Goal: Find contact information: Find contact information

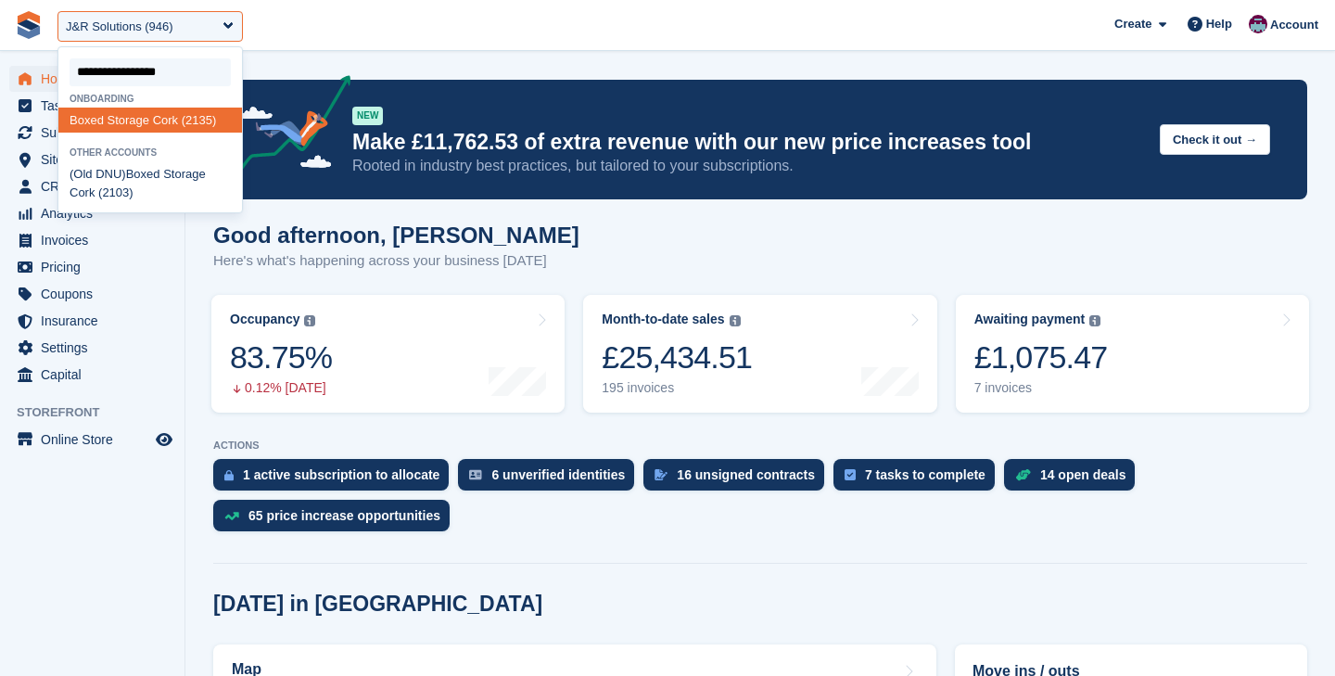
type input "**********"
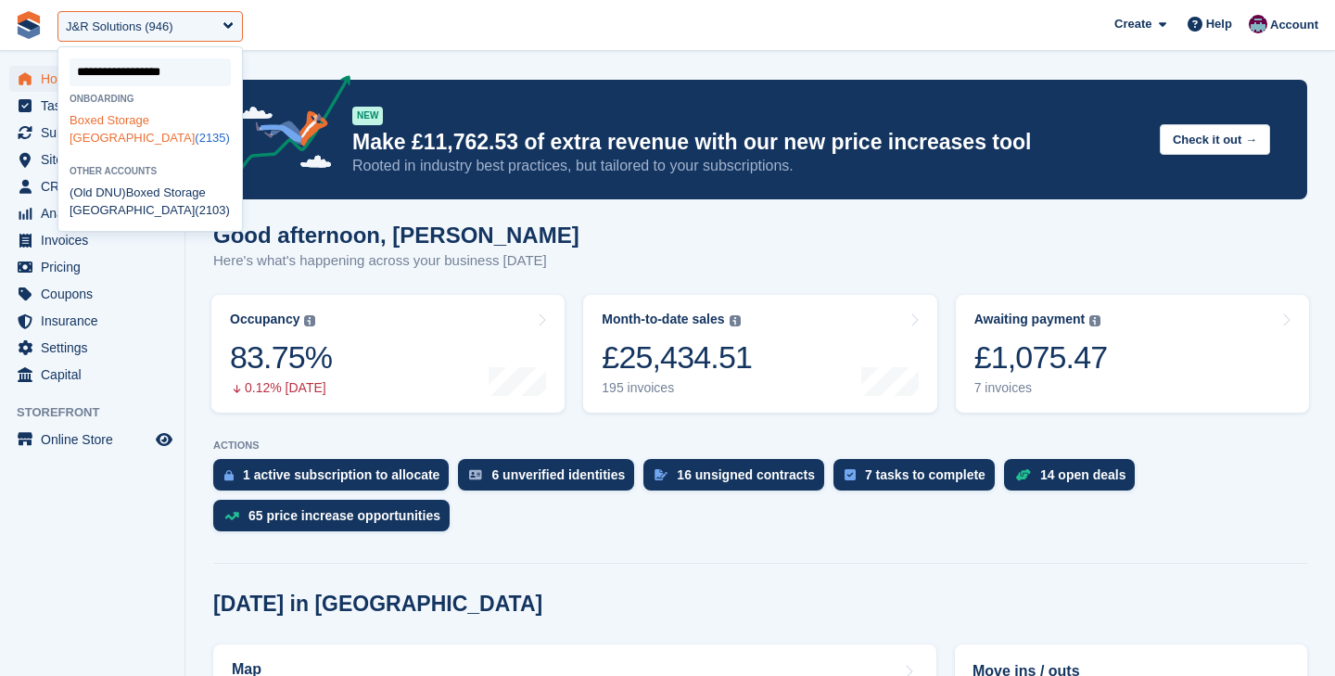
click at [170, 131] on span "[GEOGRAPHIC_DATA]" at bounding box center [132, 138] width 125 height 14
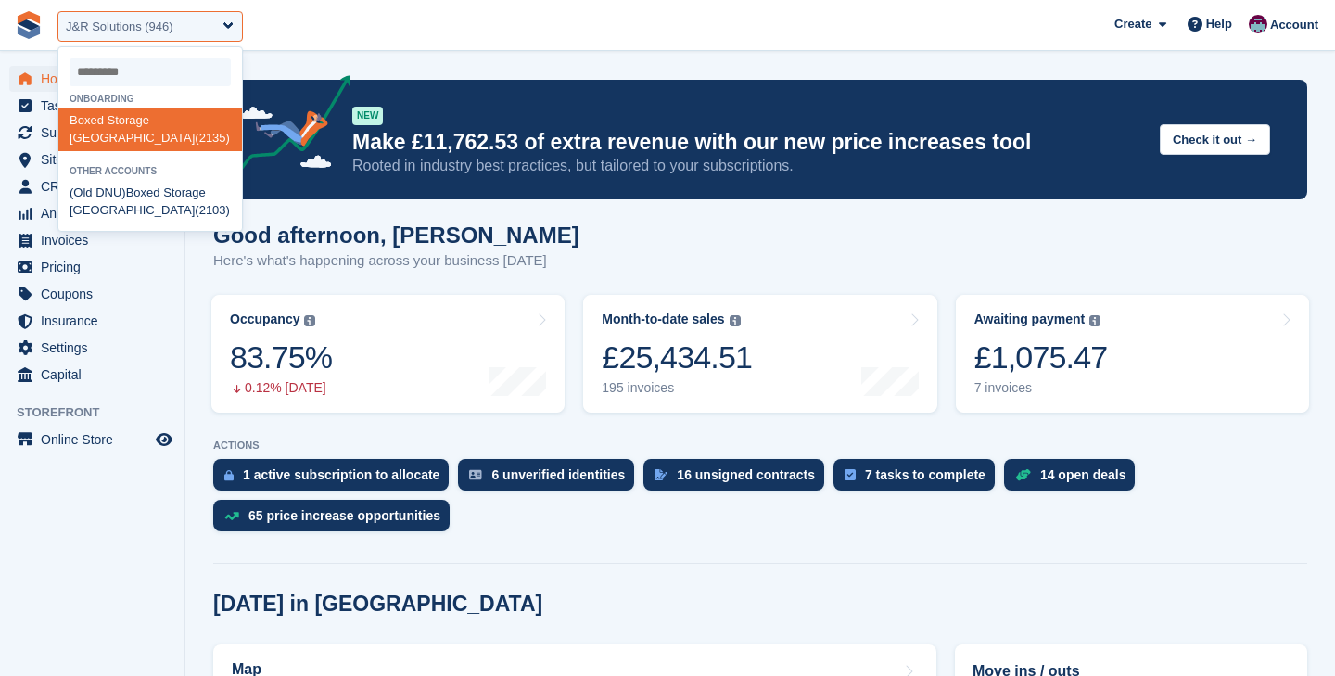
select select "****"
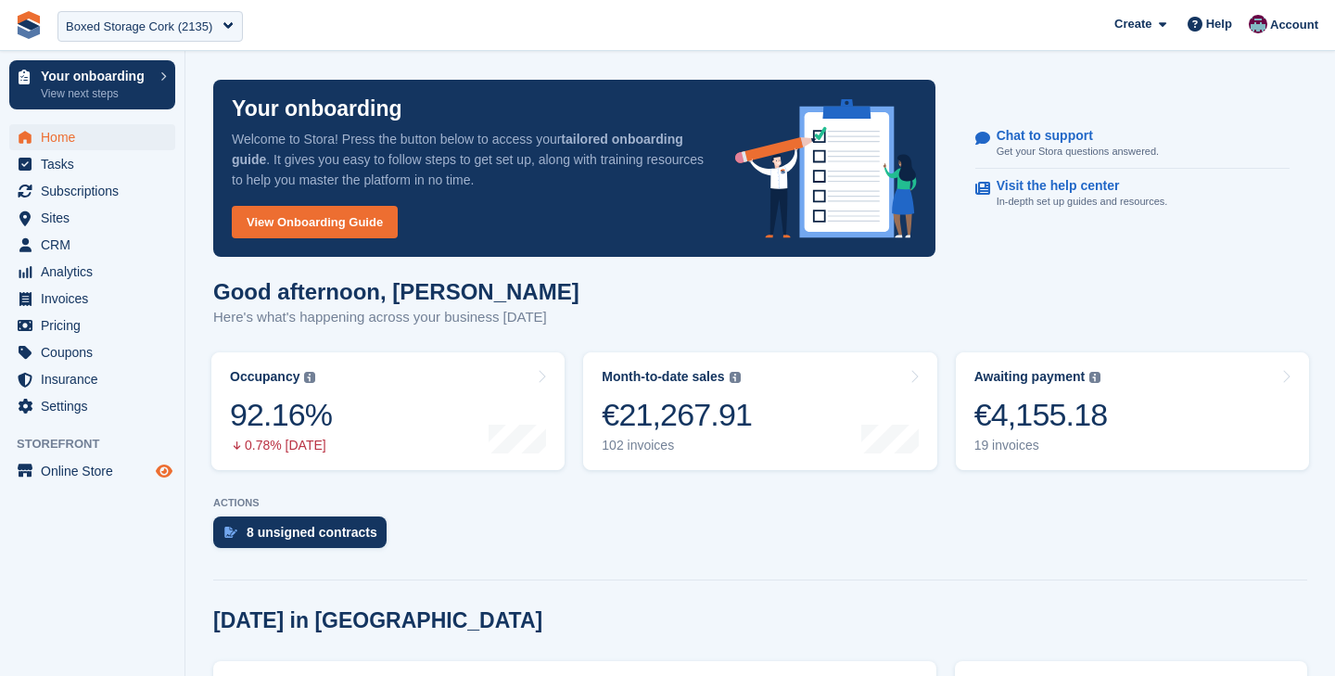
click at [160, 467] on icon "Preview store" at bounding box center [164, 471] width 17 height 15
click at [101, 184] on span "Subscriptions" at bounding box center [96, 191] width 111 height 26
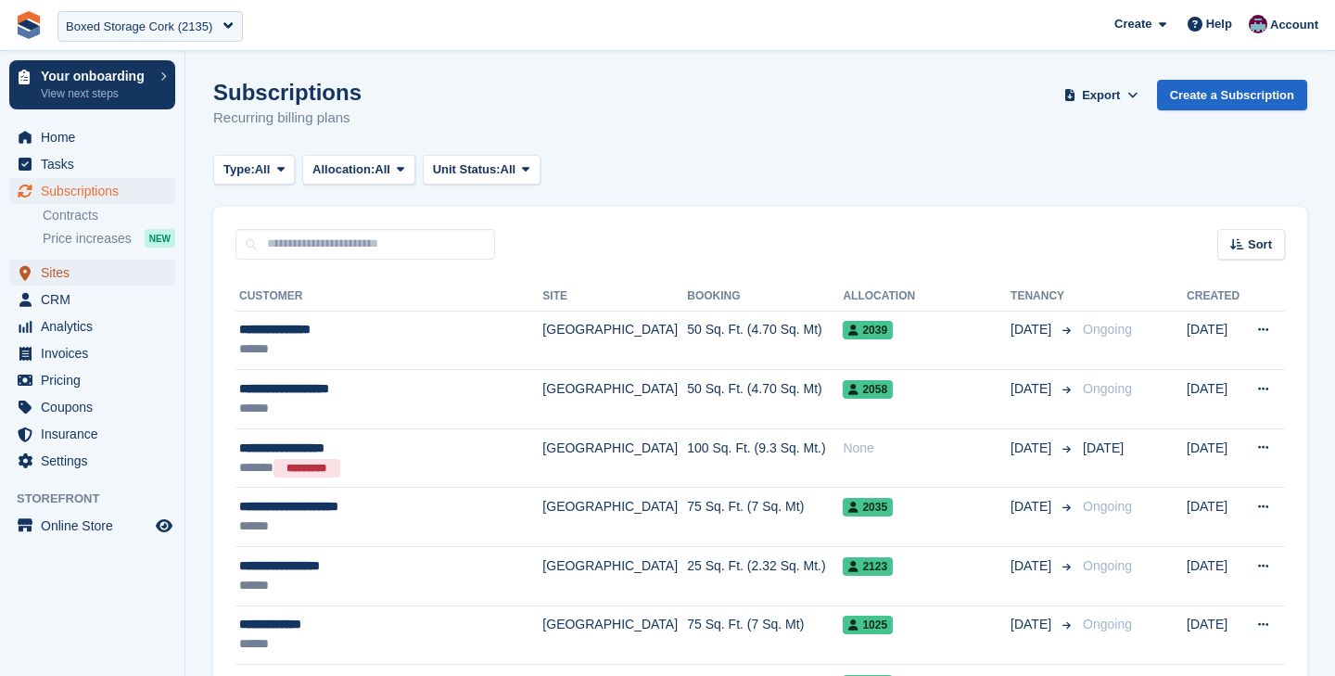
click at [76, 276] on span "Sites" at bounding box center [96, 273] width 111 height 26
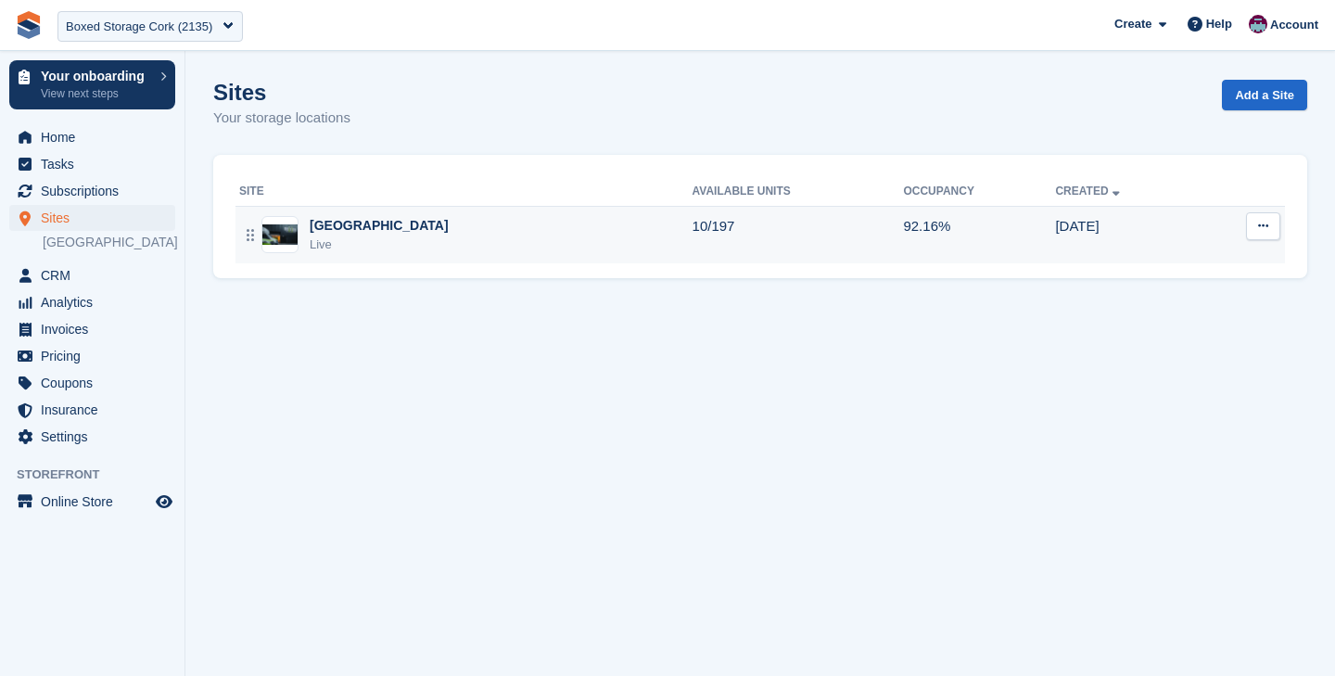
click at [467, 239] on div "Cork Live" at bounding box center [466, 235] width 454 height 38
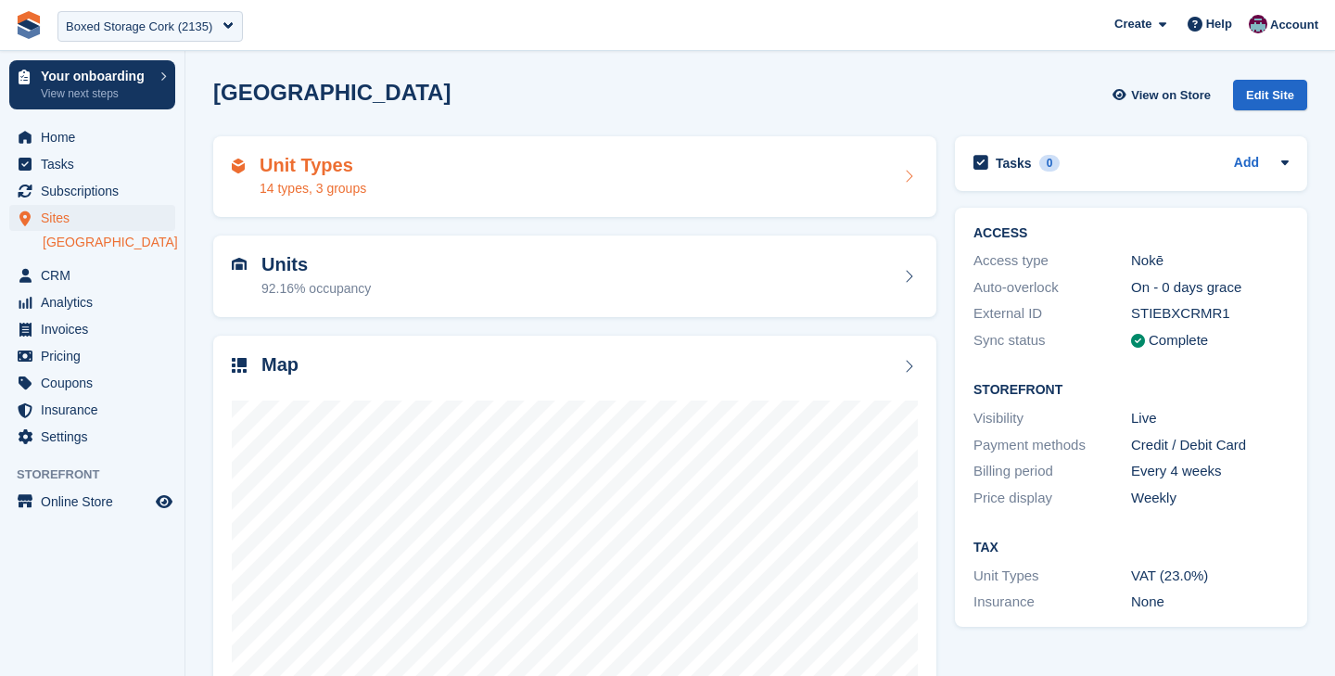
click at [548, 184] on div "Unit Types 14 types, 3 groups" at bounding box center [575, 177] width 686 height 45
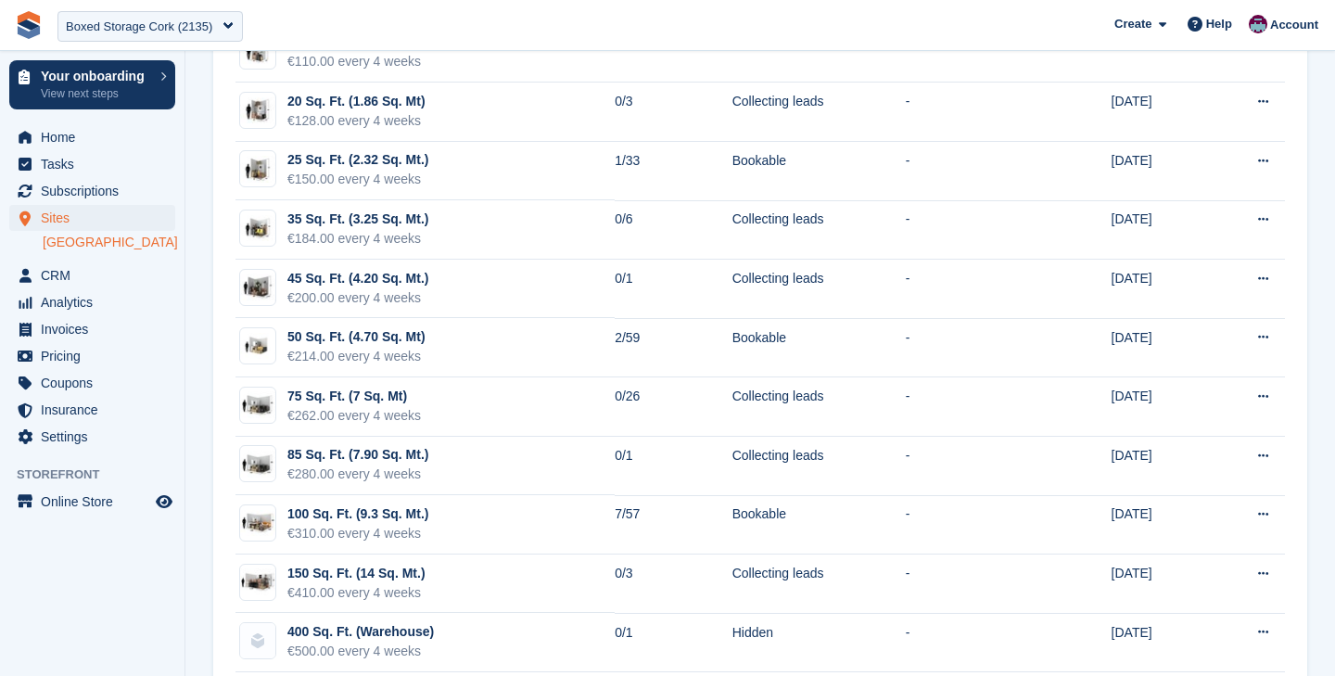
scroll to position [380, 0]
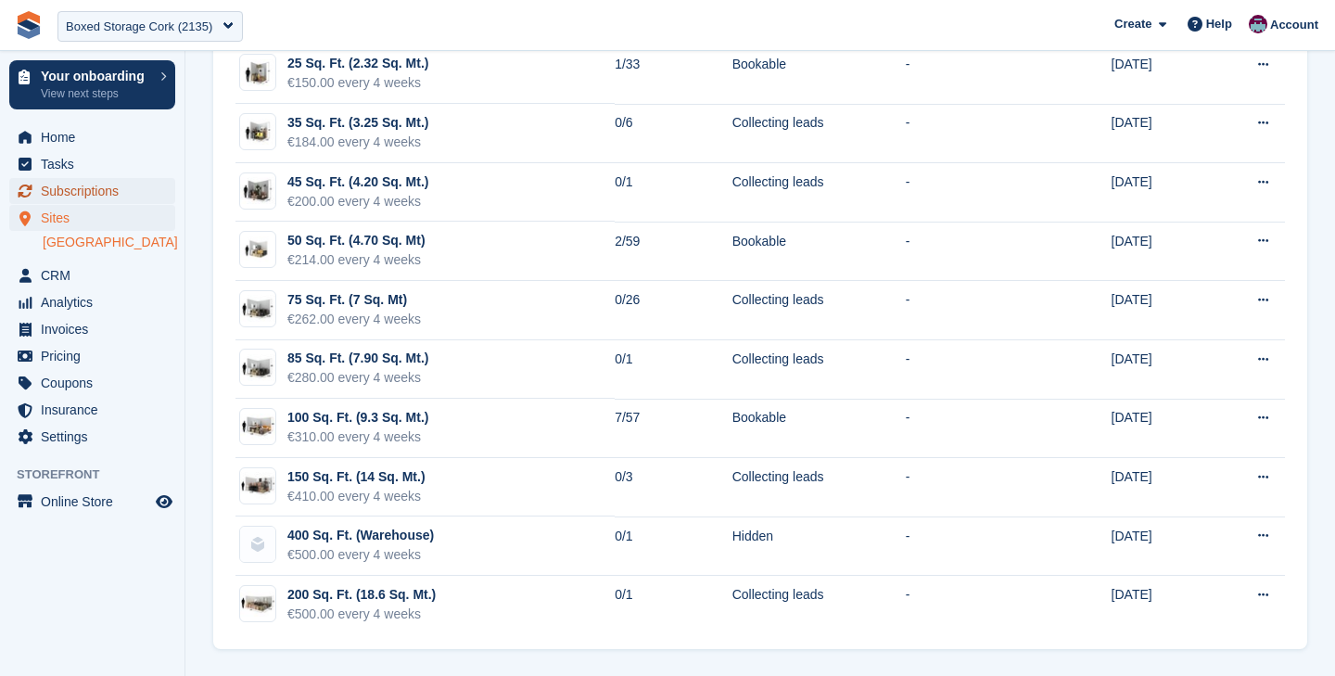
click at [82, 185] on span "Subscriptions" at bounding box center [96, 191] width 111 height 26
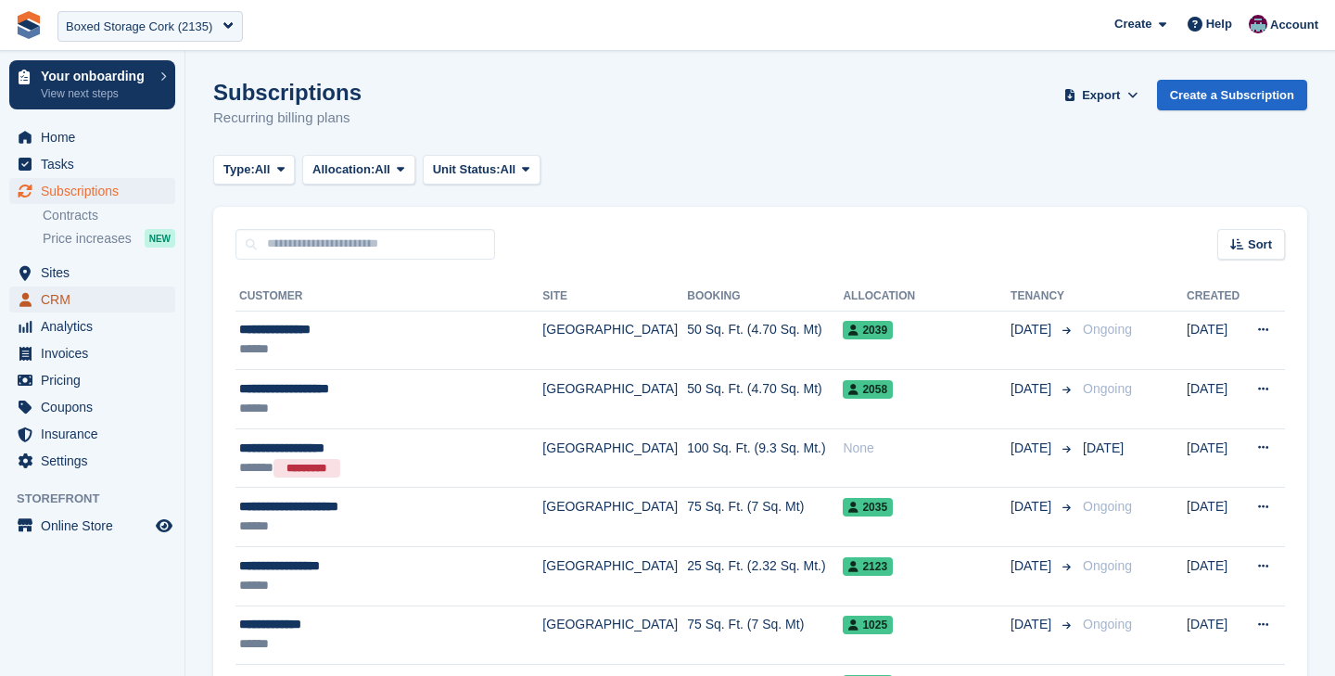
click at [63, 300] on span "CRM" at bounding box center [96, 300] width 111 height 26
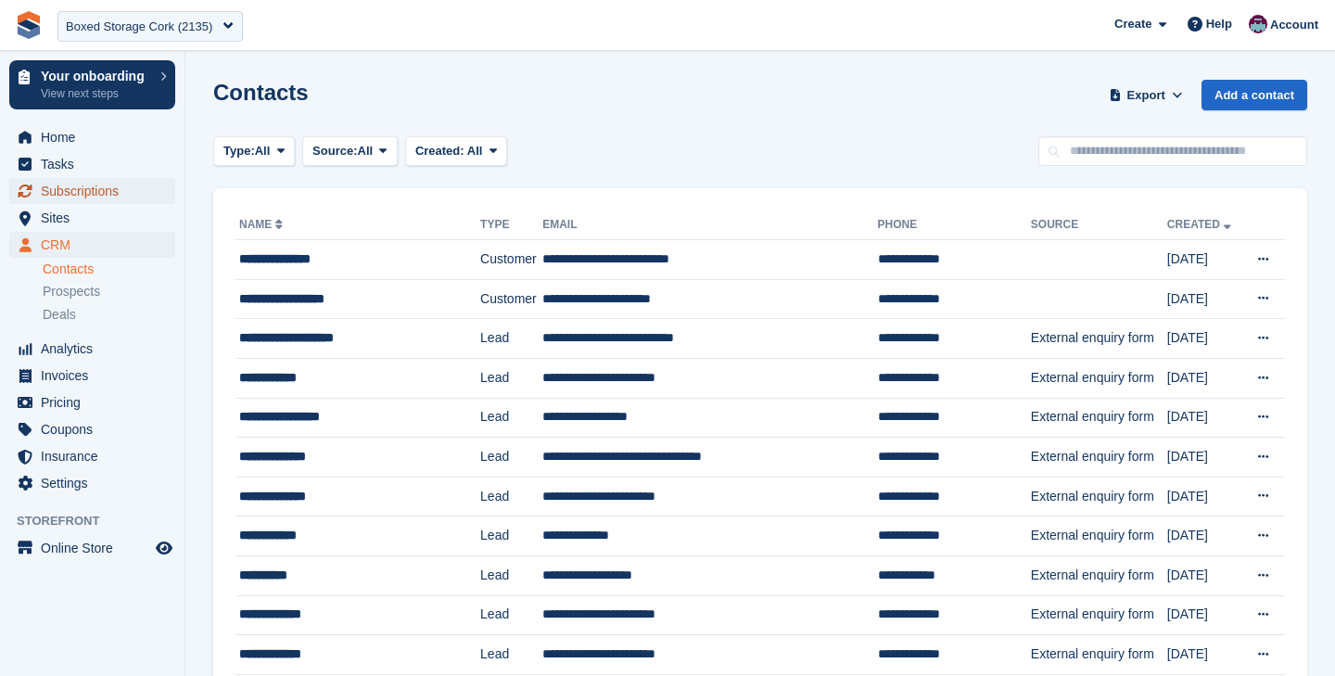
click at [70, 202] on span "Subscriptions" at bounding box center [96, 191] width 111 height 26
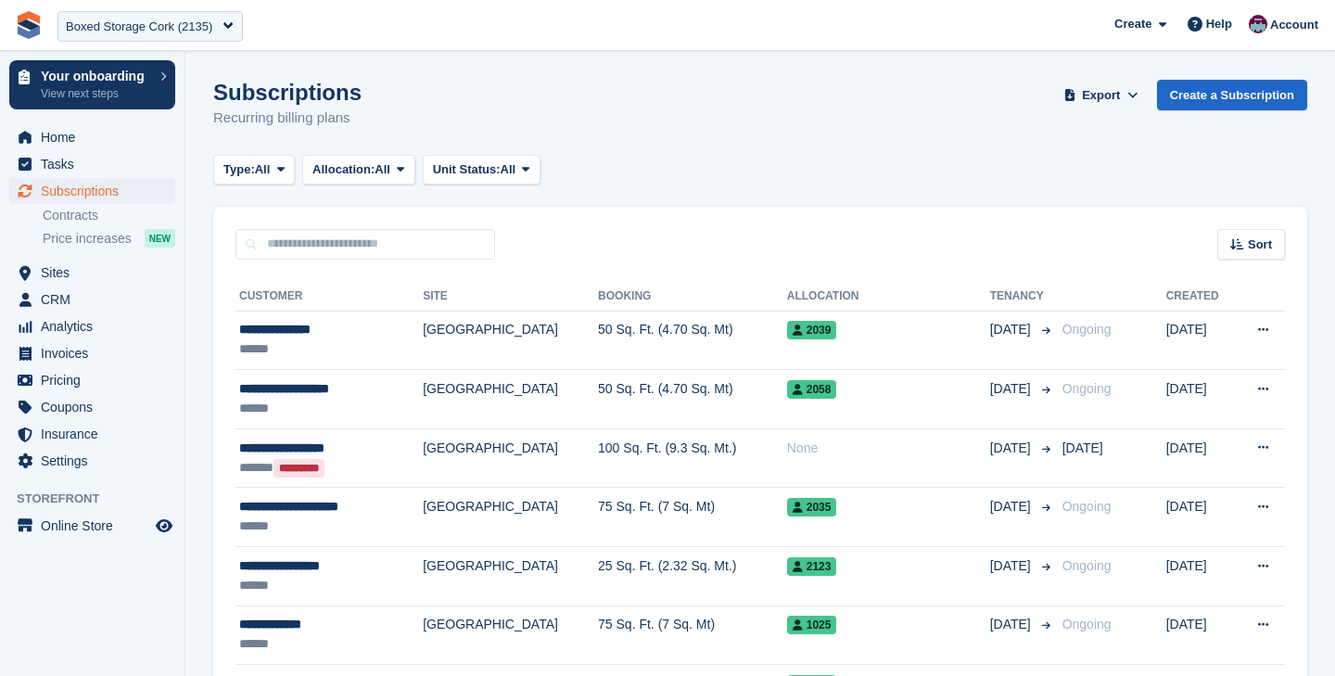
click at [49, 220] on link "Contracts" at bounding box center [109, 216] width 133 height 18
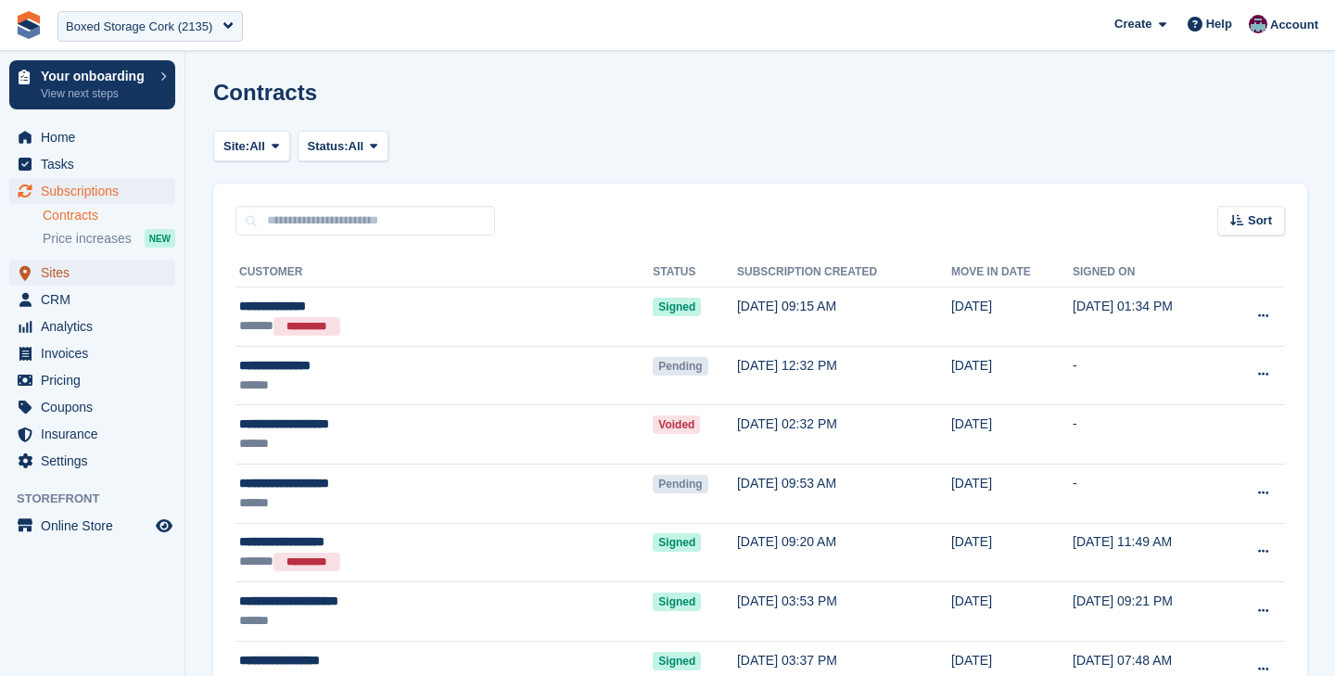
click at [55, 270] on span "Sites" at bounding box center [96, 273] width 111 height 26
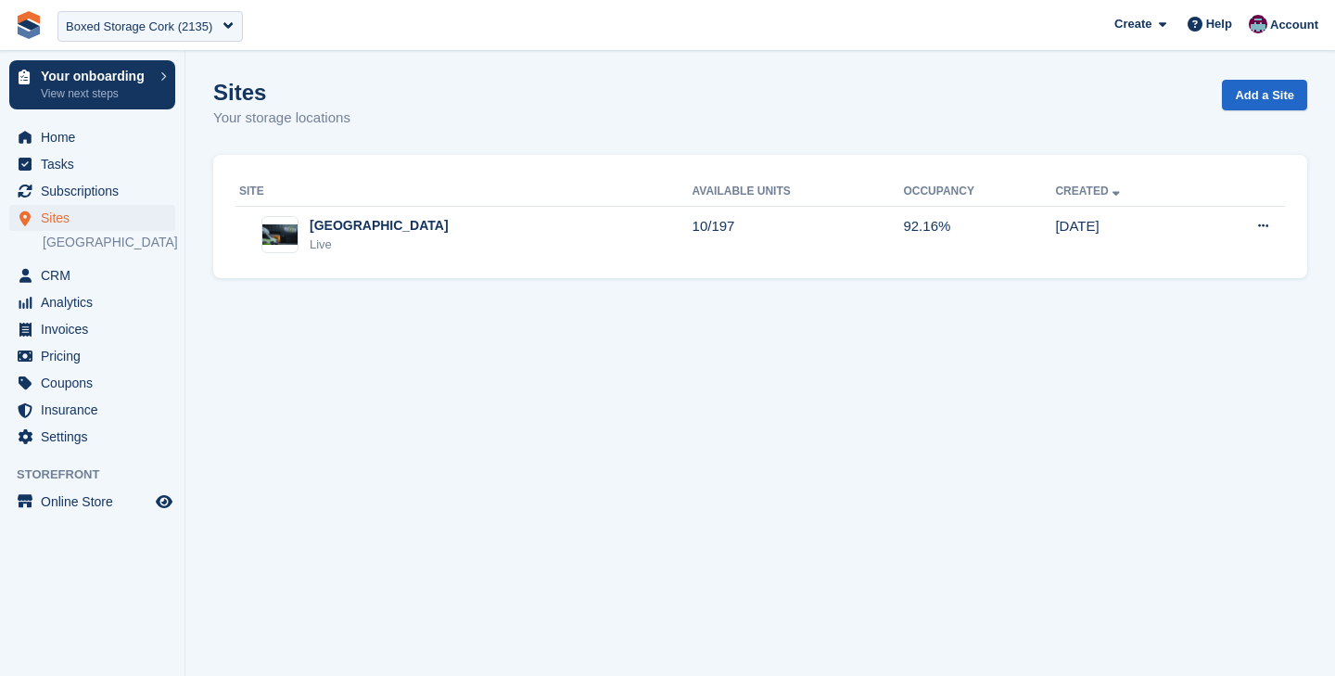
click at [496, 286] on section "Sites Your storage locations Add a Site Site Available Units Occupancy Created …" at bounding box center [760, 338] width 1150 height 676
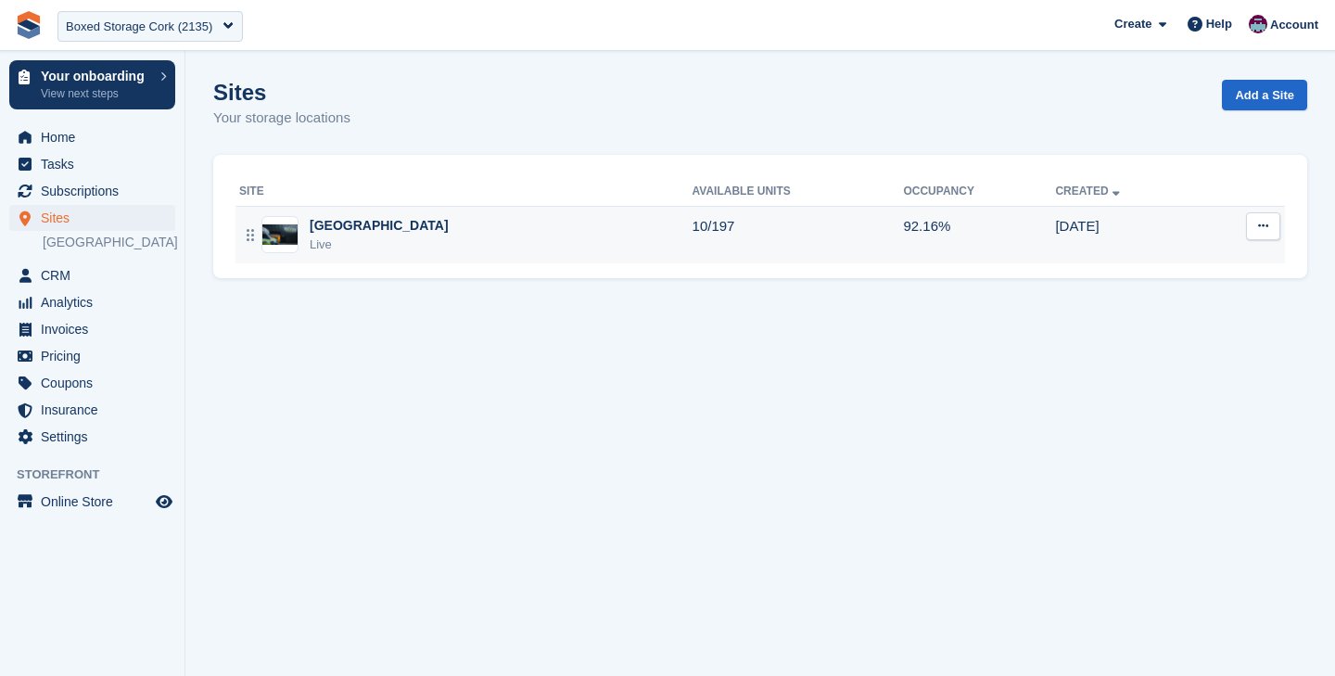
click at [453, 249] on div "Cork Live" at bounding box center [466, 235] width 454 height 38
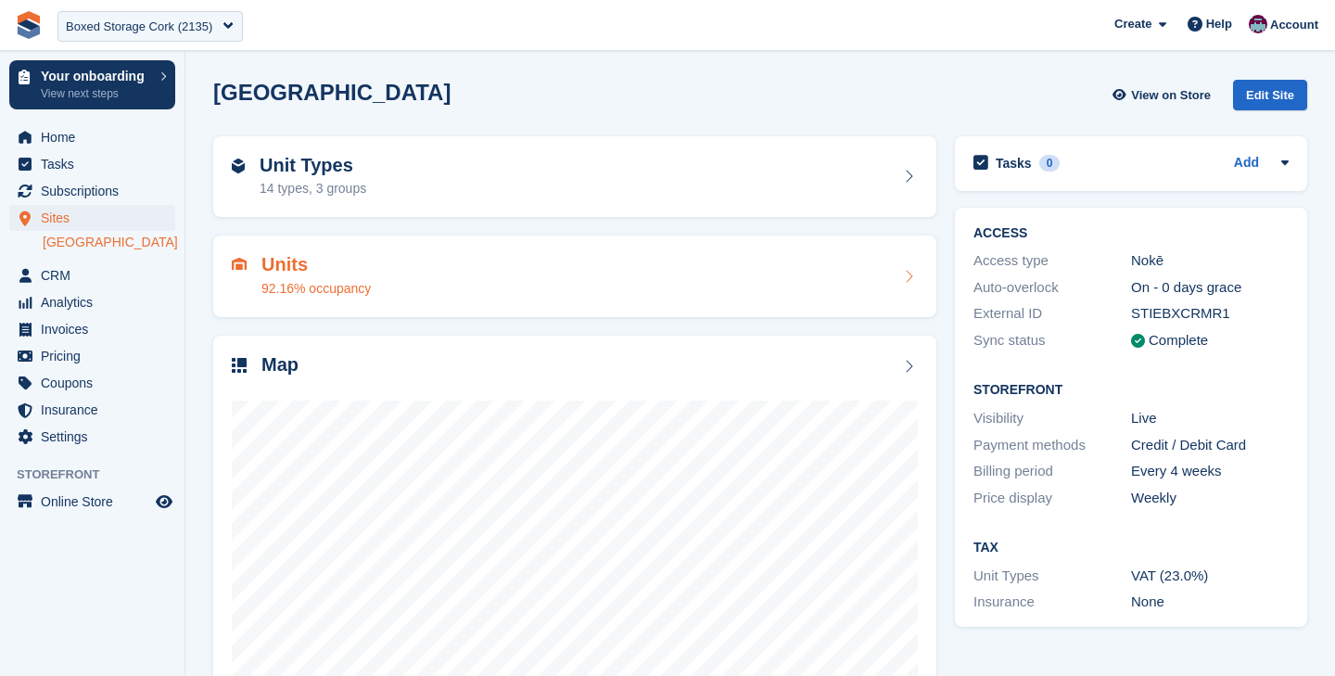
click at [648, 268] on div "Units 92.16% occupancy" at bounding box center [575, 276] width 686 height 45
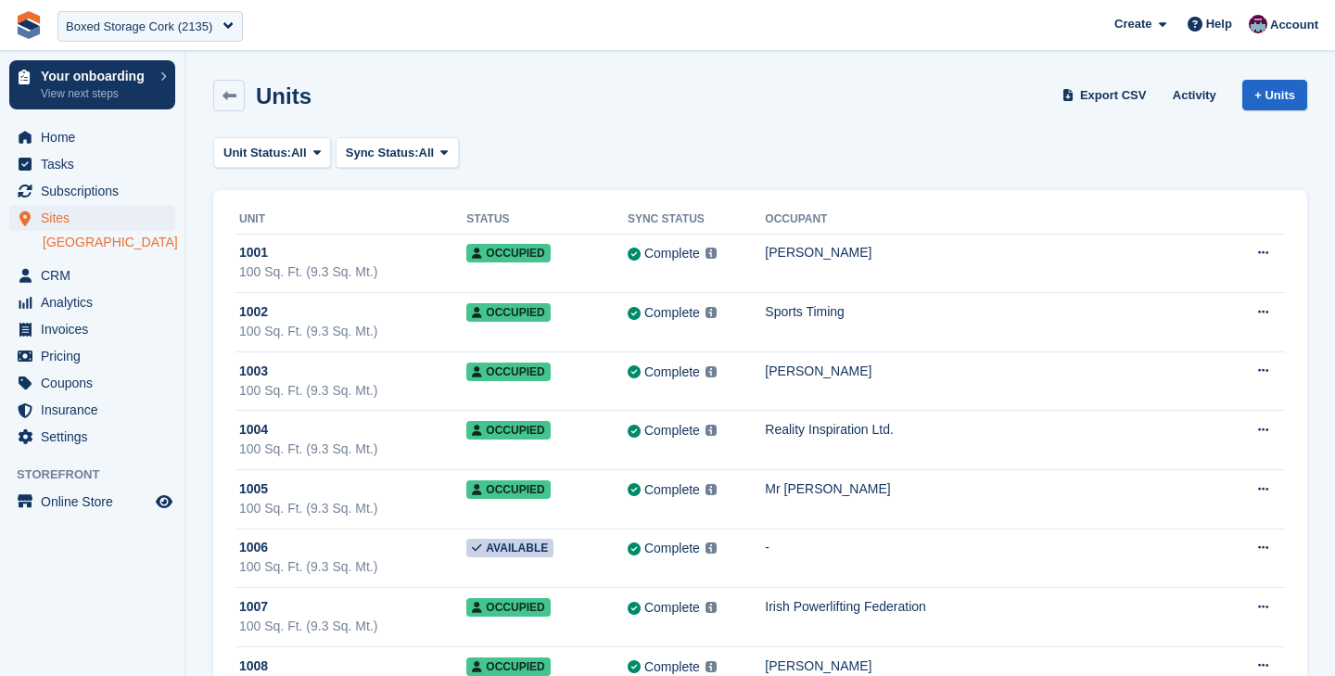
scroll to position [6613, 0]
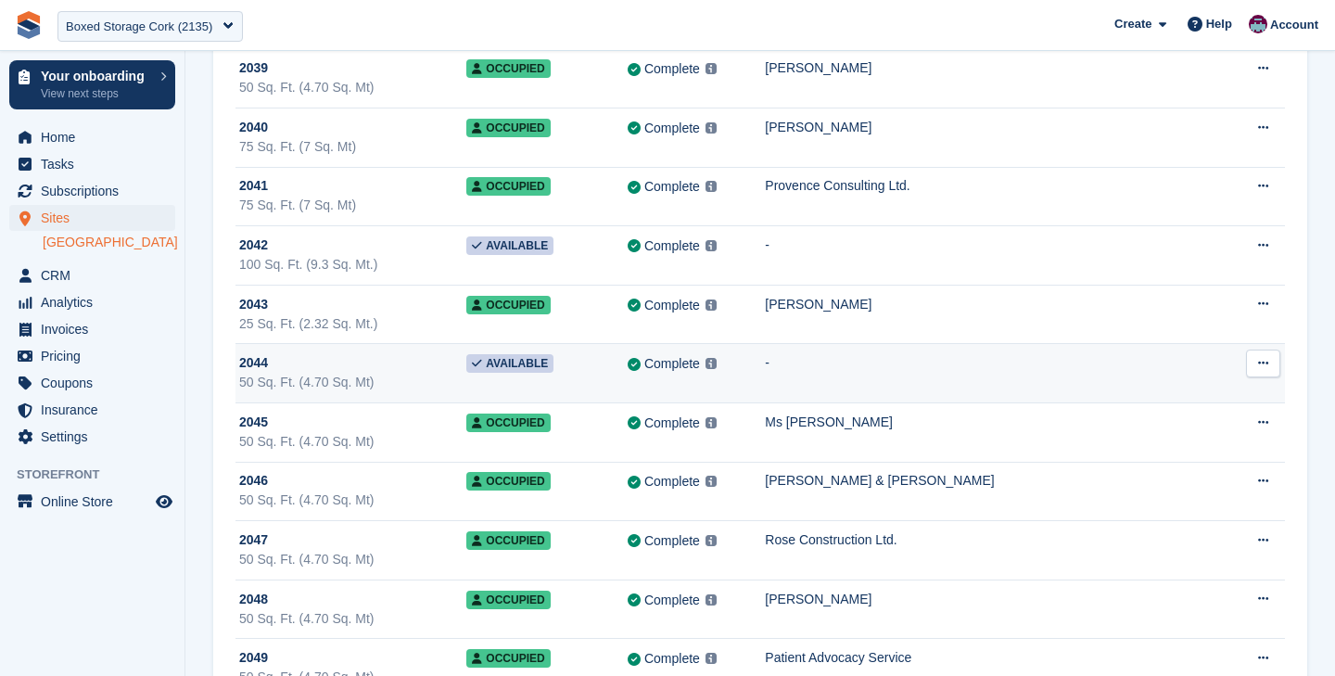
click at [395, 390] on div "50 Sq. Ft. (4.70 Sq. Mt)" at bounding box center [352, 382] width 227 height 19
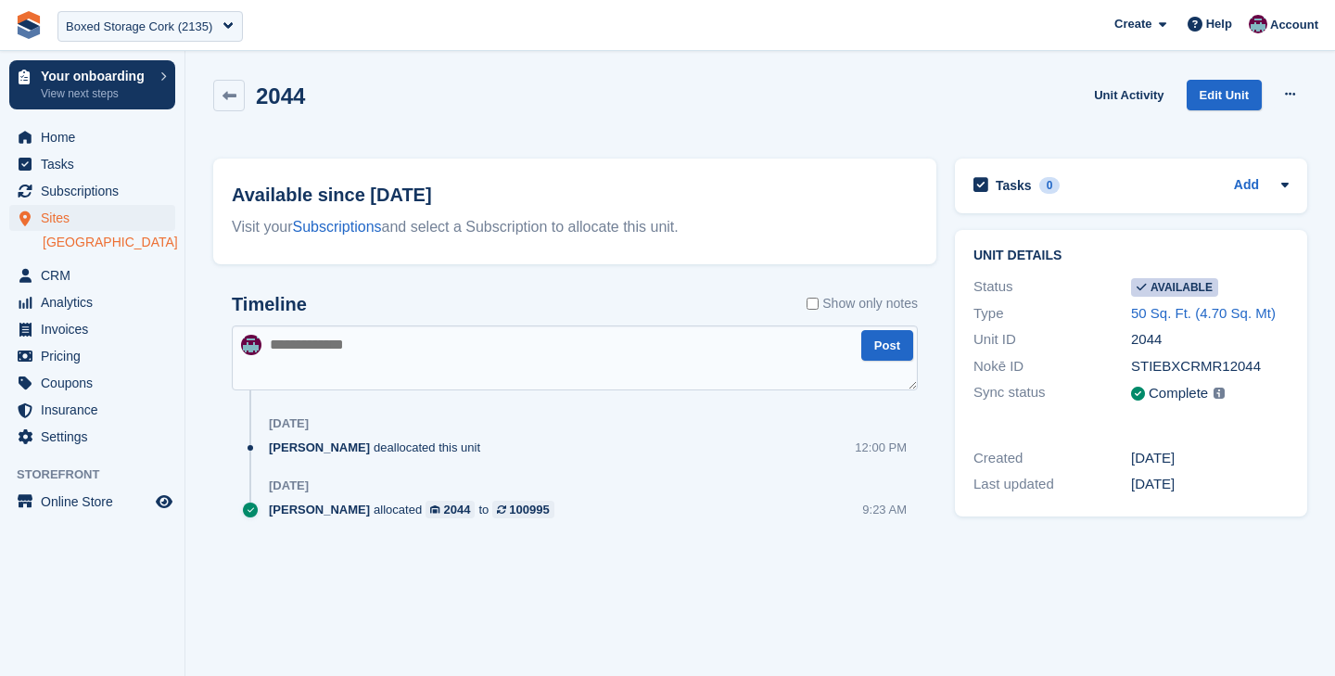
click at [60, 242] on link "[GEOGRAPHIC_DATA]" at bounding box center [109, 243] width 133 height 18
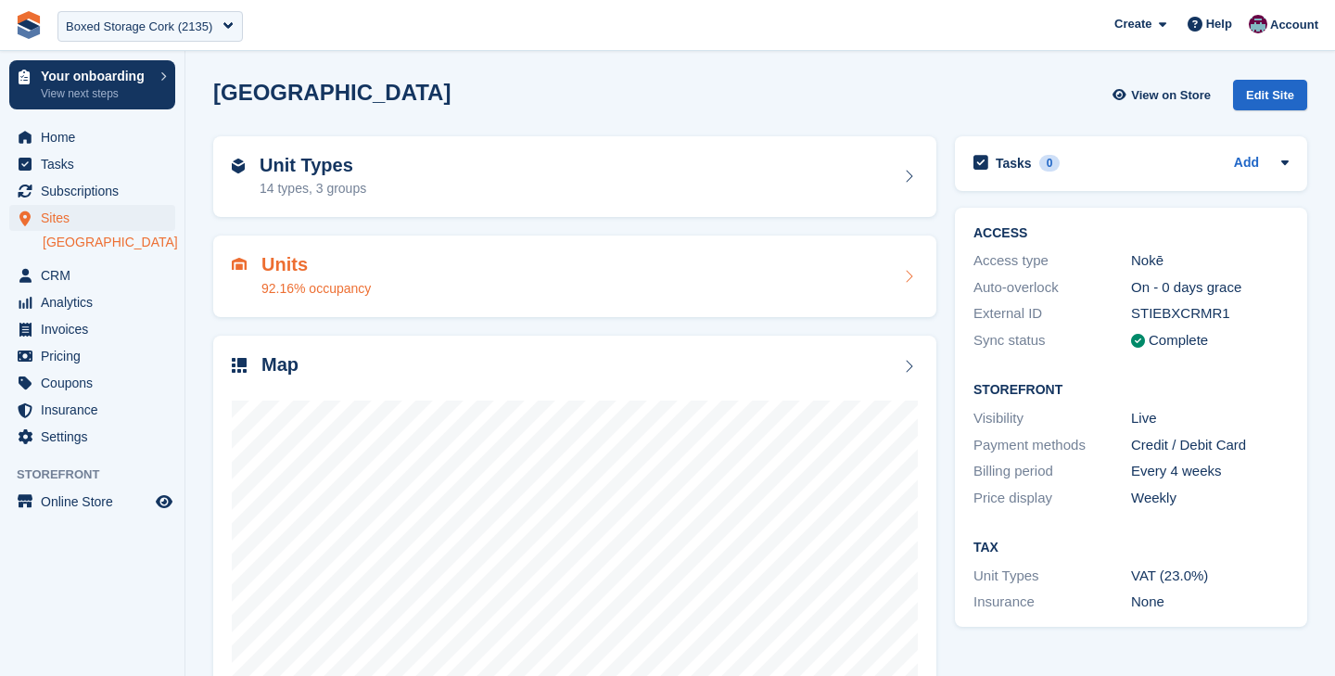
click at [461, 280] on div "Units 92.16% occupancy" at bounding box center [575, 276] width 686 height 45
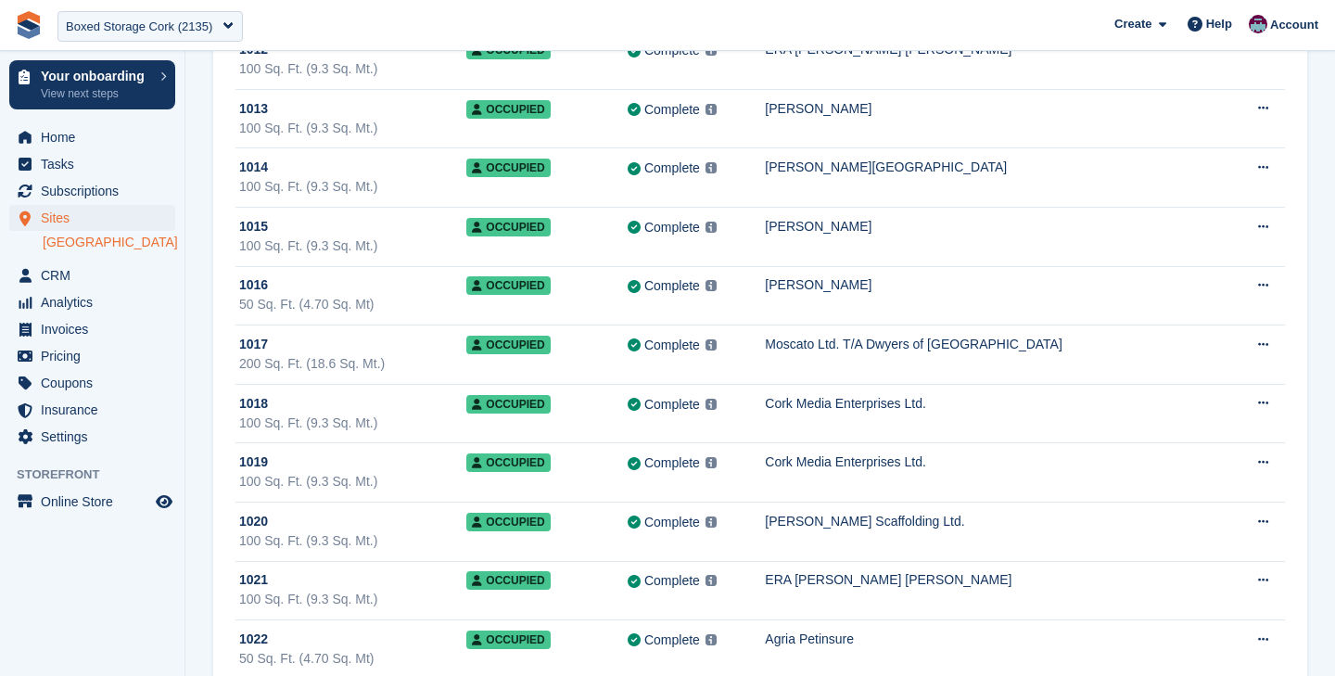
scroll to position [6613, 0]
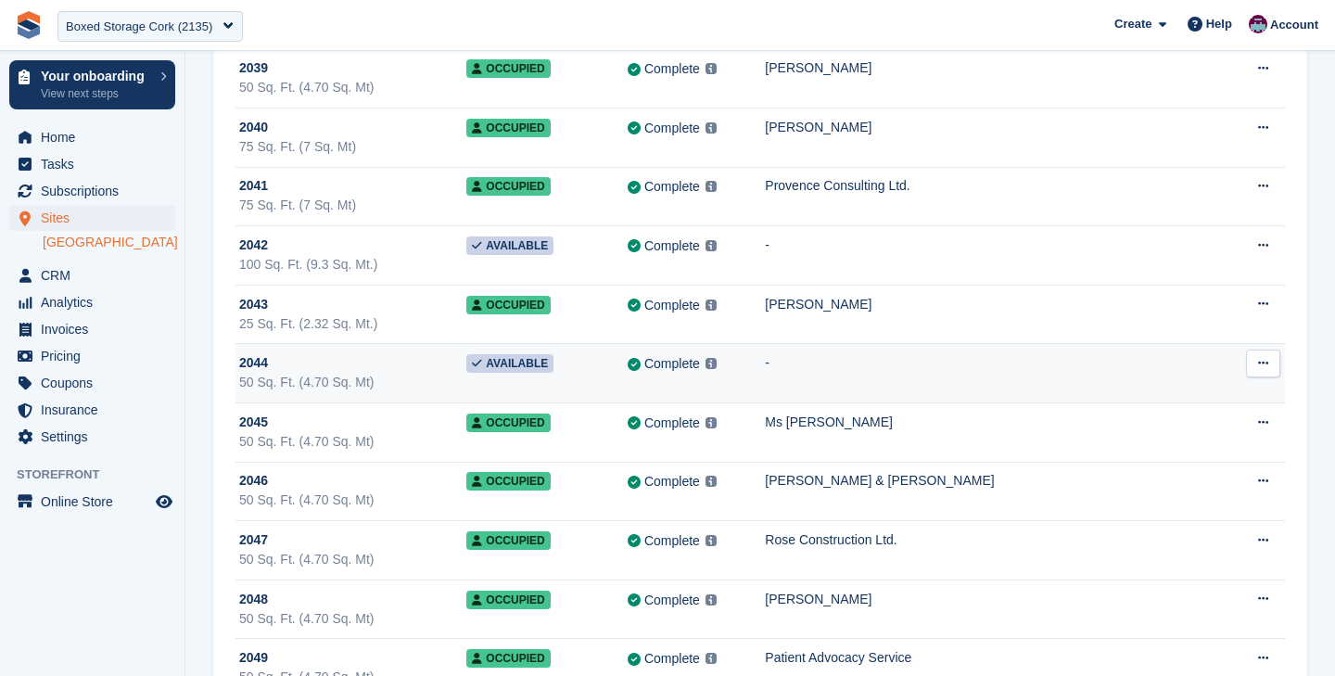
click at [317, 393] on td "2044 50 Sq. Ft. (4.70 Sq. Mt)" at bounding box center [351, 373] width 231 height 59
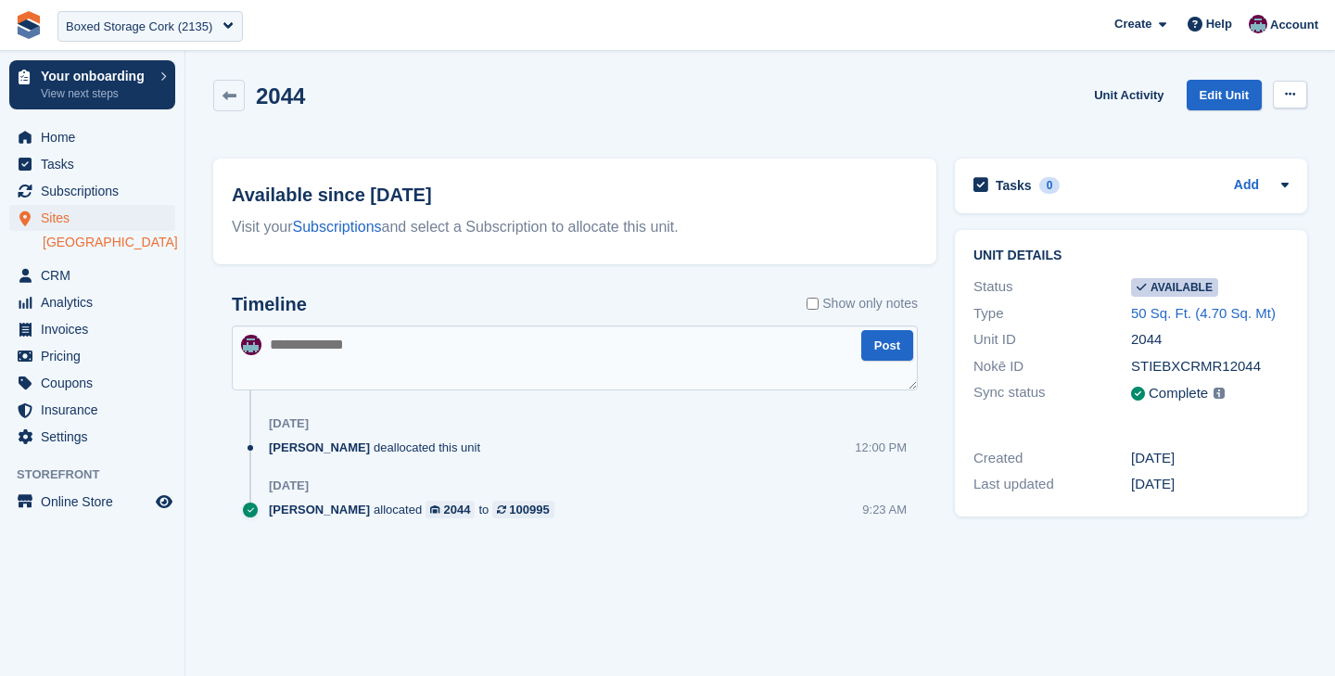
click at [1290, 96] on icon at bounding box center [1290, 94] width 10 height 12
click at [1213, 135] on p "Make unavailable" at bounding box center [1218, 131] width 161 height 24
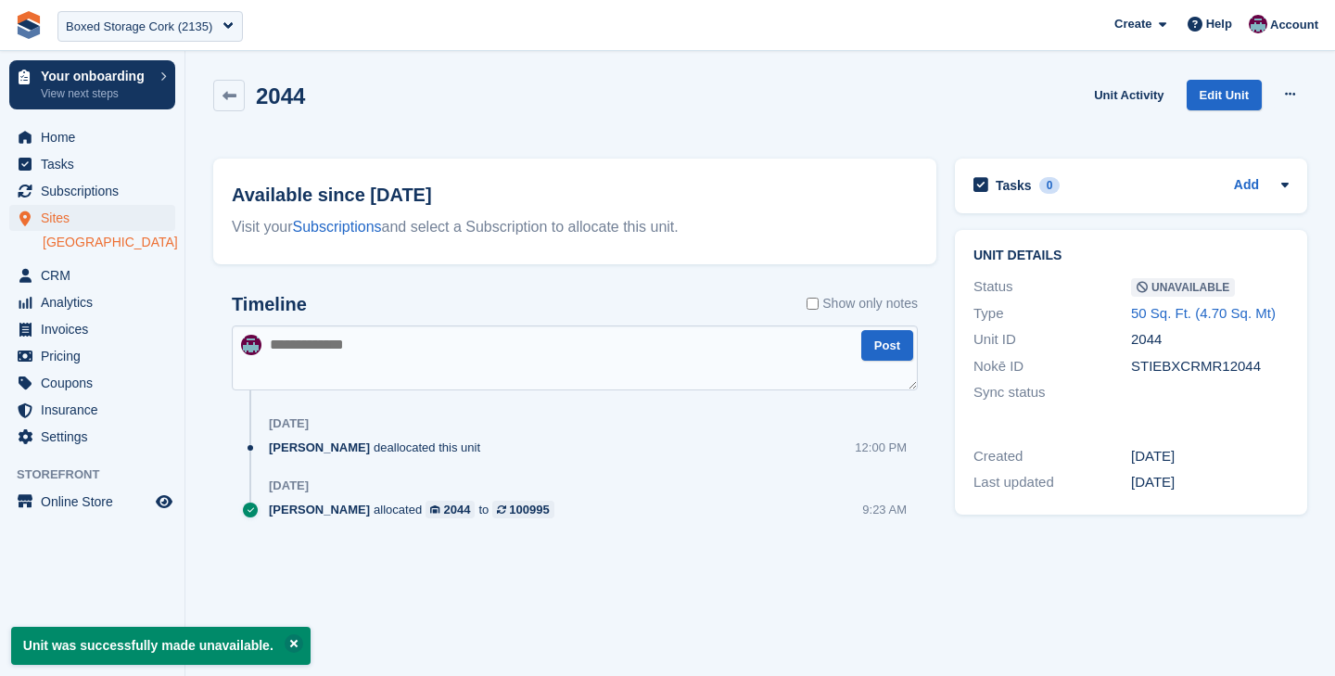
click at [56, 245] on link "[GEOGRAPHIC_DATA]" at bounding box center [109, 243] width 133 height 18
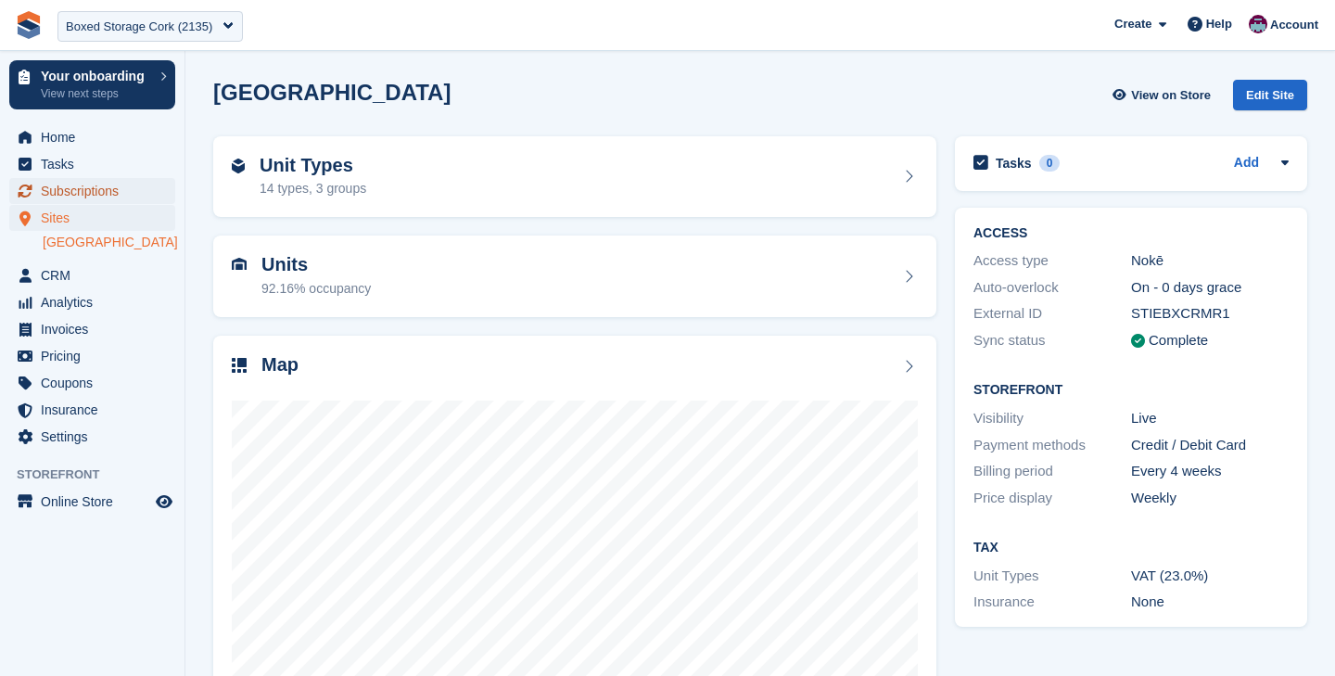
click at [102, 192] on span "Subscriptions" at bounding box center [96, 191] width 111 height 26
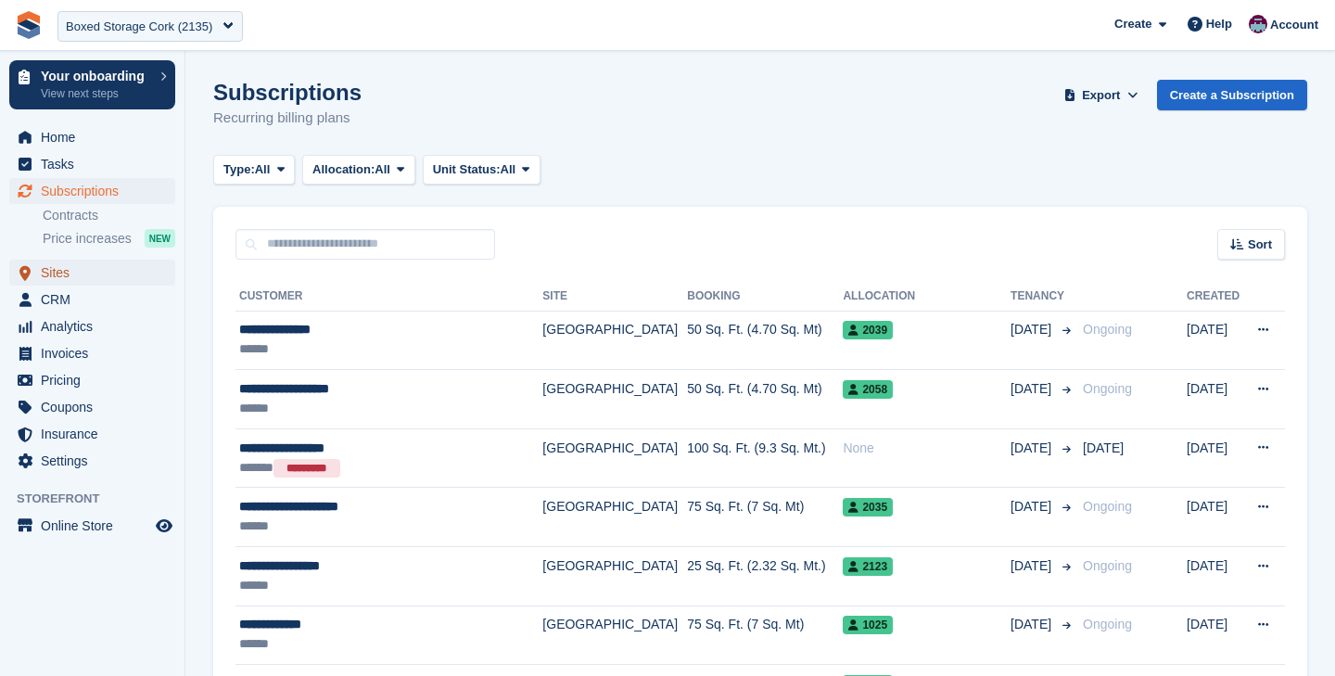
click at [89, 271] on span "Sites" at bounding box center [96, 273] width 111 height 26
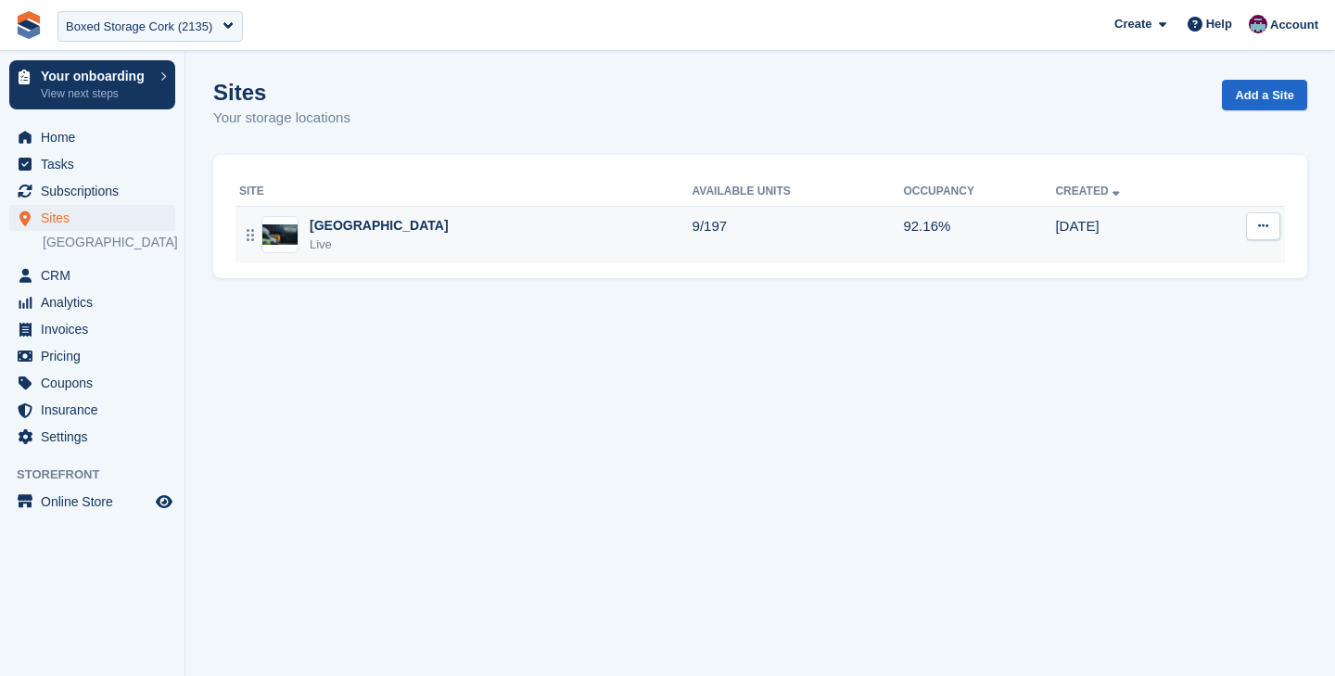
click at [409, 235] on div "Cork Live" at bounding box center [466, 235] width 454 height 38
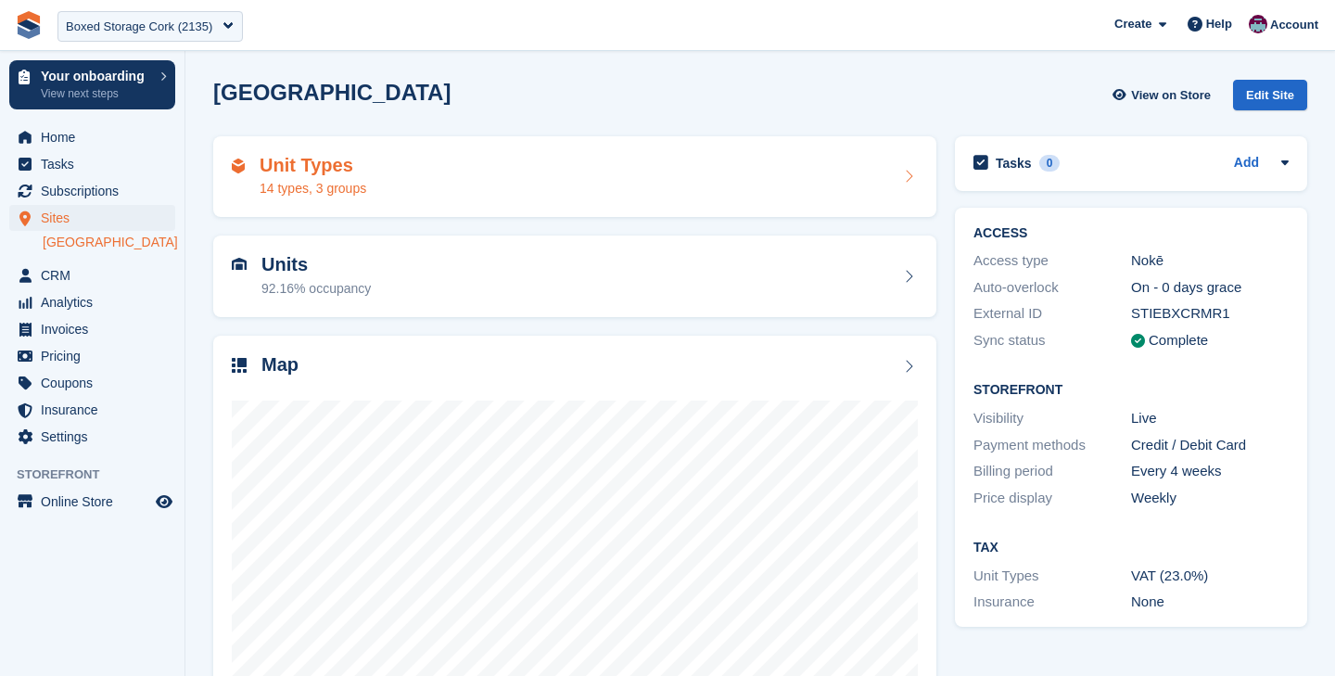
click at [807, 188] on div "Unit Types 14 types, 3 groups" at bounding box center [575, 177] width 686 height 45
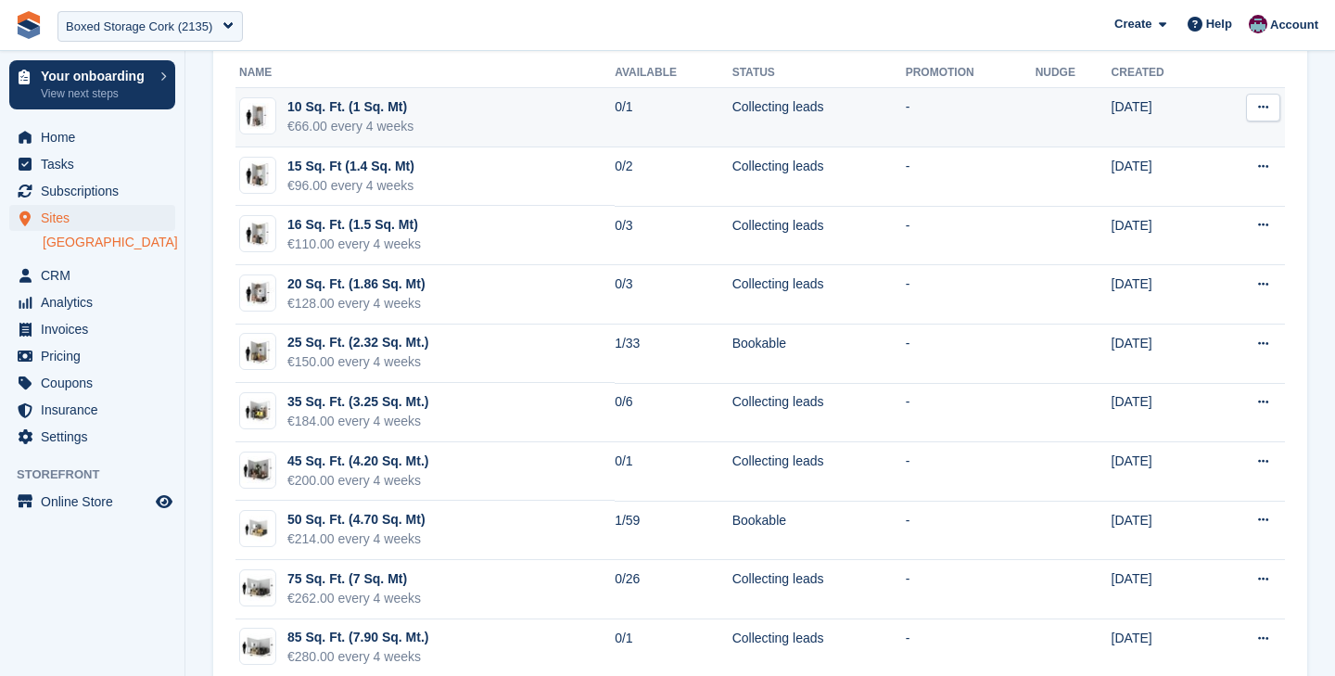
scroll to position [103, 0]
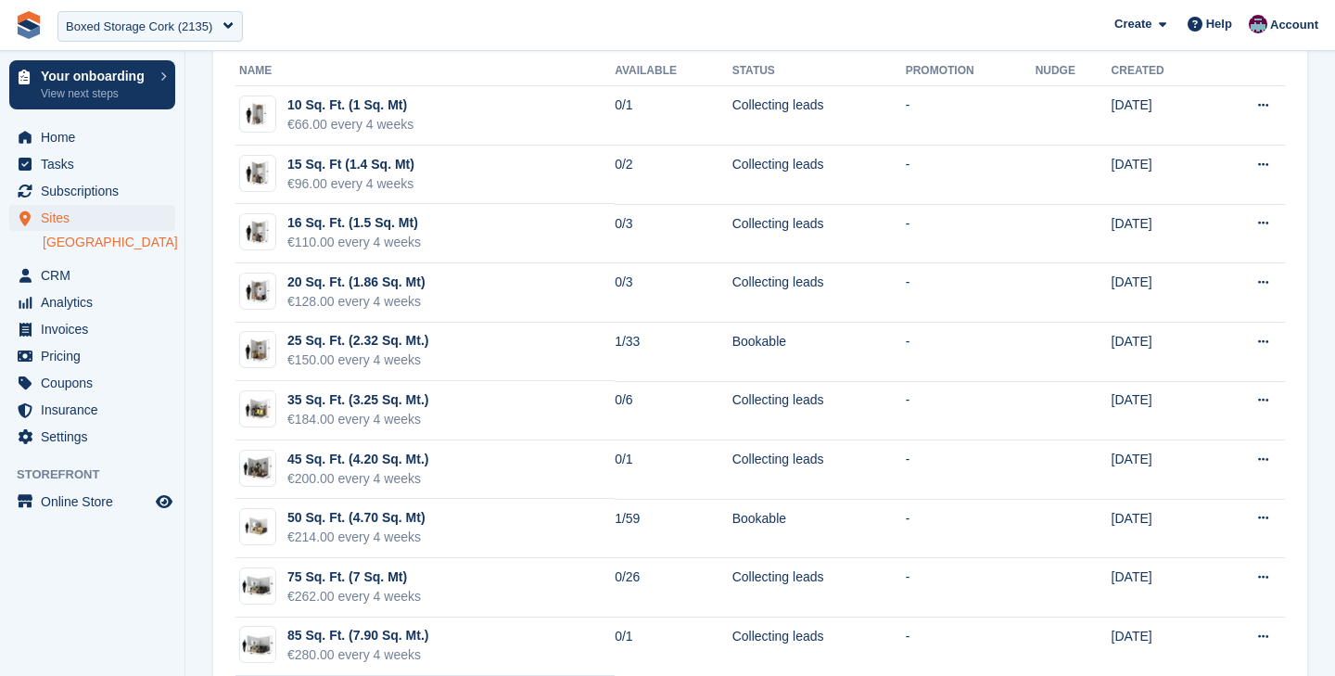
click at [68, 241] on link "[GEOGRAPHIC_DATA]" at bounding box center [109, 243] width 133 height 18
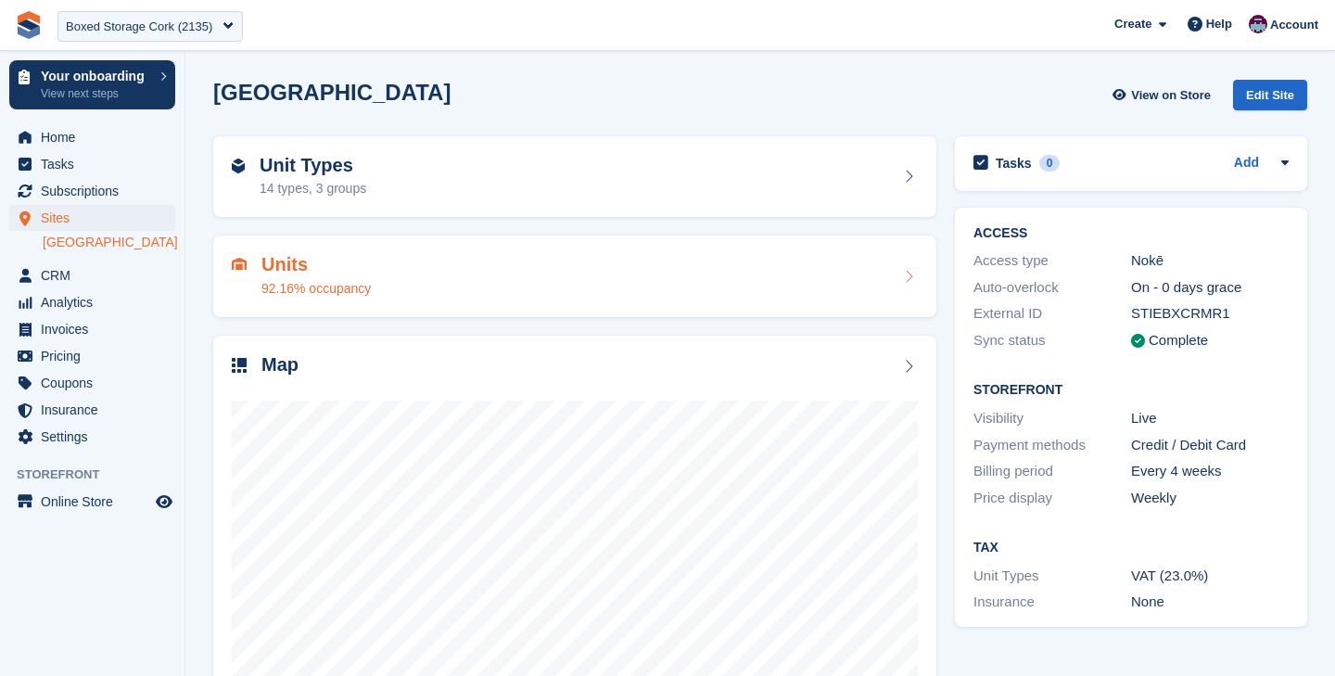
click at [366, 277] on div "Units 92.16% occupancy" at bounding box center [316, 276] width 109 height 45
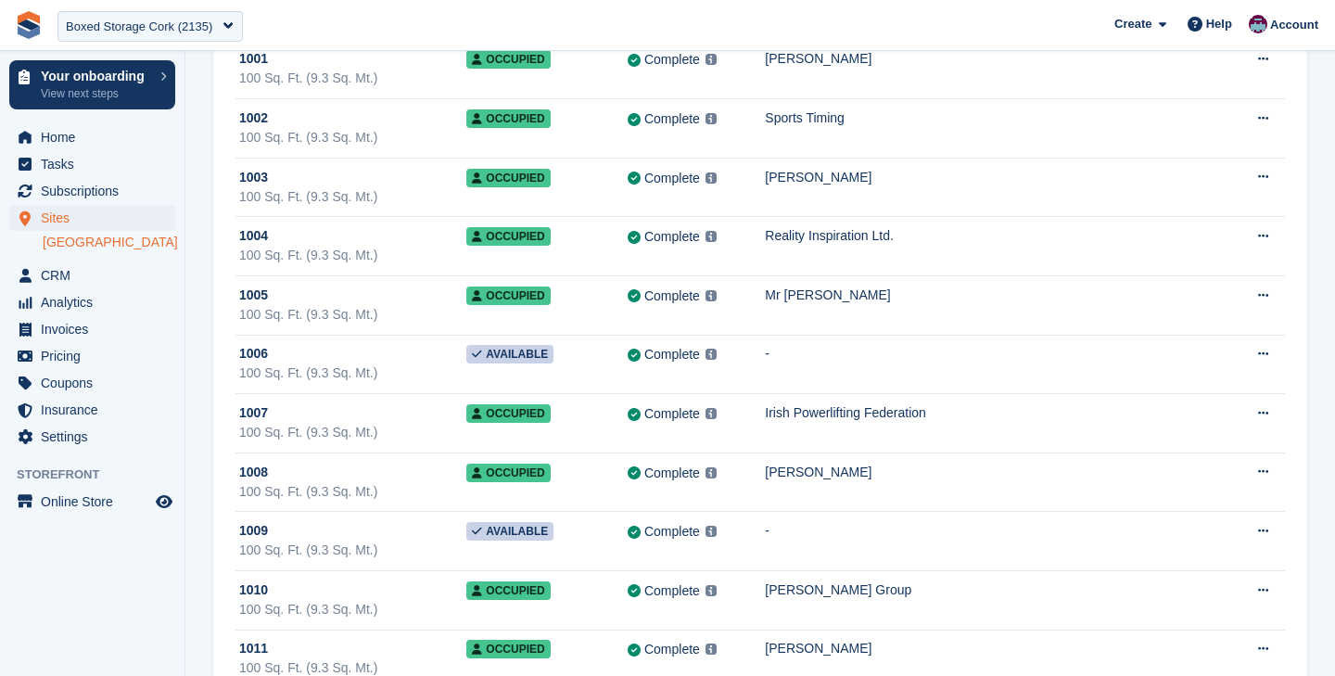
scroll to position [198, 0]
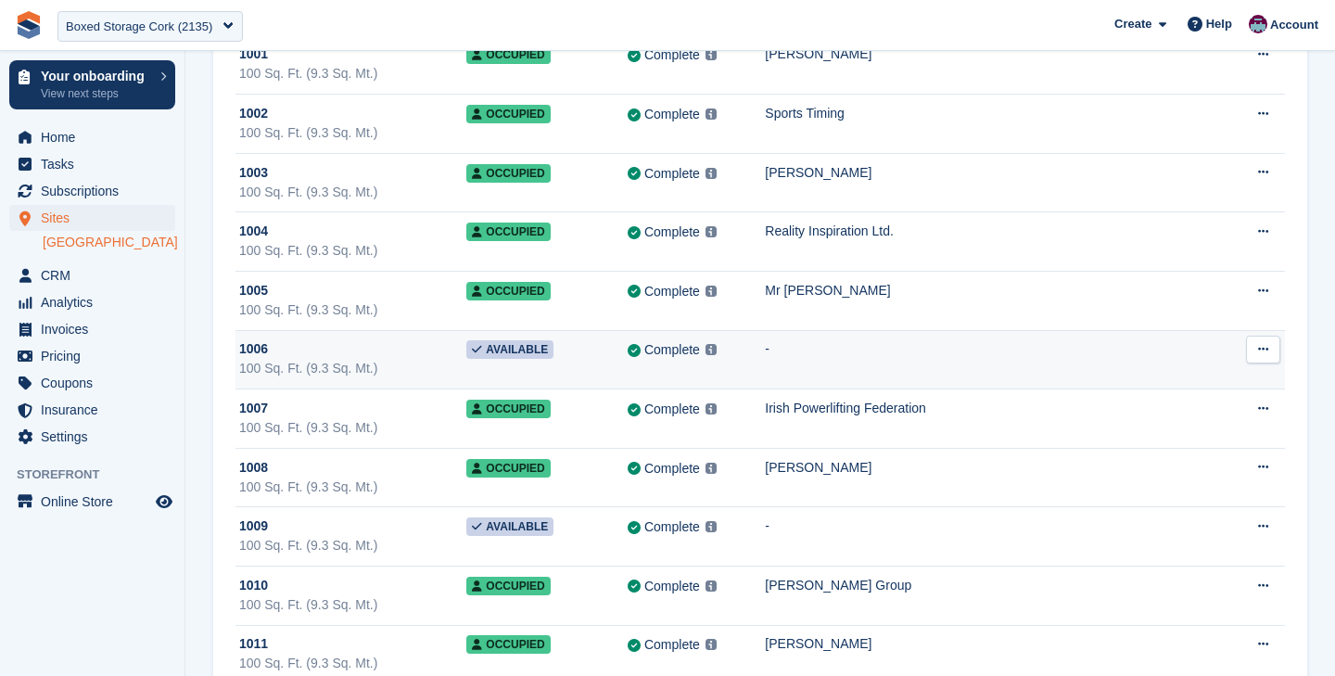
click at [384, 361] on div "100 Sq. Ft. (9.3 Sq. Mt.)" at bounding box center [352, 368] width 227 height 19
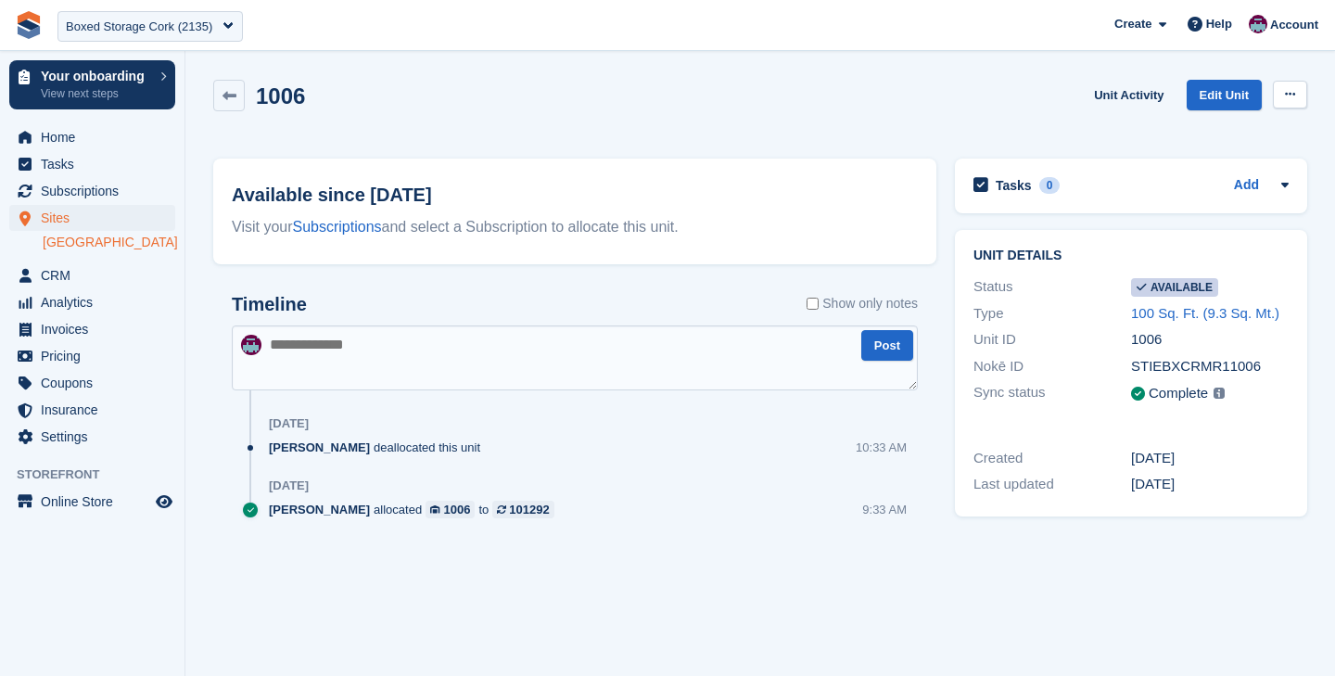
click at [1294, 94] on icon at bounding box center [1290, 94] width 10 height 12
click at [544, 102] on div "1006 Unit Activity Edit Unit Make unavailable Delete unit" at bounding box center [760, 106] width 1094 height 53
click at [227, 96] on icon at bounding box center [230, 96] width 14 height 14
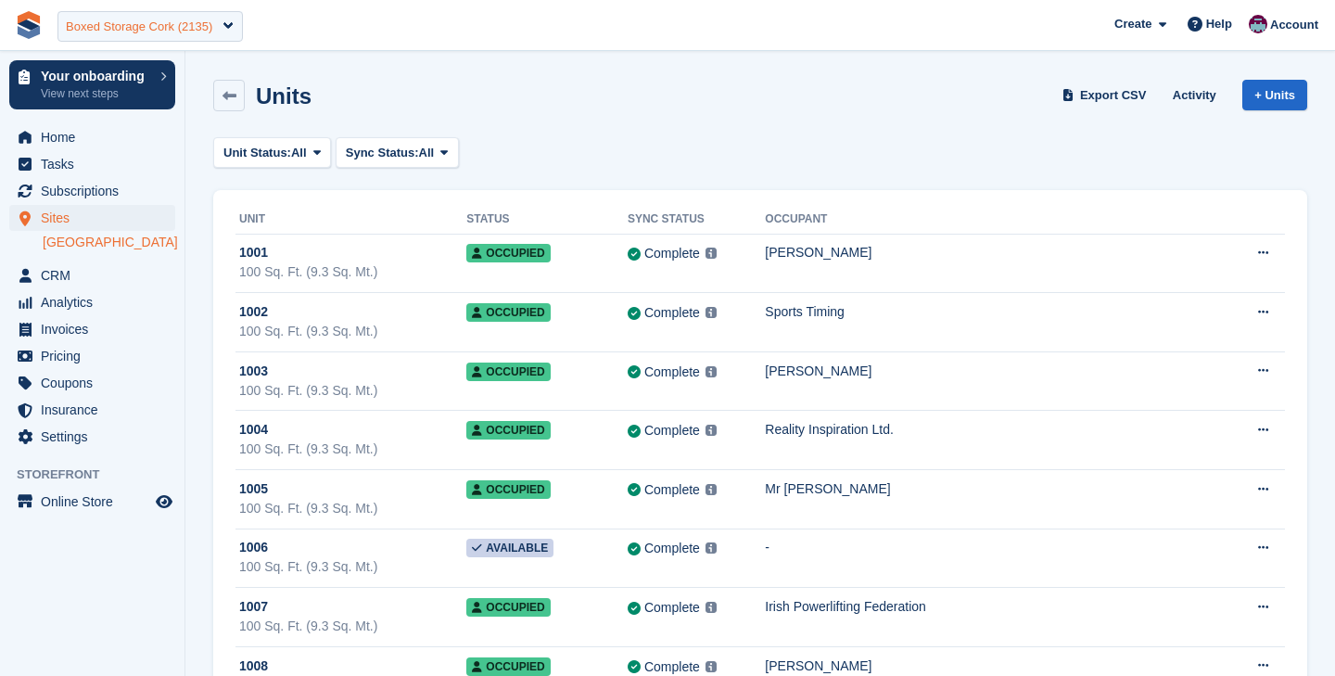
click at [127, 31] on div "Boxed Storage Cork (2135)" at bounding box center [139, 27] width 147 height 19
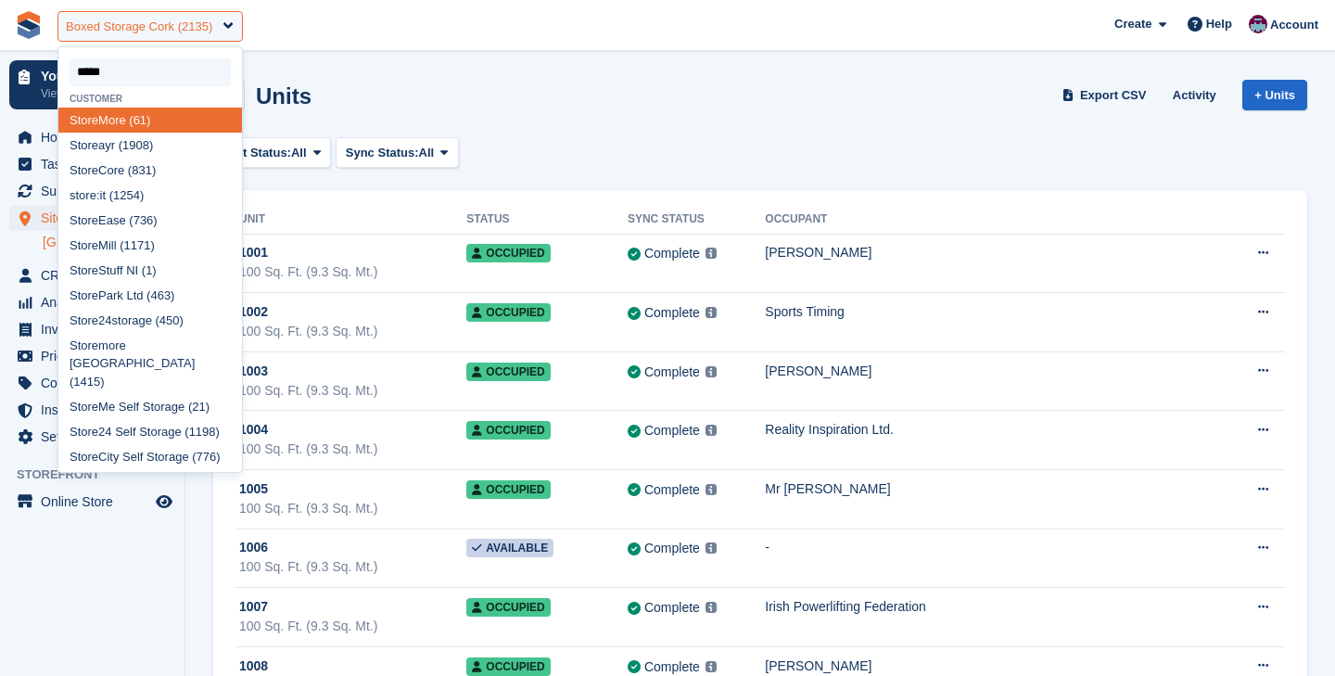
type input "******"
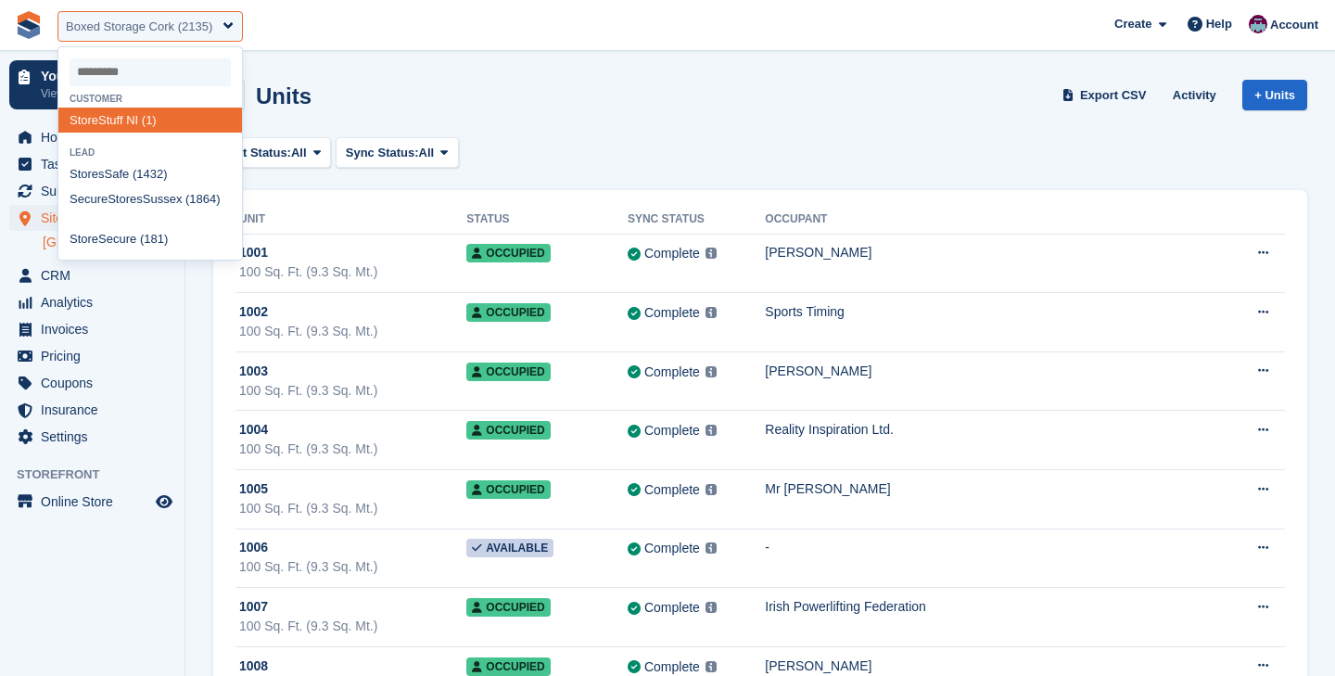
select select "*"
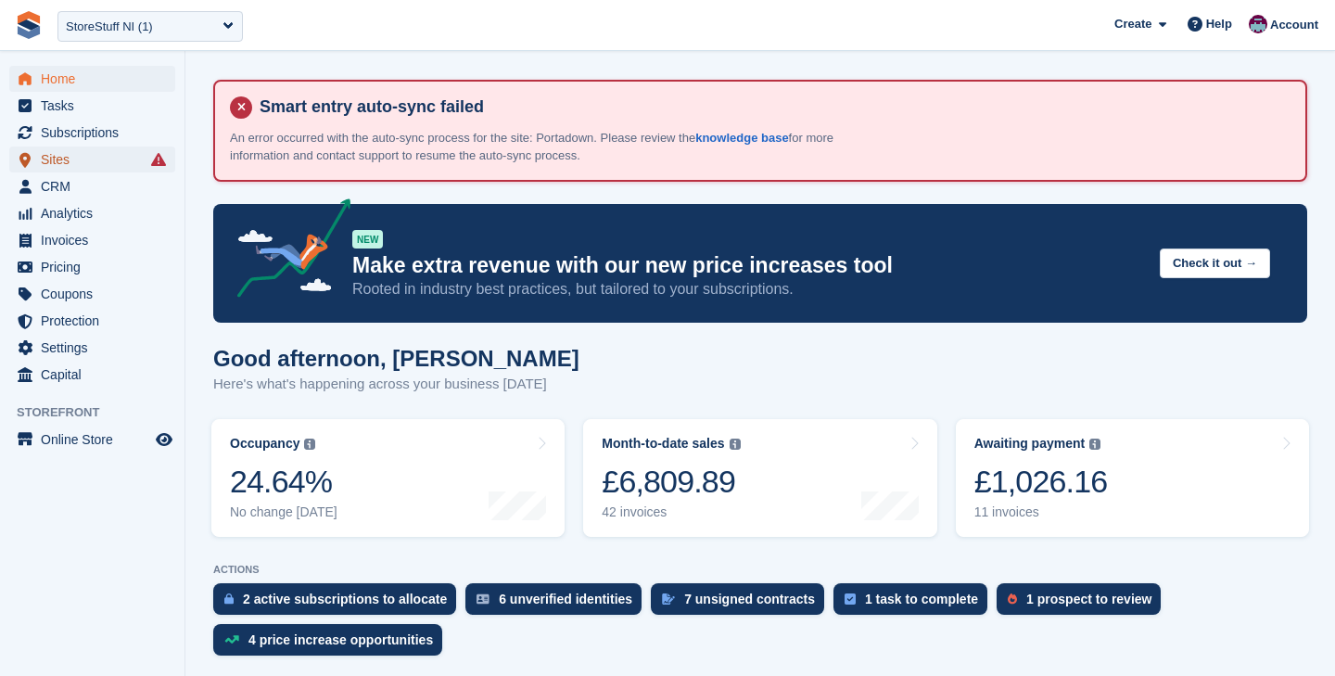
click at [84, 160] on span "Sites" at bounding box center [96, 160] width 111 height 26
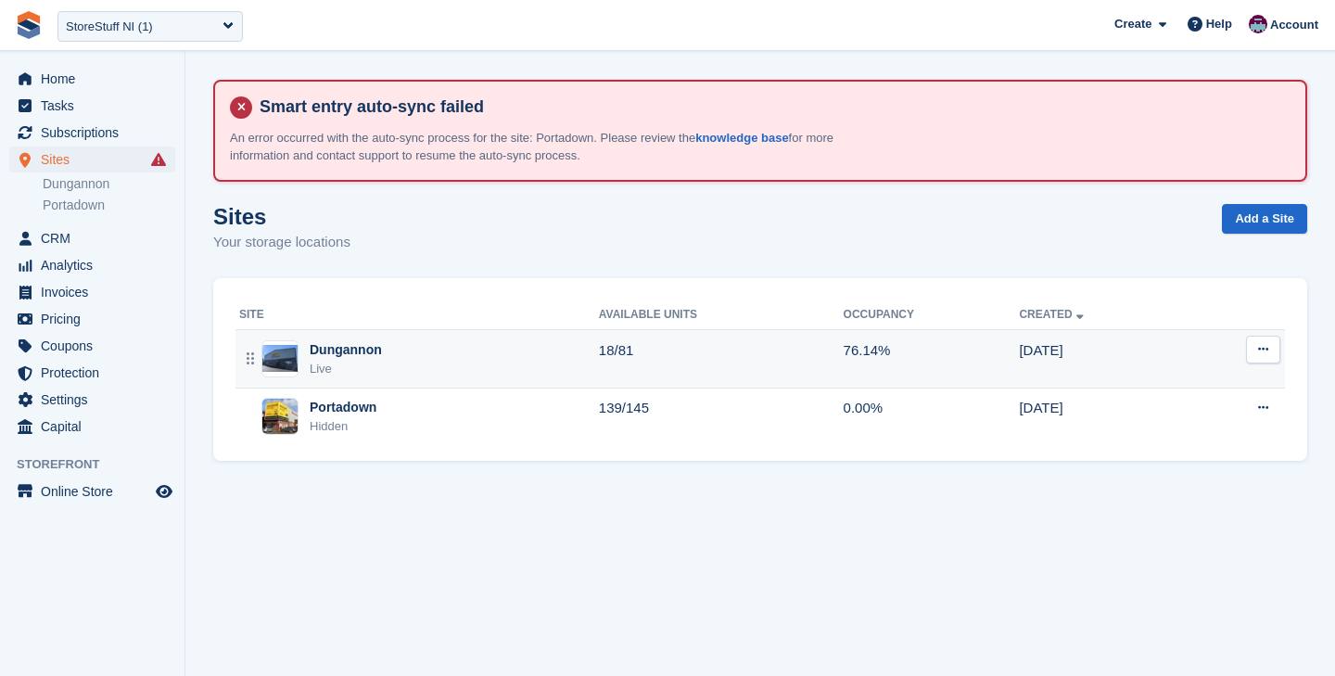
click at [465, 346] on div "Dungannon Live" at bounding box center [419, 359] width 360 height 38
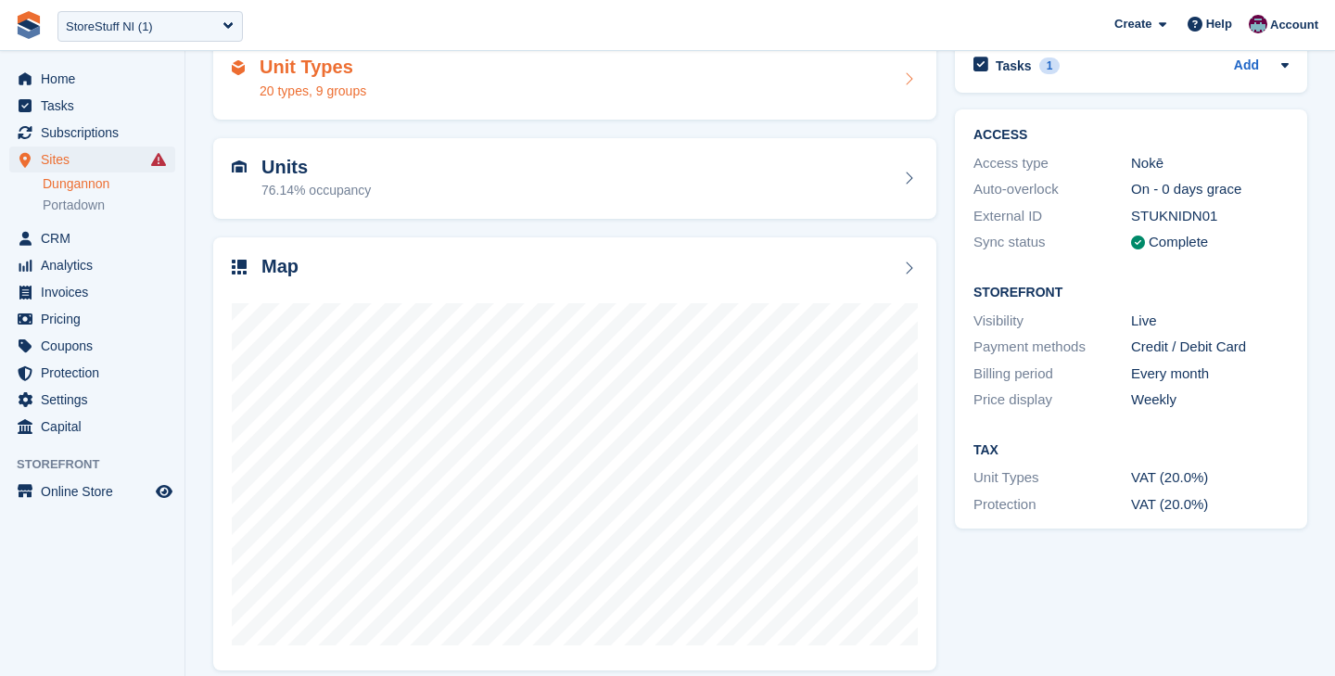
scroll to position [223, 0]
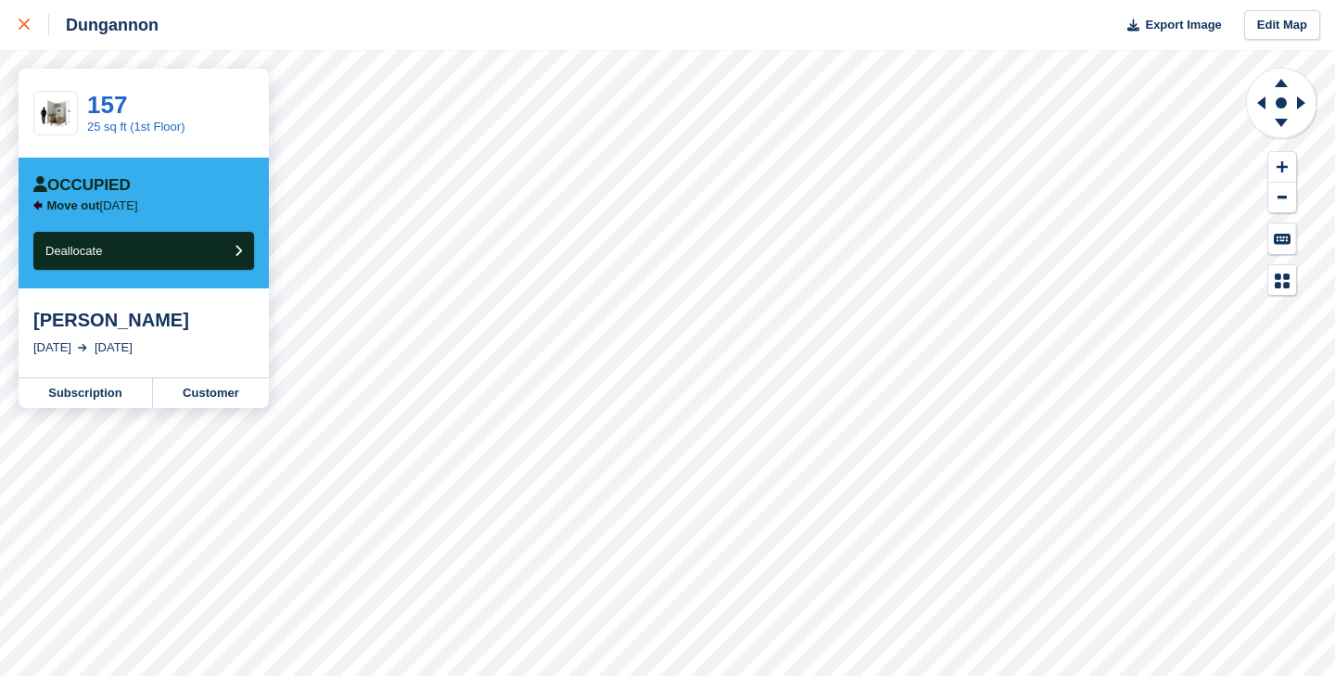
click at [28, 25] on icon at bounding box center [24, 24] width 11 height 11
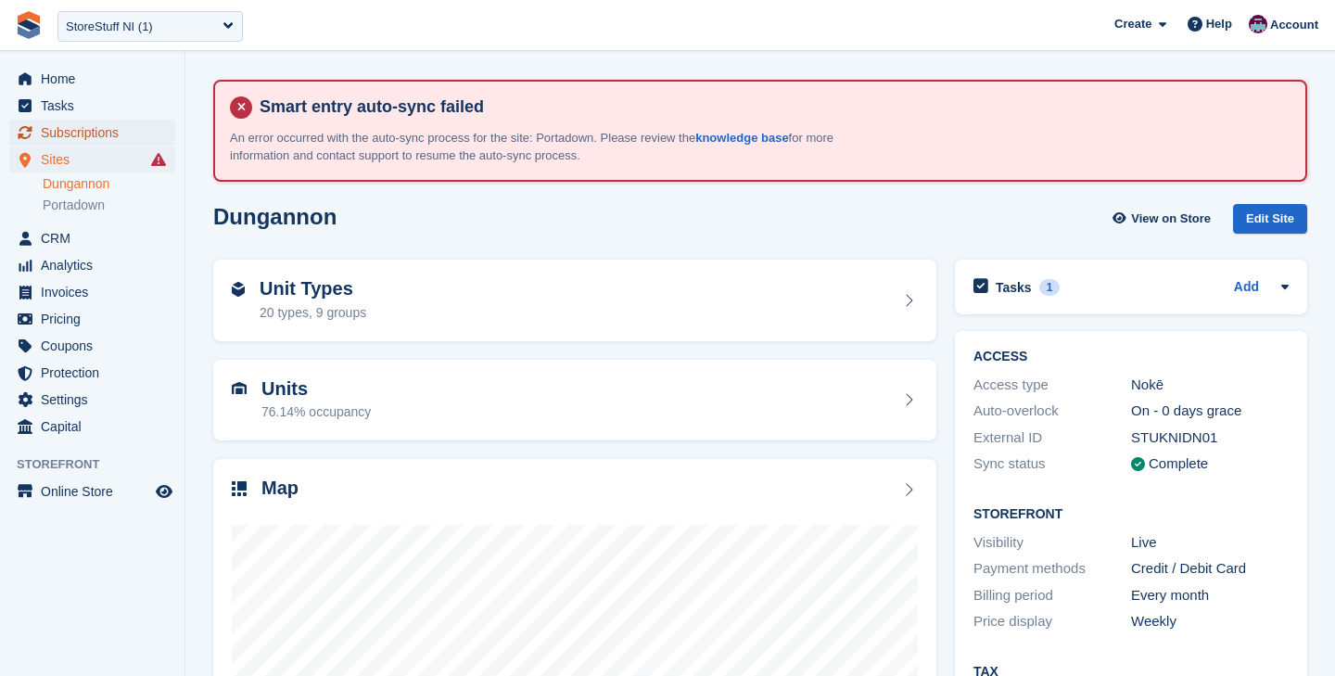
click at [107, 131] on span "Subscriptions" at bounding box center [96, 133] width 111 height 26
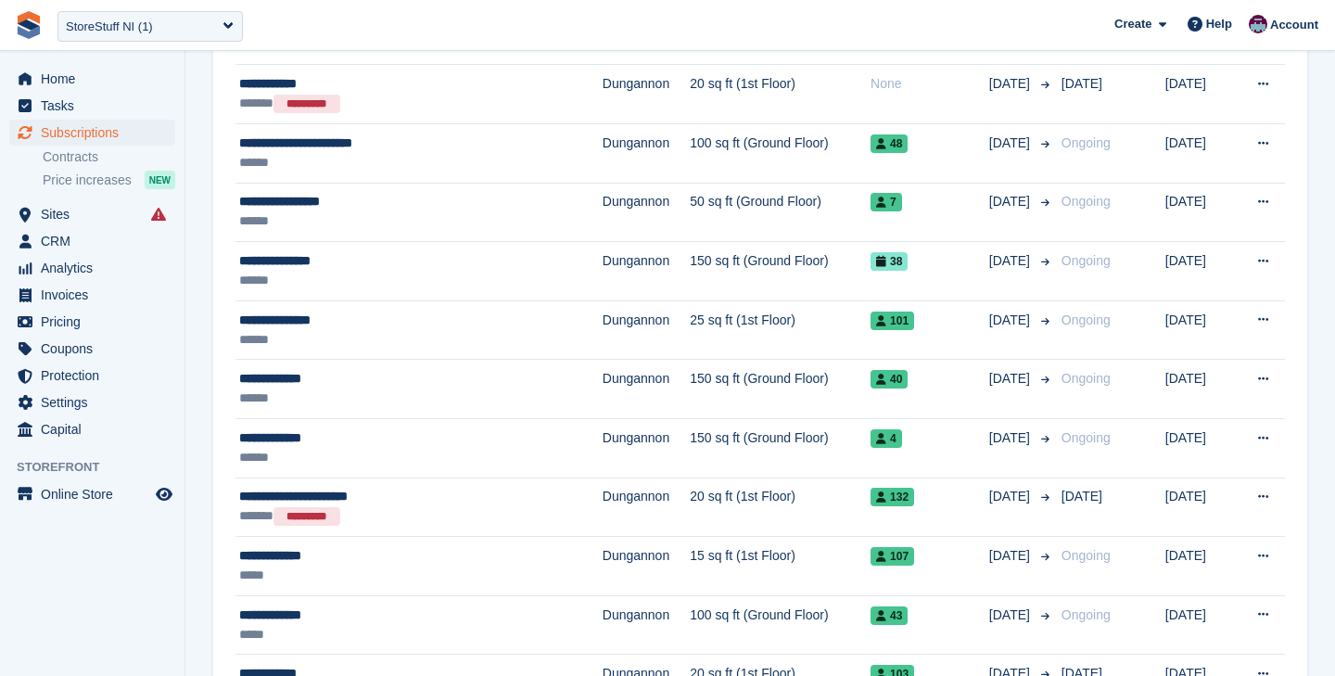
scroll to position [32, 0]
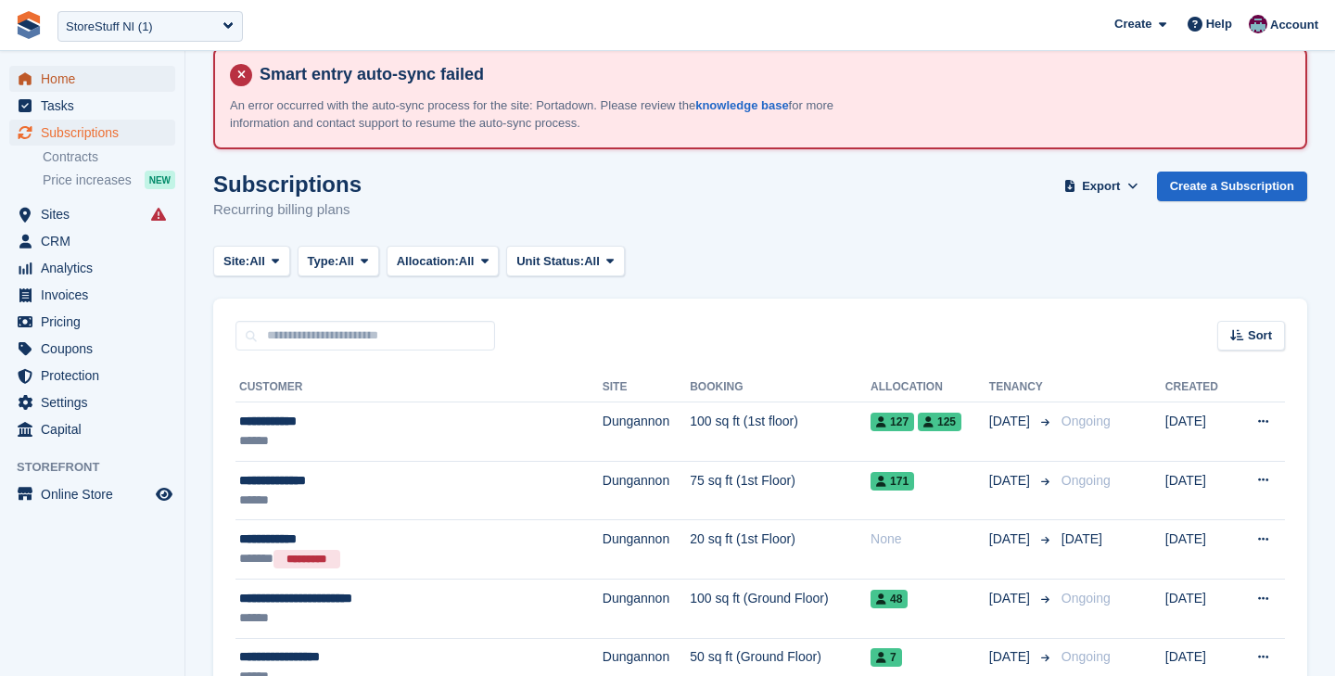
click at [87, 79] on span "Home" at bounding box center [96, 79] width 111 height 26
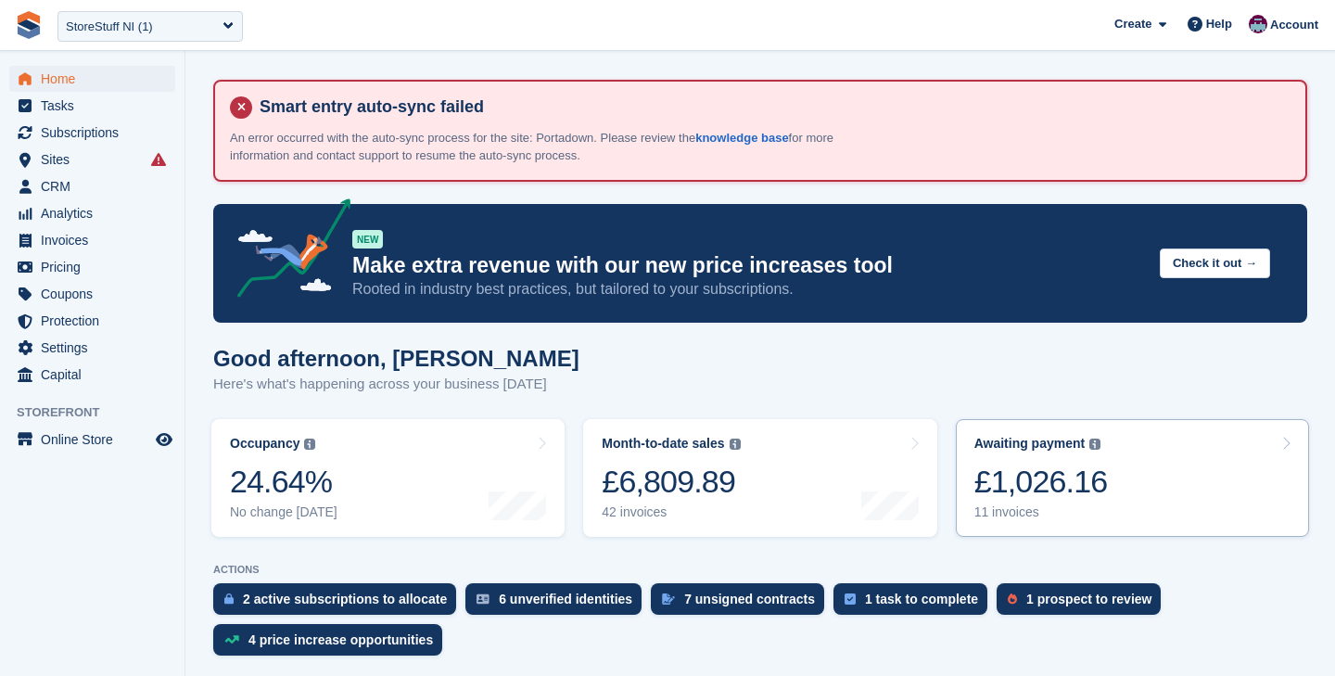
click at [1052, 504] on div "Awaiting payment The total outstanding balance on all open invoices. £1,026.16 …" at bounding box center [1042, 478] width 134 height 84
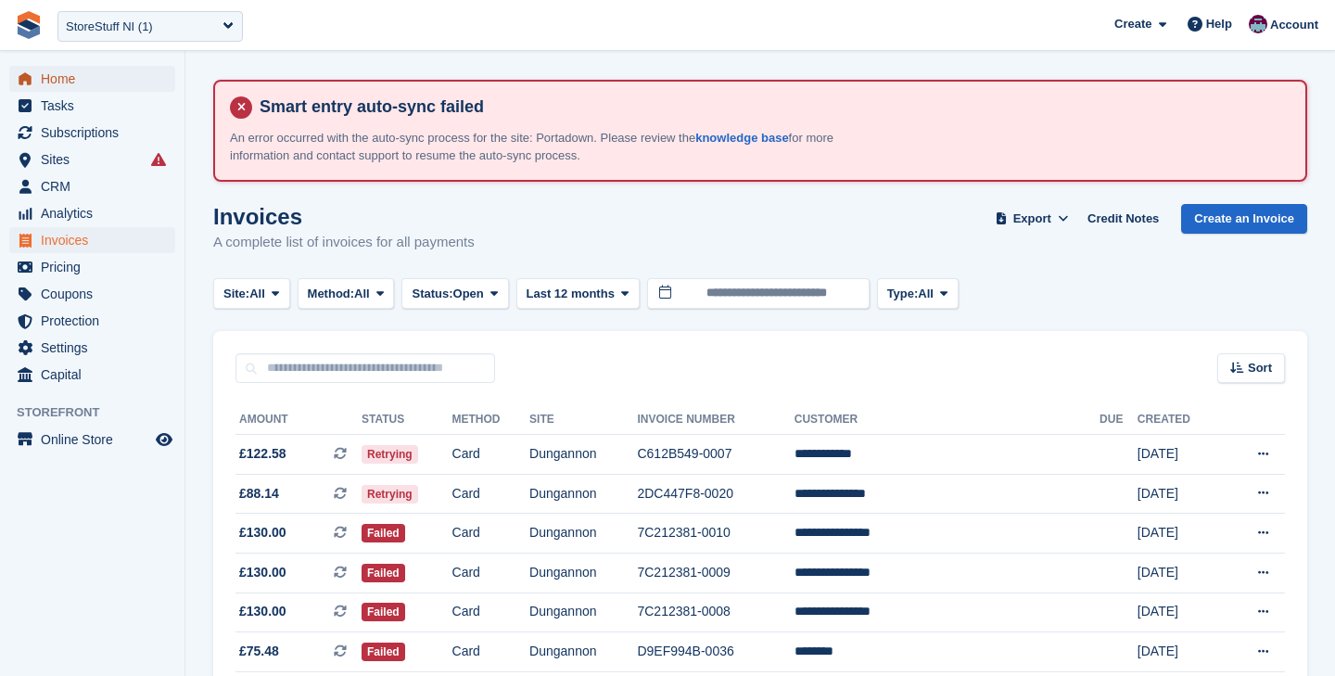
click at [57, 74] on span "Home" at bounding box center [96, 79] width 111 height 26
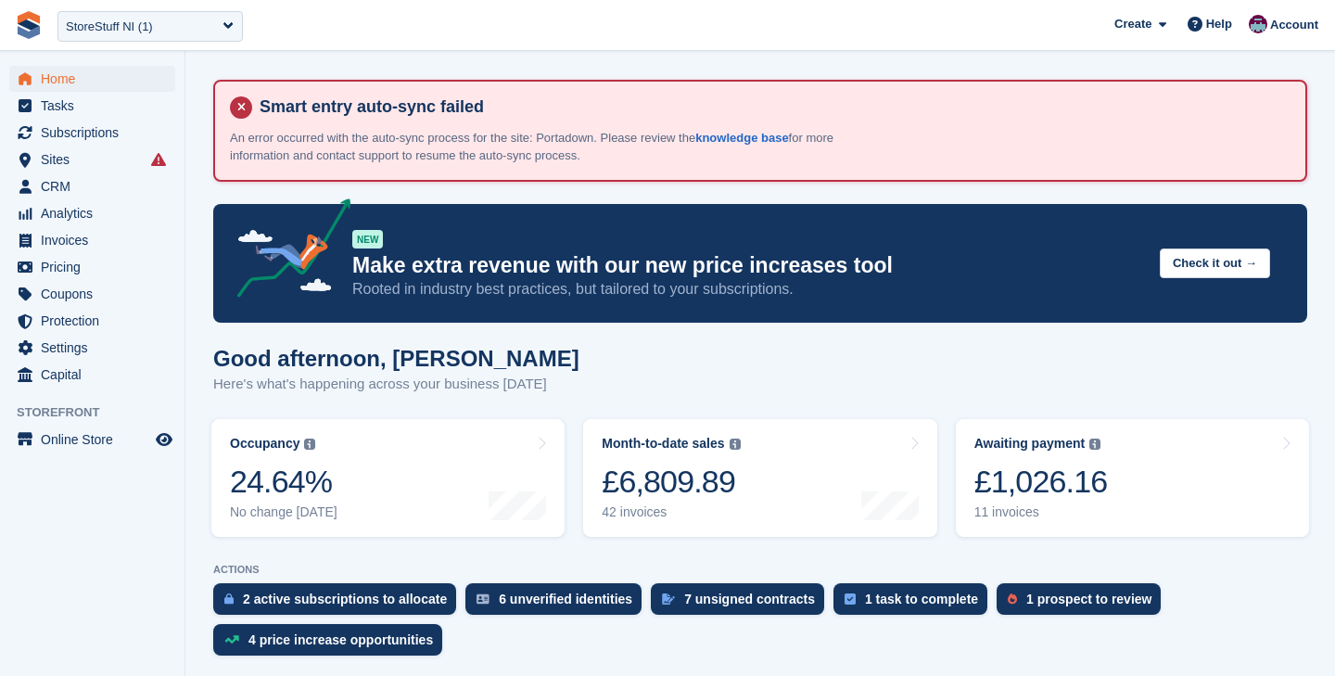
click at [153, 43] on div "**********" at bounding box center [150, 25] width 200 height 43
click at [81, 99] on span "Tasks" at bounding box center [96, 106] width 111 height 26
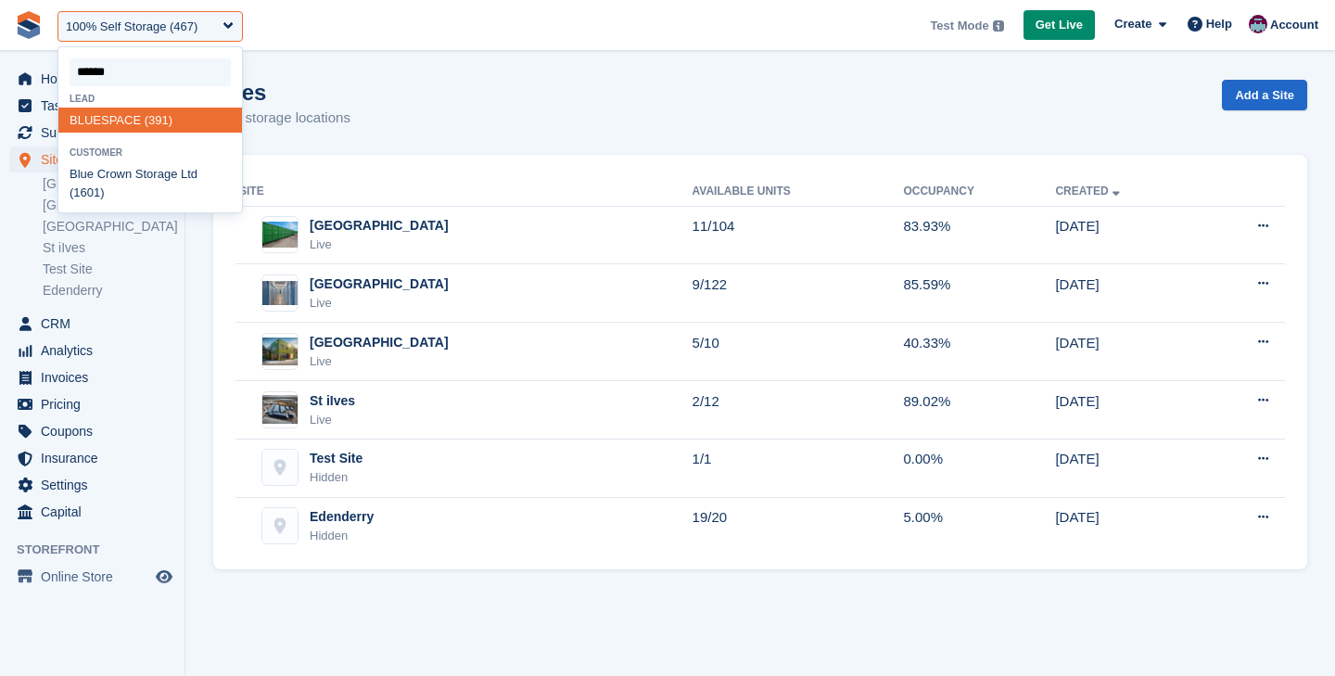
type input "*******"
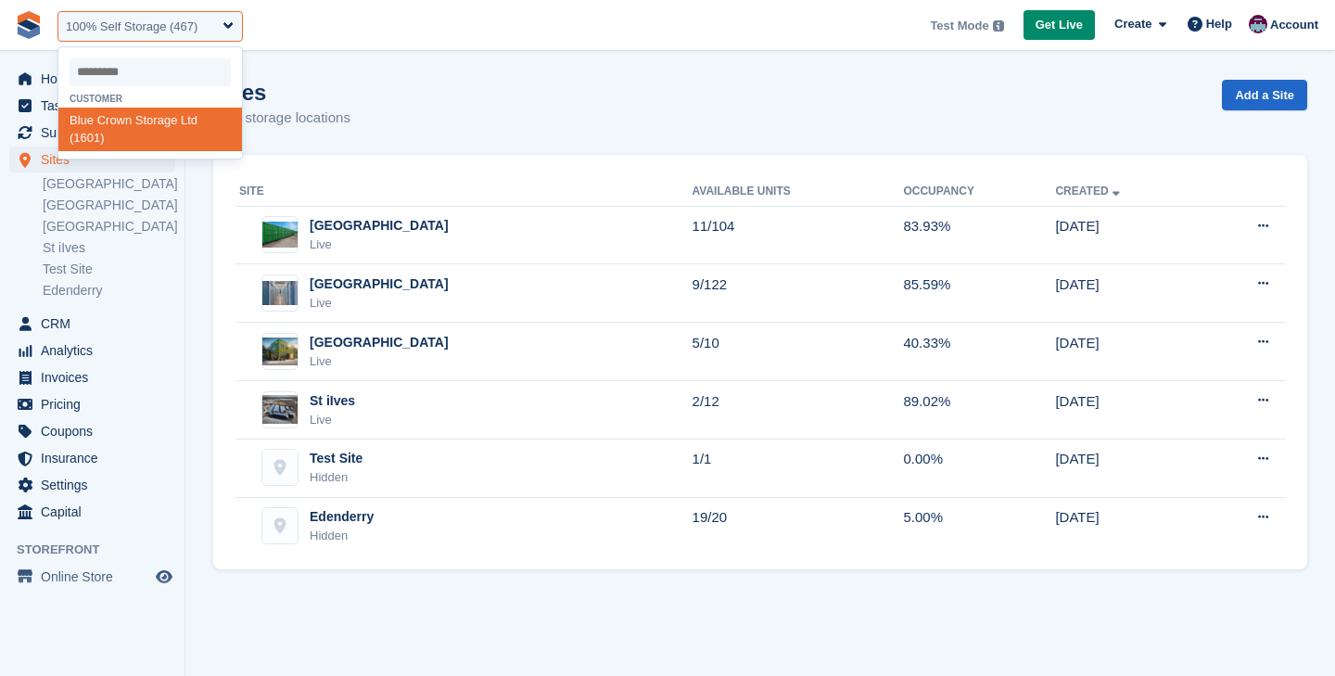
select select "****"
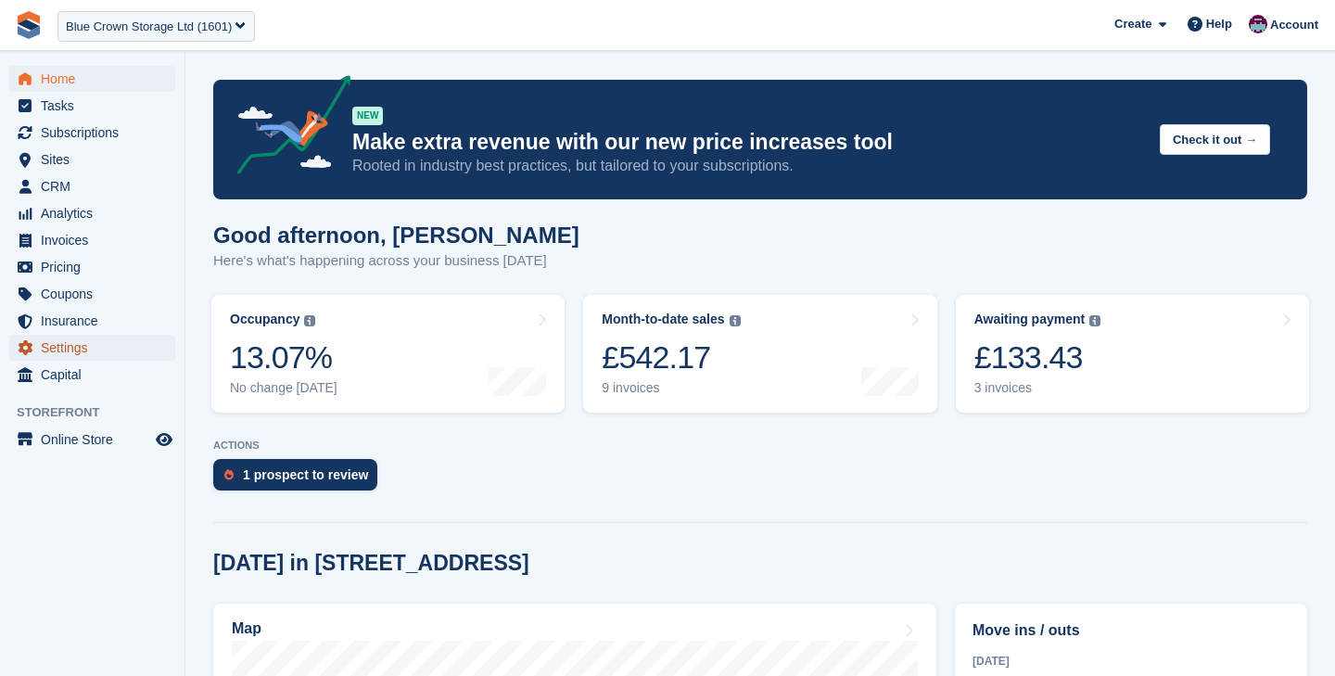
click at [79, 348] on span "Settings" at bounding box center [96, 348] width 111 height 26
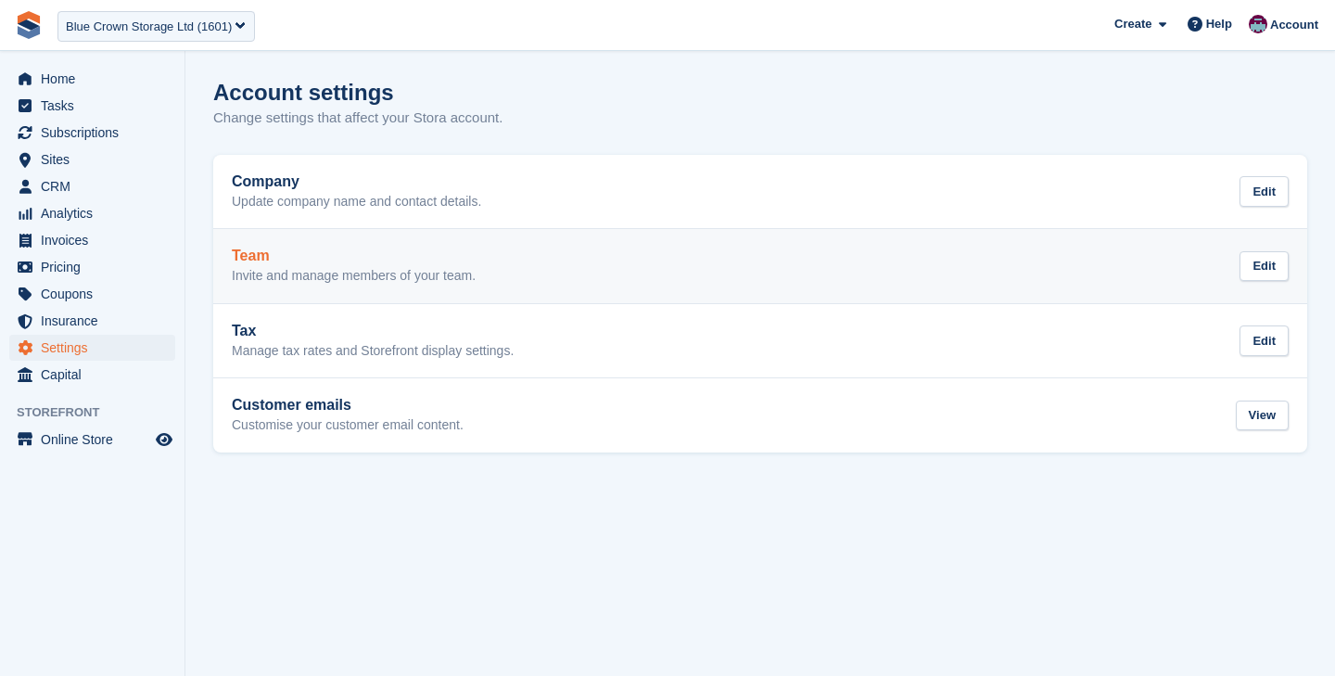
click at [476, 253] on h2 "Team" at bounding box center [354, 256] width 244 height 17
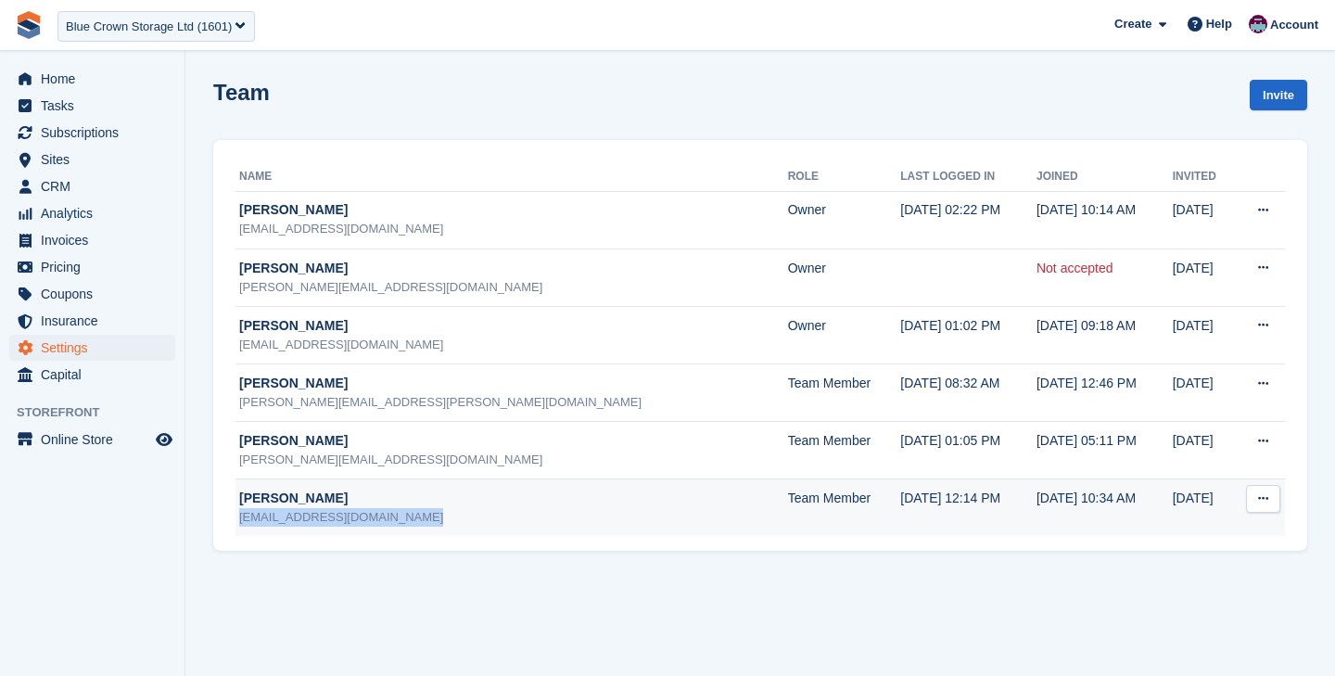
drag, startPoint x: 413, startPoint y: 519, endPoint x: 238, endPoint y: 519, distance: 174.4
click at [239, 519] on div "hello@bluecrownstorage.co.uk" at bounding box center [513, 517] width 549 height 19
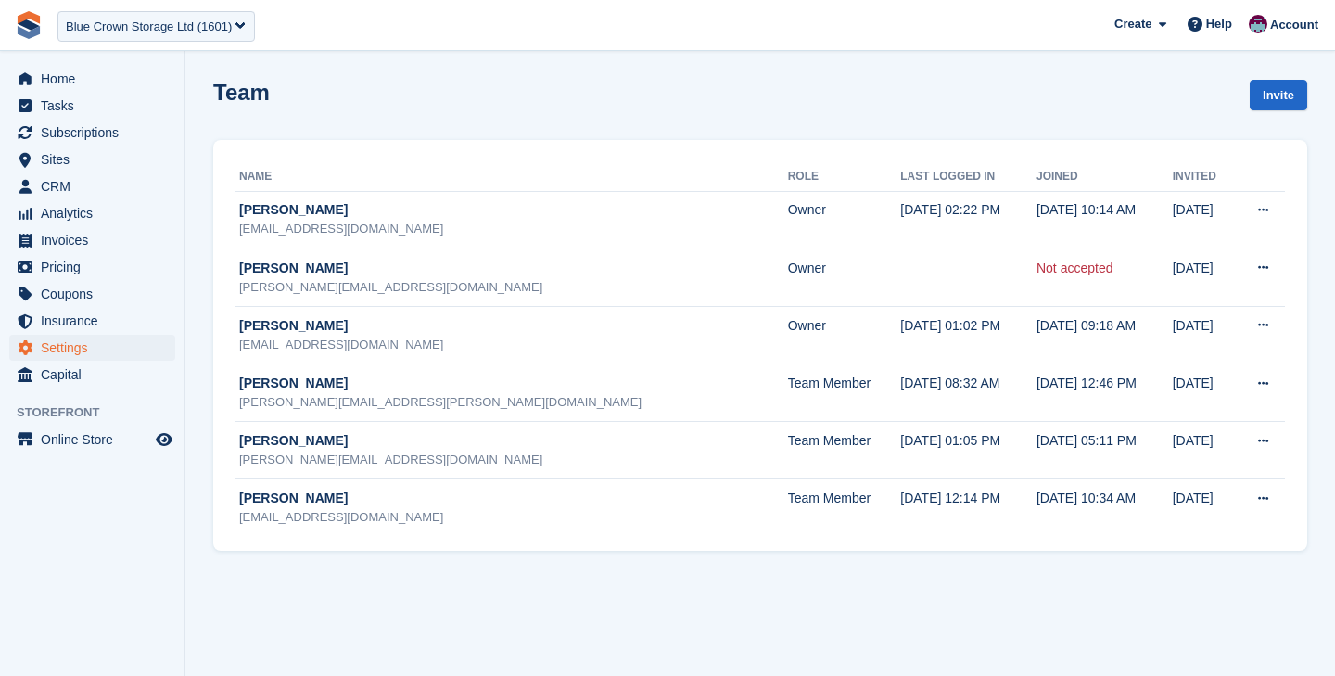
click at [264, 546] on div "Name Role Last logged in Joined Invited Dean Cantelo deancantelo@live.co.uk Own…" at bounding box center [760, 346] width 1094 height 412
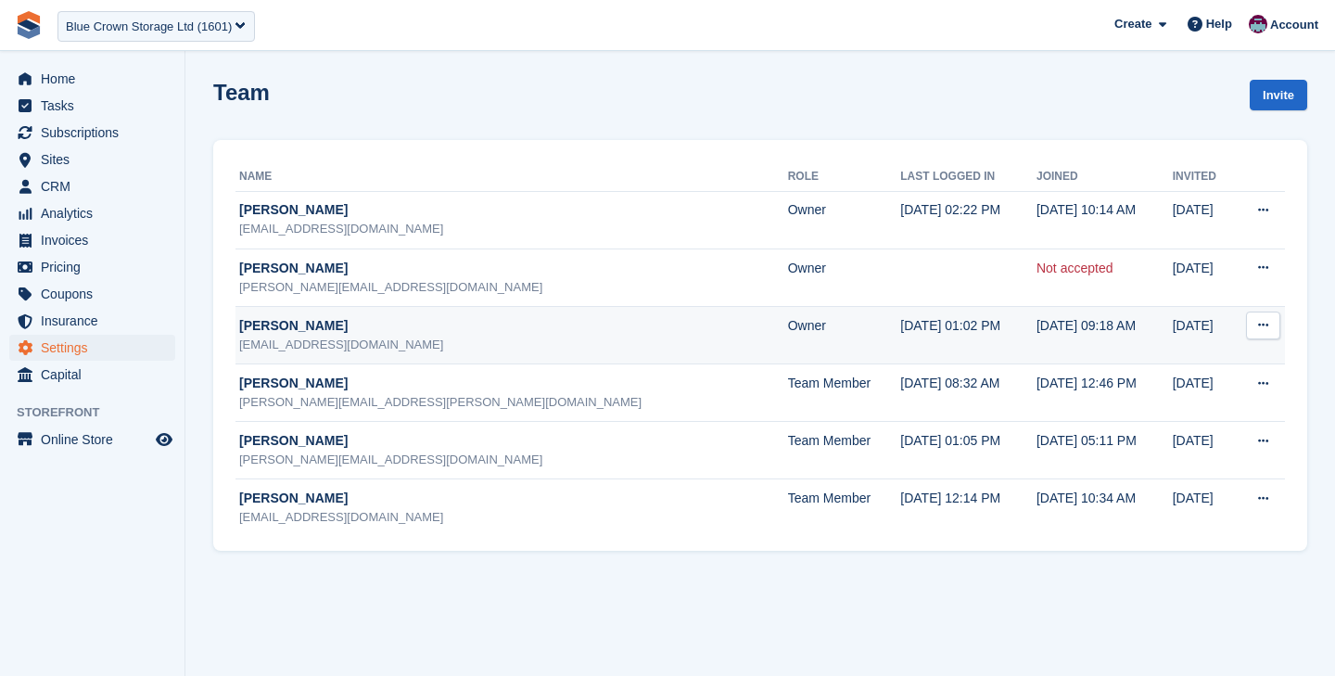
drag, startPoint x: 426, startPoint y: 346, endPoint x: 239, endPoint y: 346, distance: 186.4
click at [239, 346] on div "finance@bluecrownstorage.co.uk" at bounding box center [513, 345] width 549 height 19
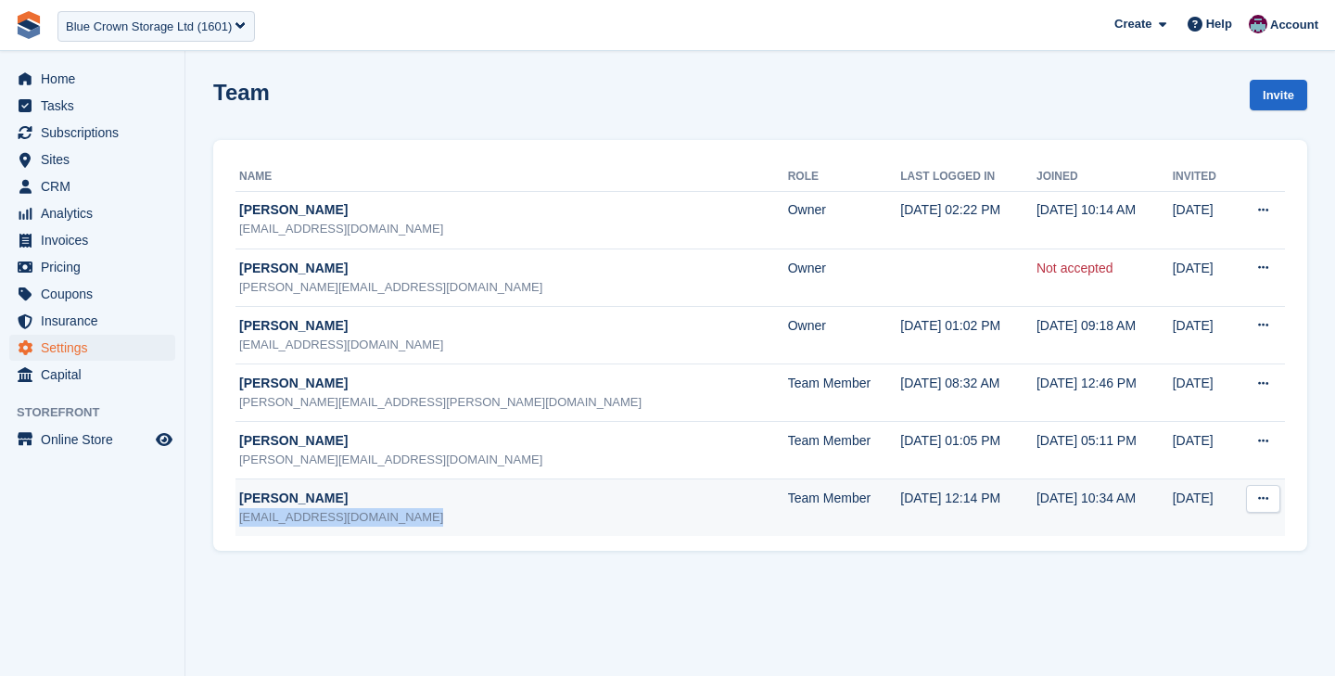
drag, startPoint x: 415, startPoint y: 517, endPoint x: 240, endPoint y: 517, distance: 174.4
click at [240, 517] on div "hello@bluecrownstorage.co.uk" at bounding box center [513, 517] width 549 height 19
copy div "hello@bluecrownstorage.co.uk"
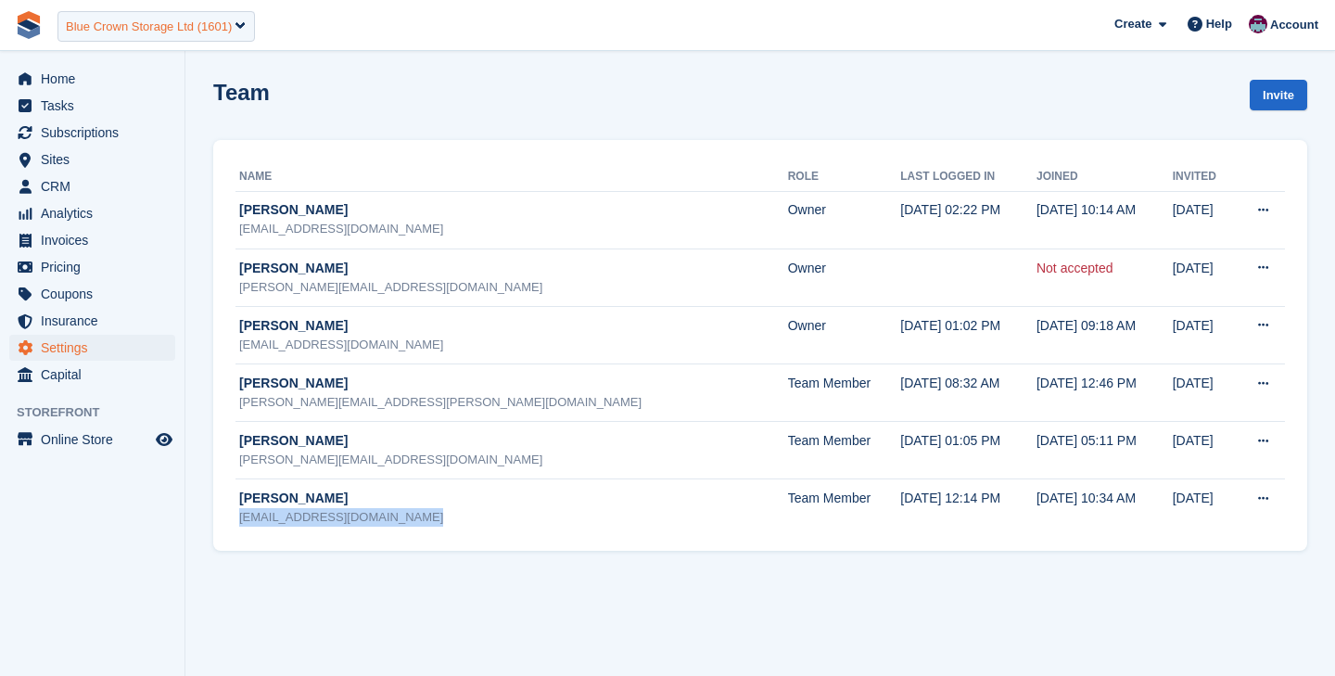
click at [188, 25] on div "Blue Crown Storage Ltd (1601)" at bounding box center [149, 27] width 166 height 19
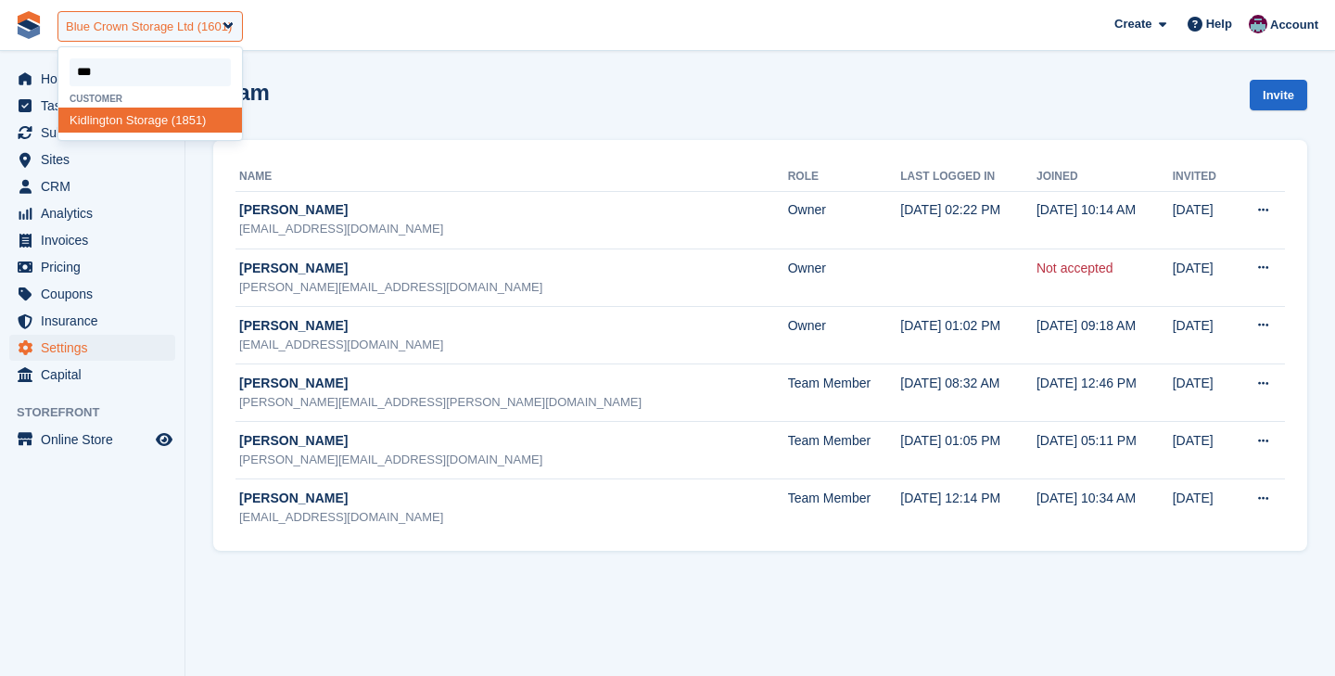
type input "****"
select select "****"
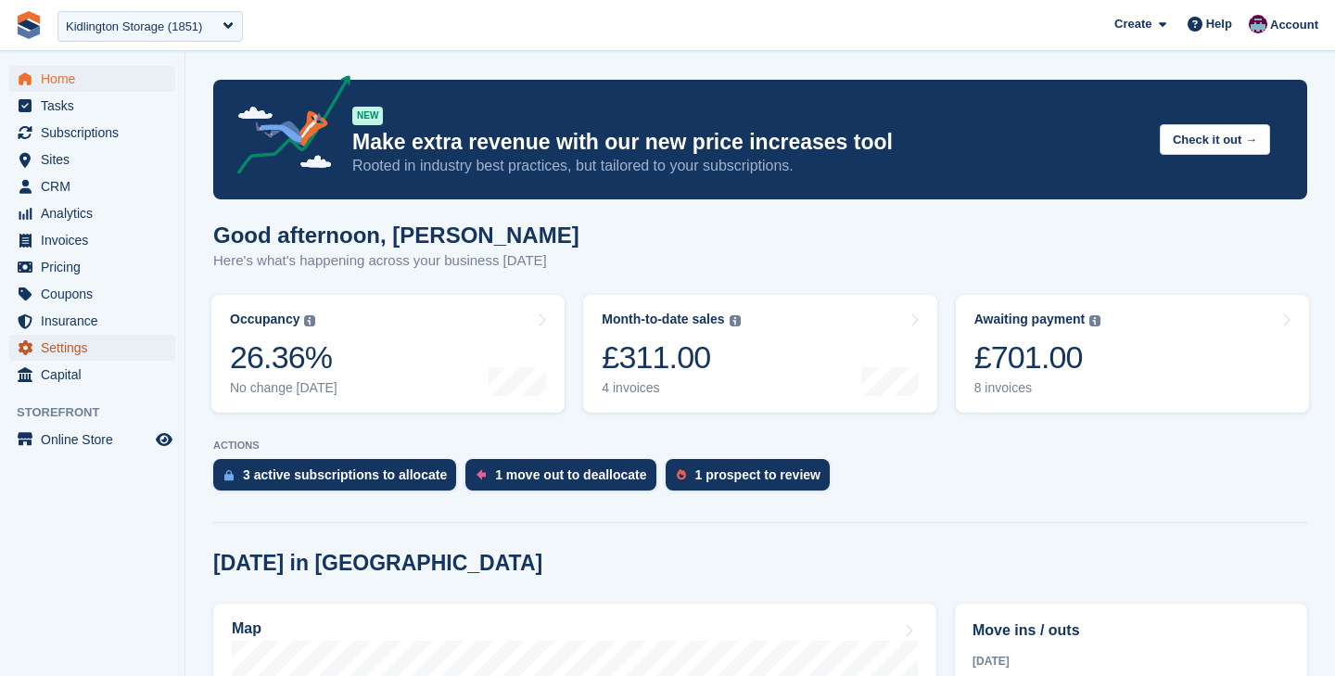
click at [76, 349] on span "Settings" at bounding box center [96, 348] width 111 height 26
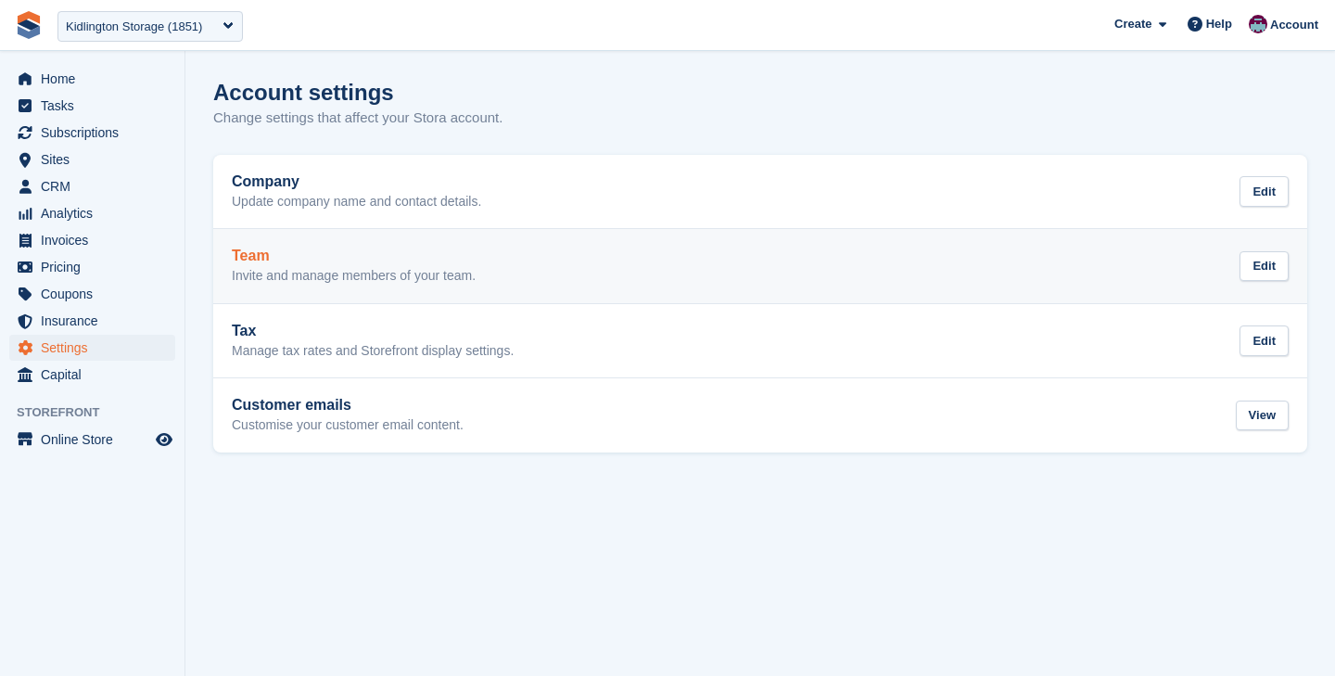
click at [316, 248] on h2 "Team" at bounding box center [354, 256] width 244 height 17
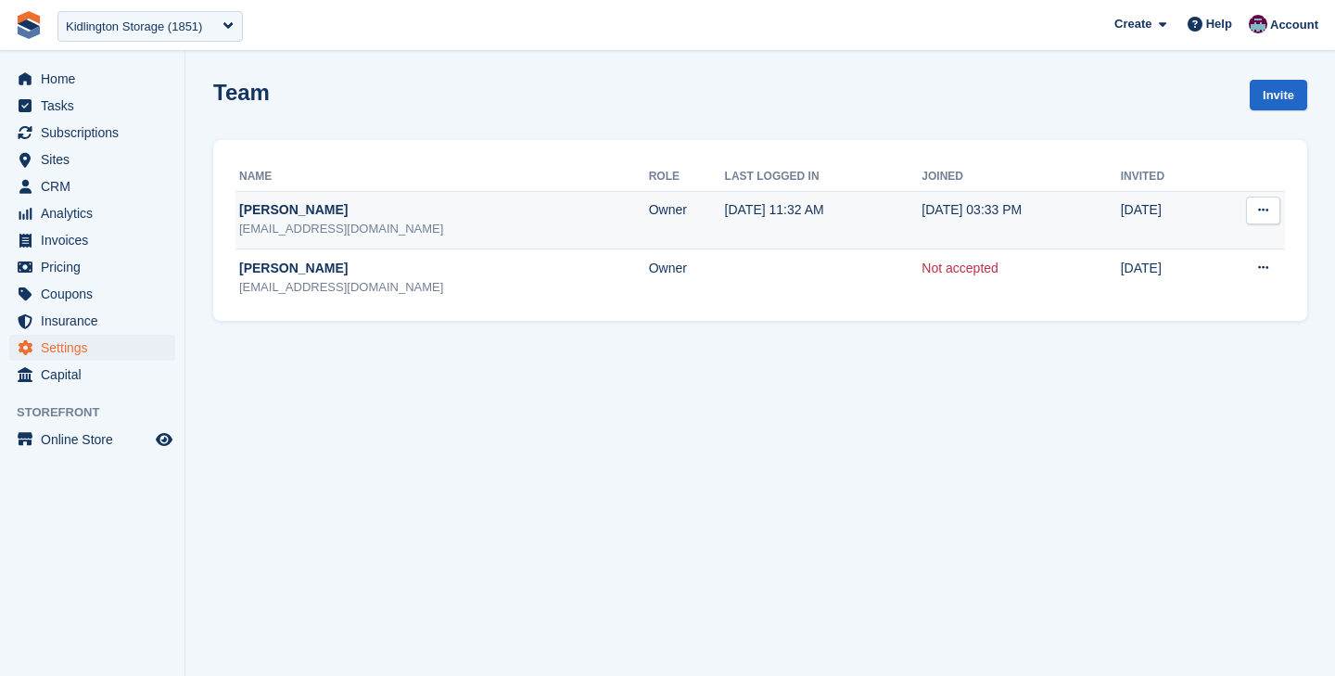
drag, startPoint x: 411, startPoint y: 227, endPoint x: 240, endPoint y: 223, distance: 170.7
click at [240, 223] on div "store@kidlingtonstorage.co.uk" at bounding box center [444, 229] width 410 height 19
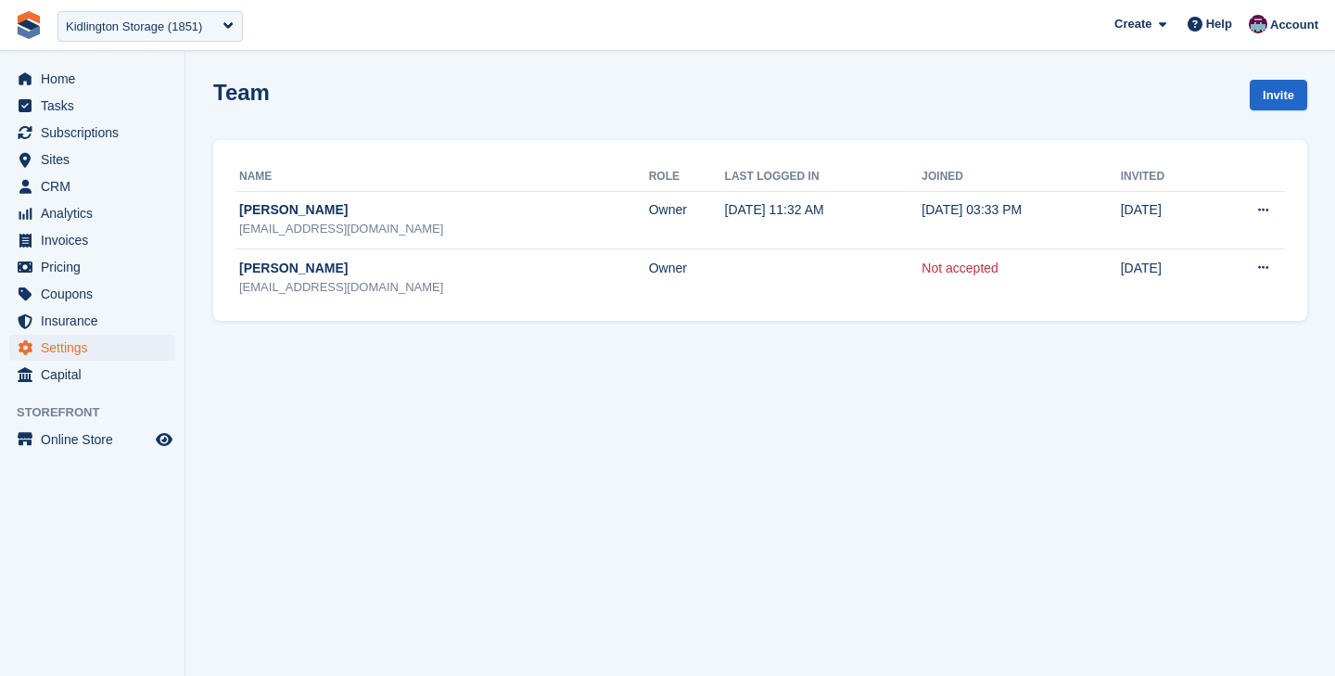
copy div "store@kidlingtonstorage.co.uk"
click at [118, 32] on div "Kidlington Storage (1851)" at bounding box center [134, 27] width 136 height 19
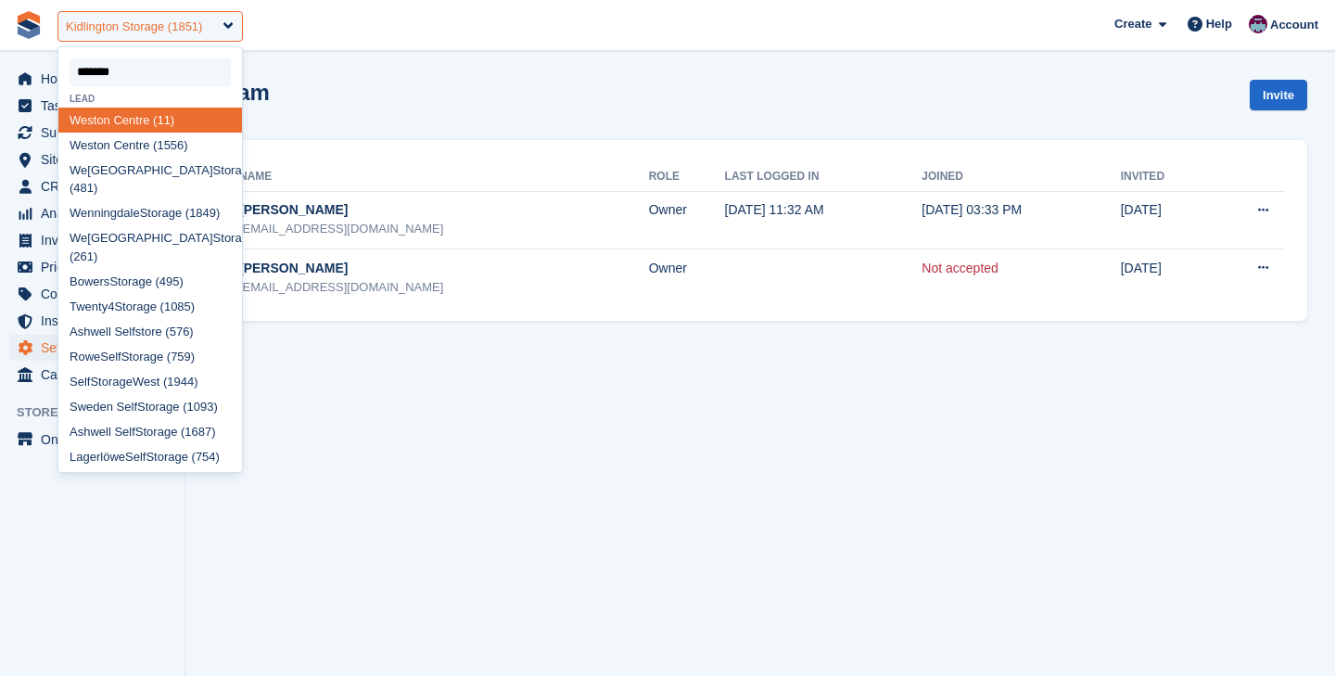
type input "********"
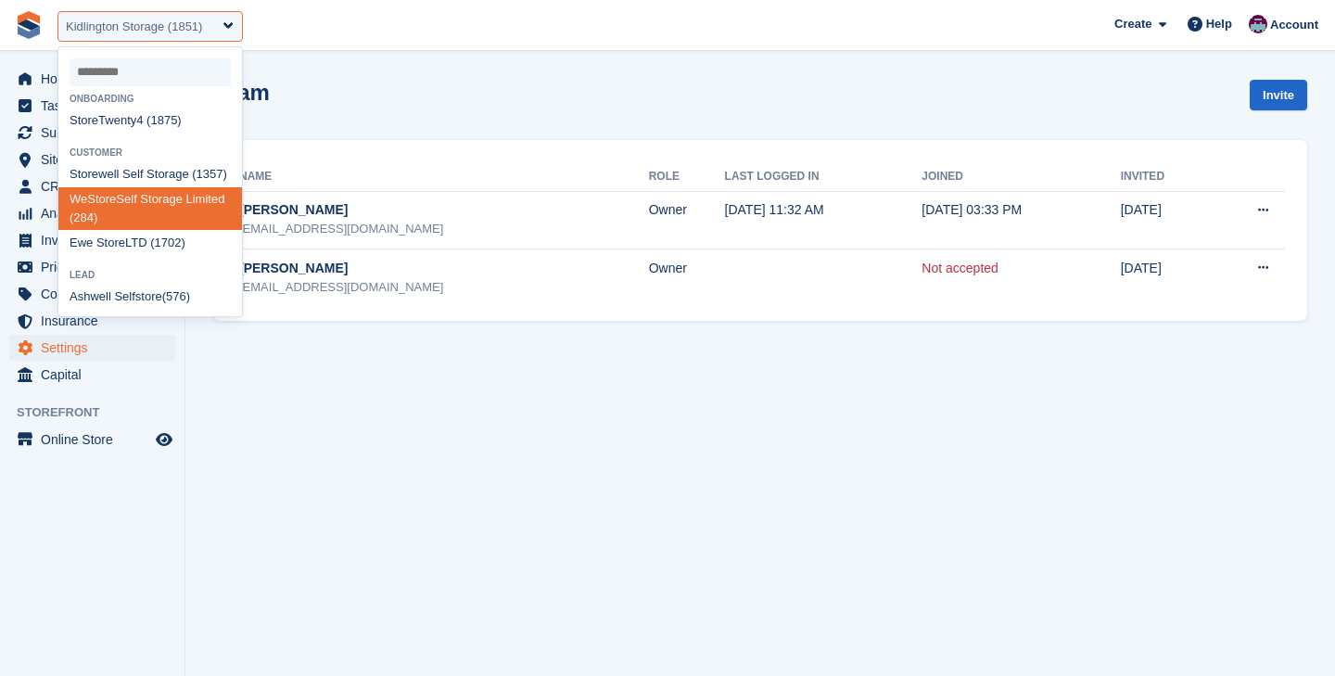
select select "***"
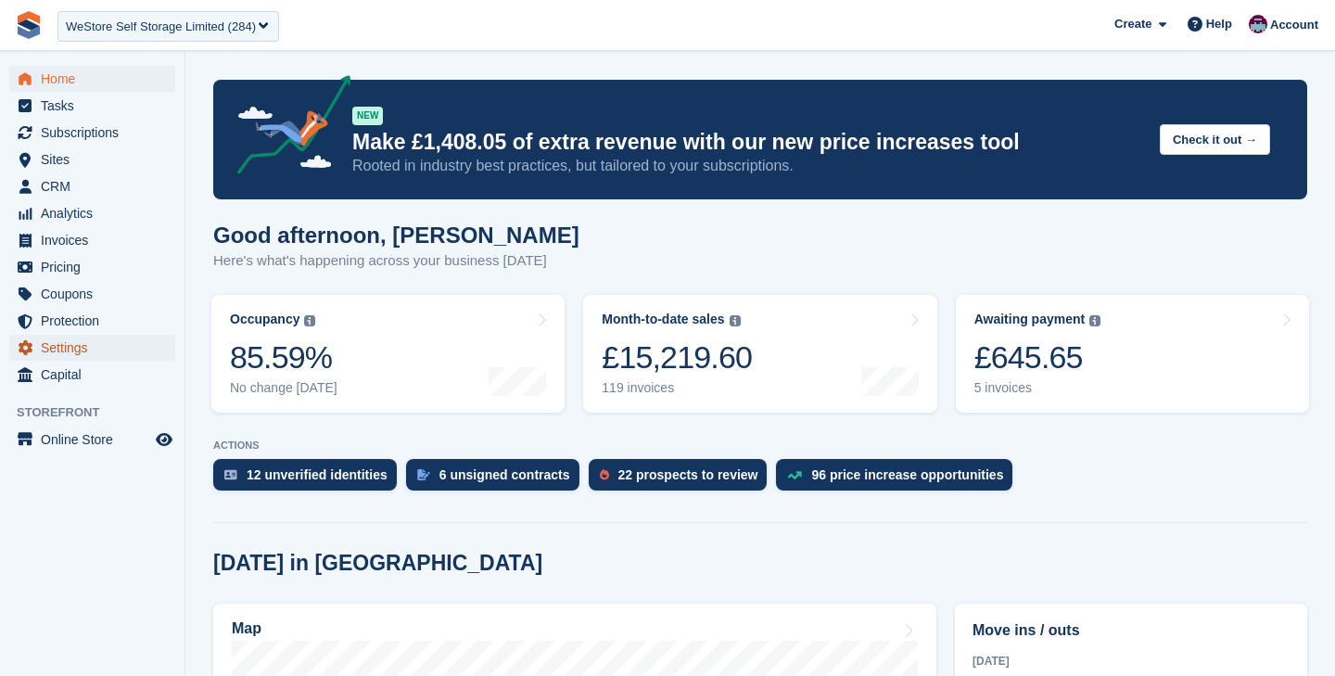
click at [83, 348] on span "Settings" at bounding box center [96, 348] width 111 height 26
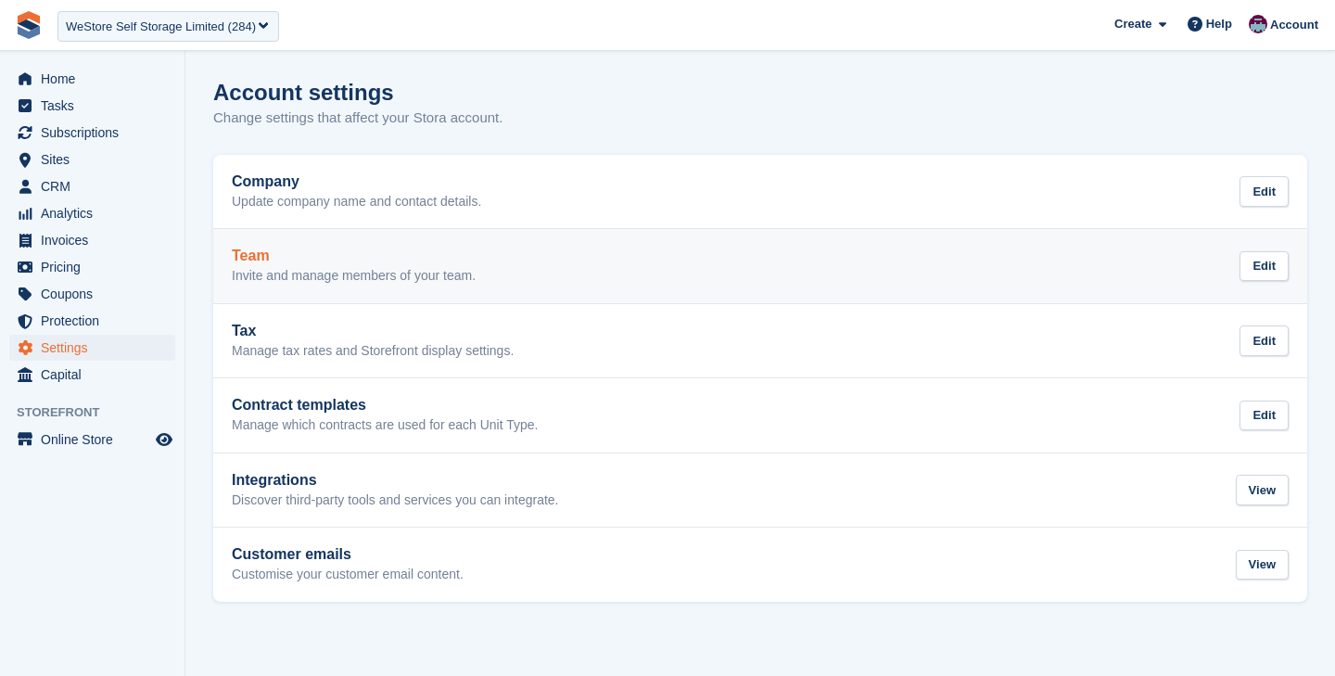
click at [388, 260] on h2 "Team" at bounding box center [354, 256] width 244 height 17
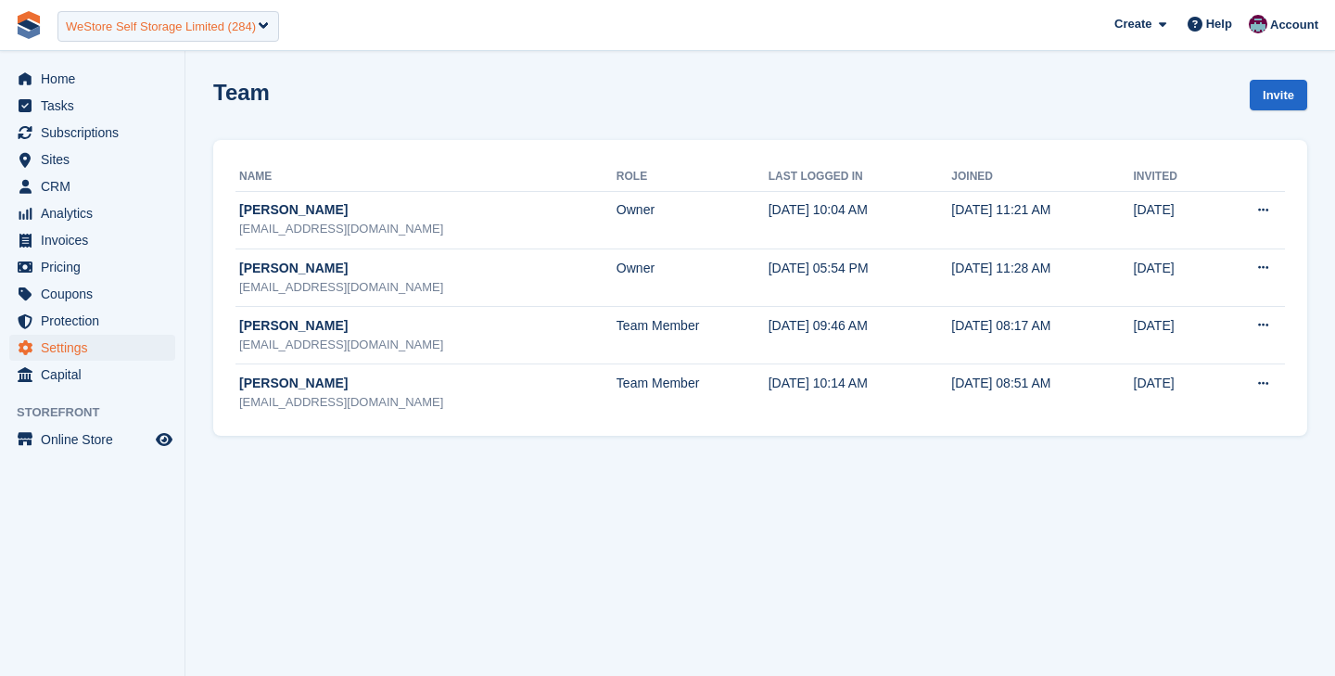
click at [172, 24] on div "WeStore Self Storage Limited (284)" at bounding box center [161, 27] width 190 height 19
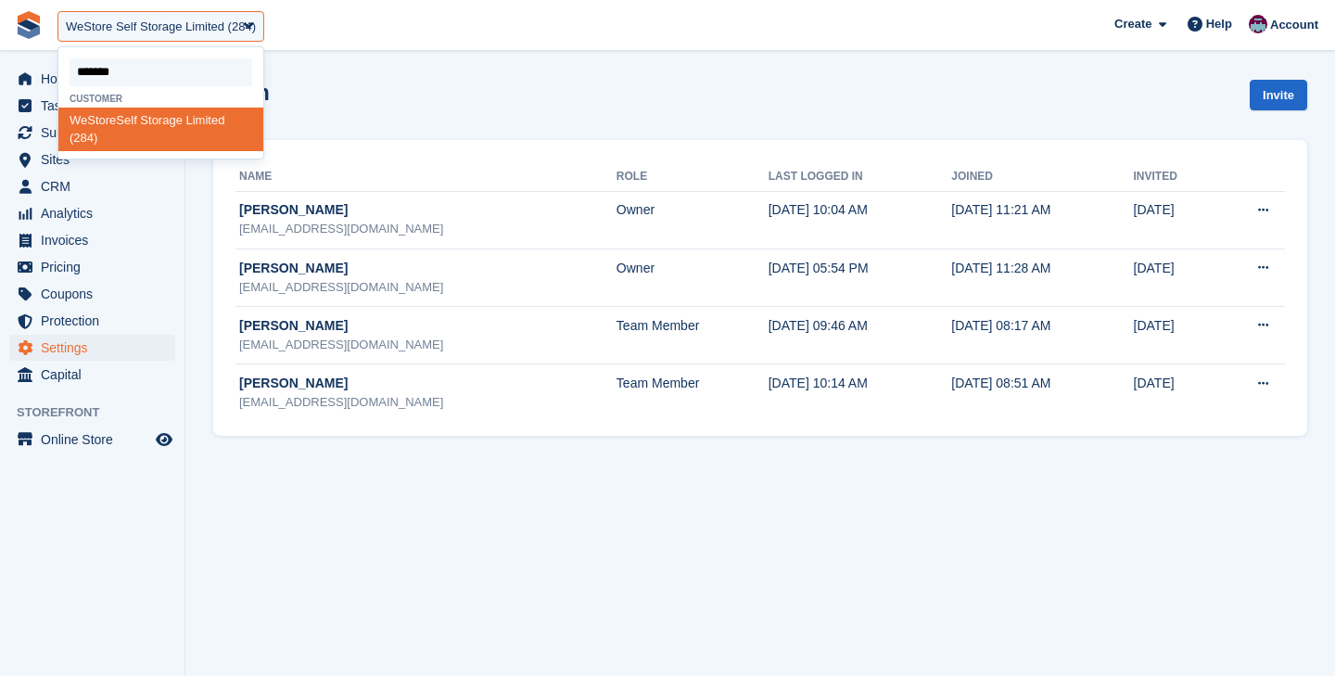
click at [146, 70] on input "select-one" at bounding box center [161, 72] width 183 height 28
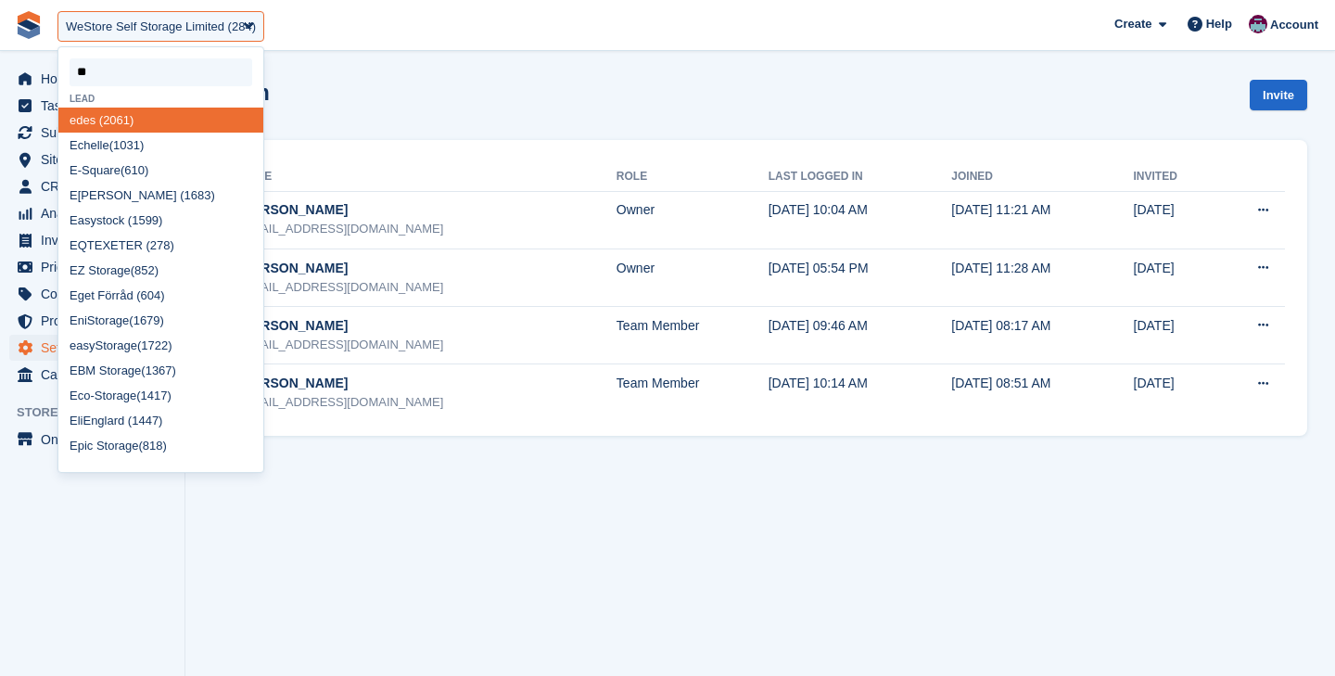
type input "***"
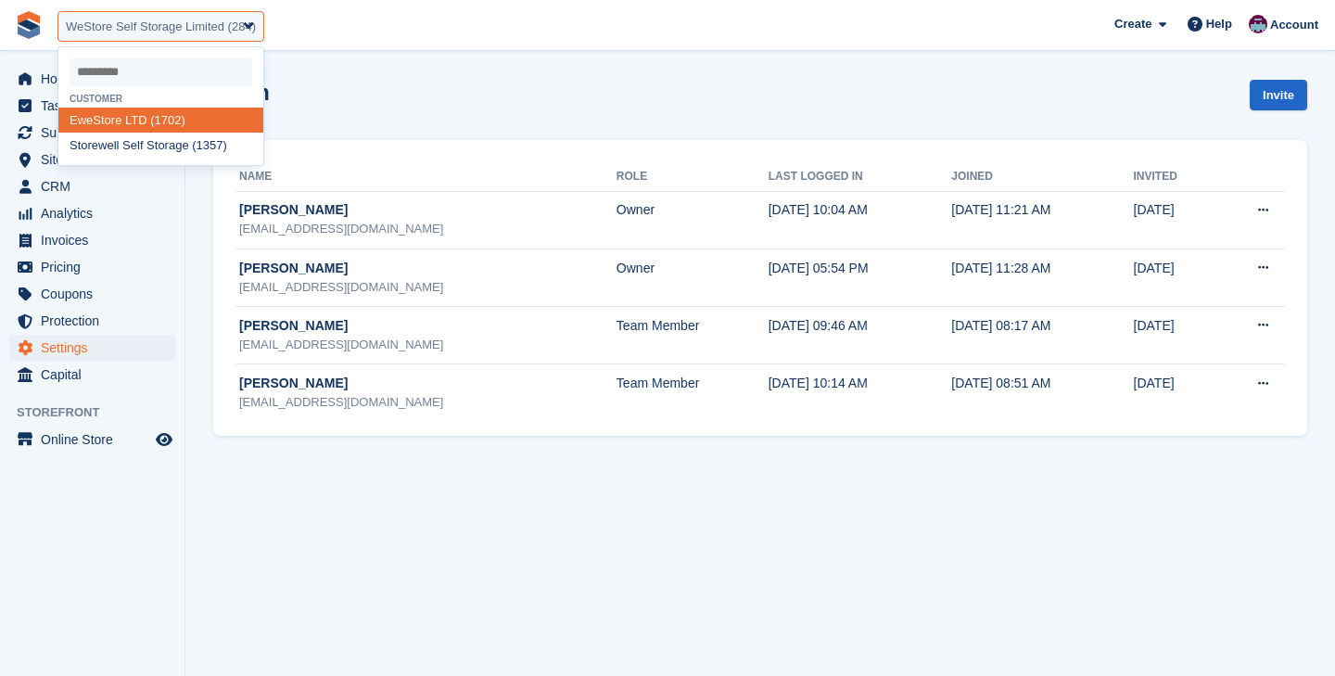
select select "****"
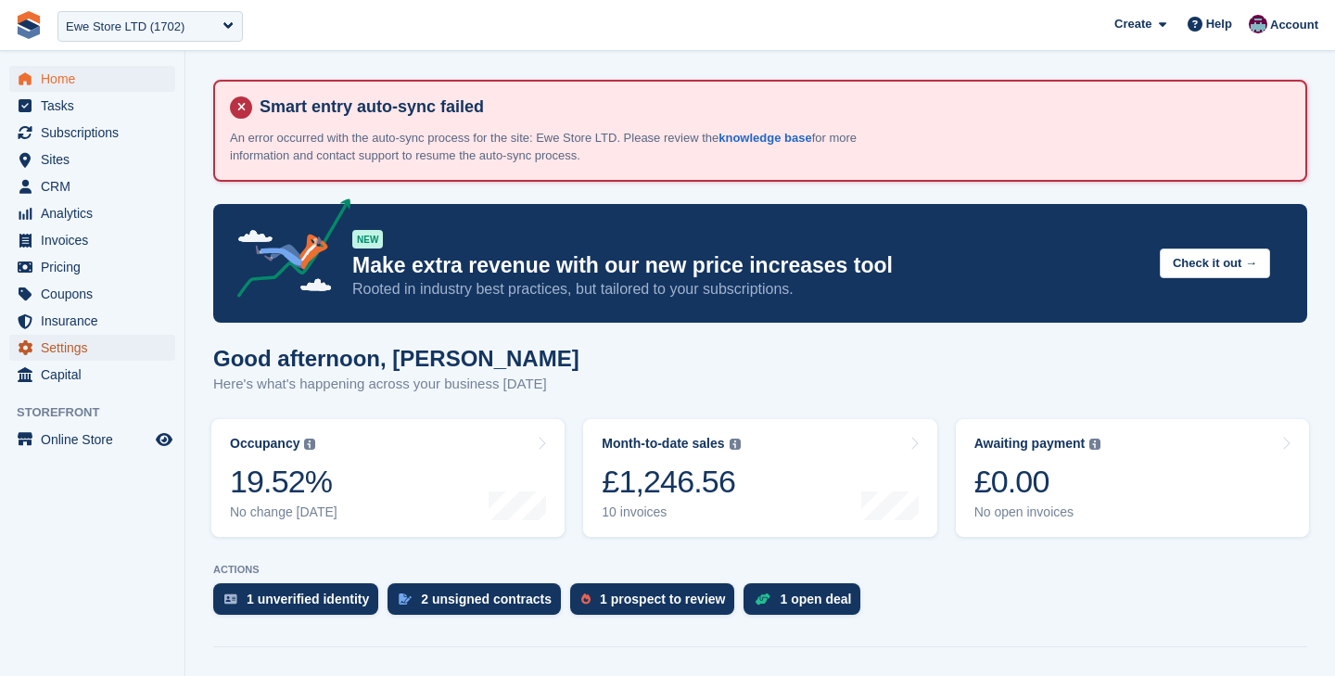
click at [68, 348] on span "Settings" at bounding box center [96, 348] width 111 height 26
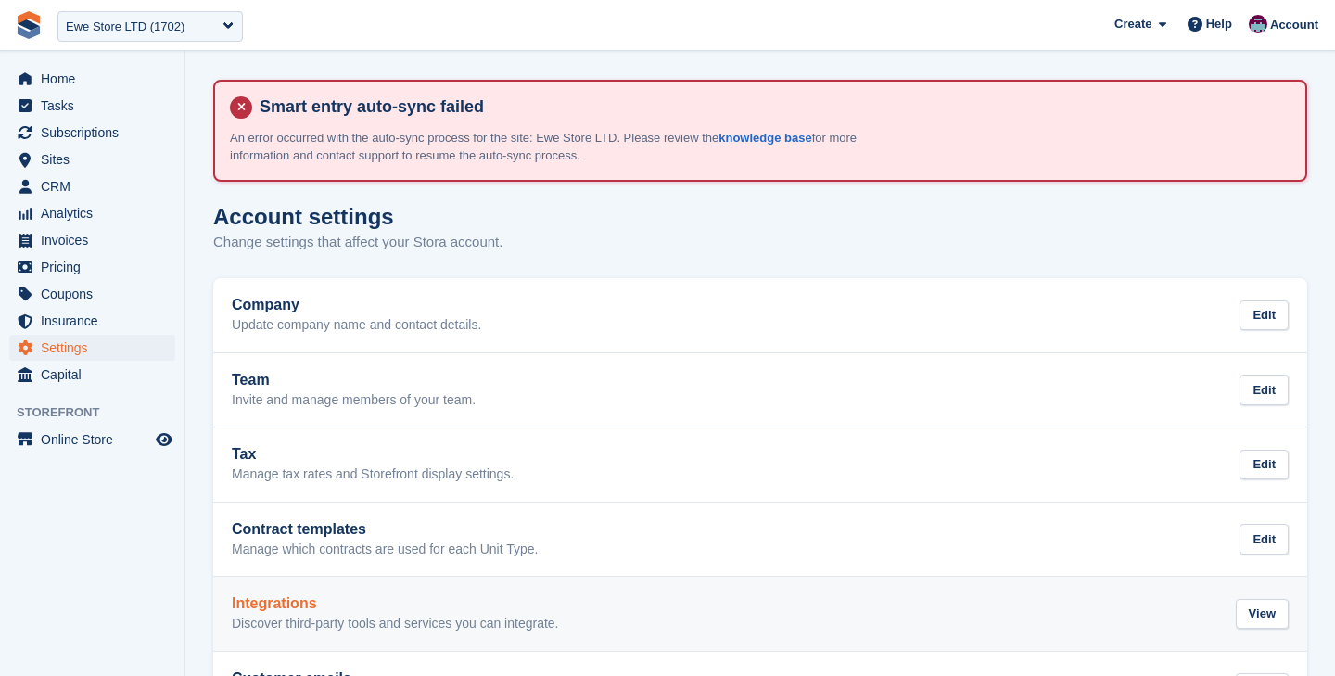
scroll to position [77, 0]
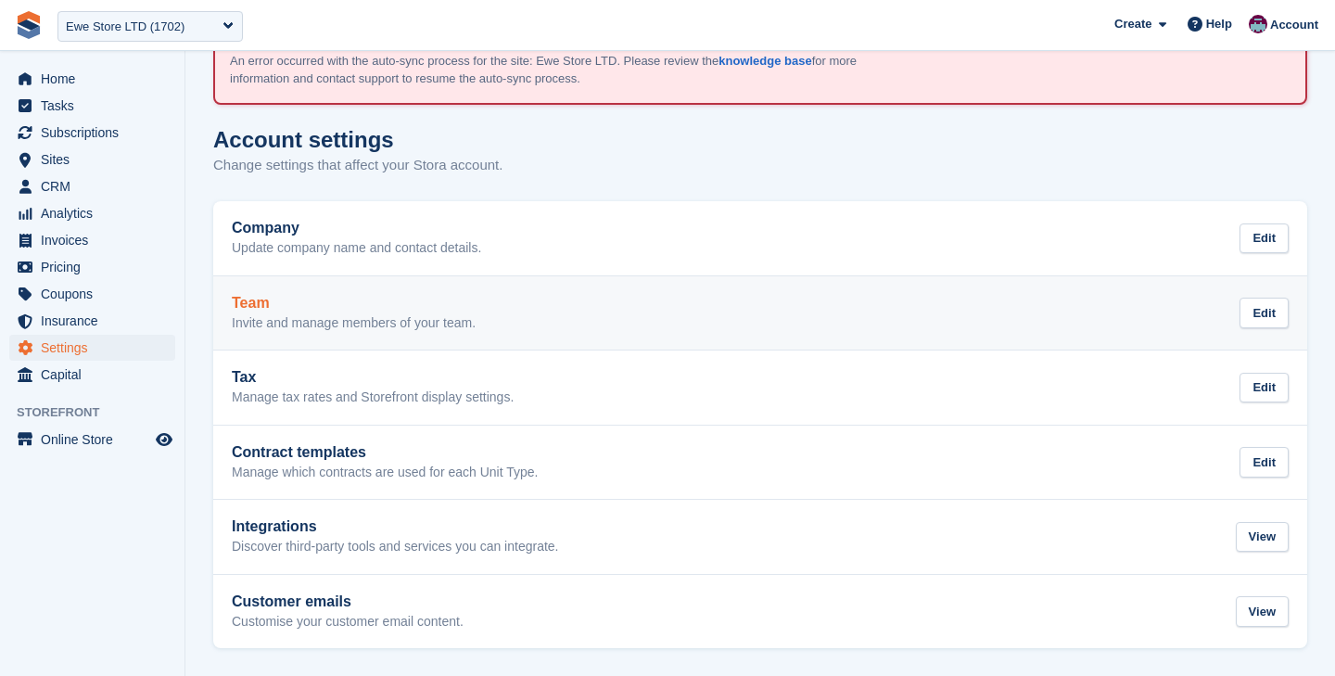
click at [337, 315] on p "Invite and manage members of your team." at bounding box center [354, 323] width 244 height 17
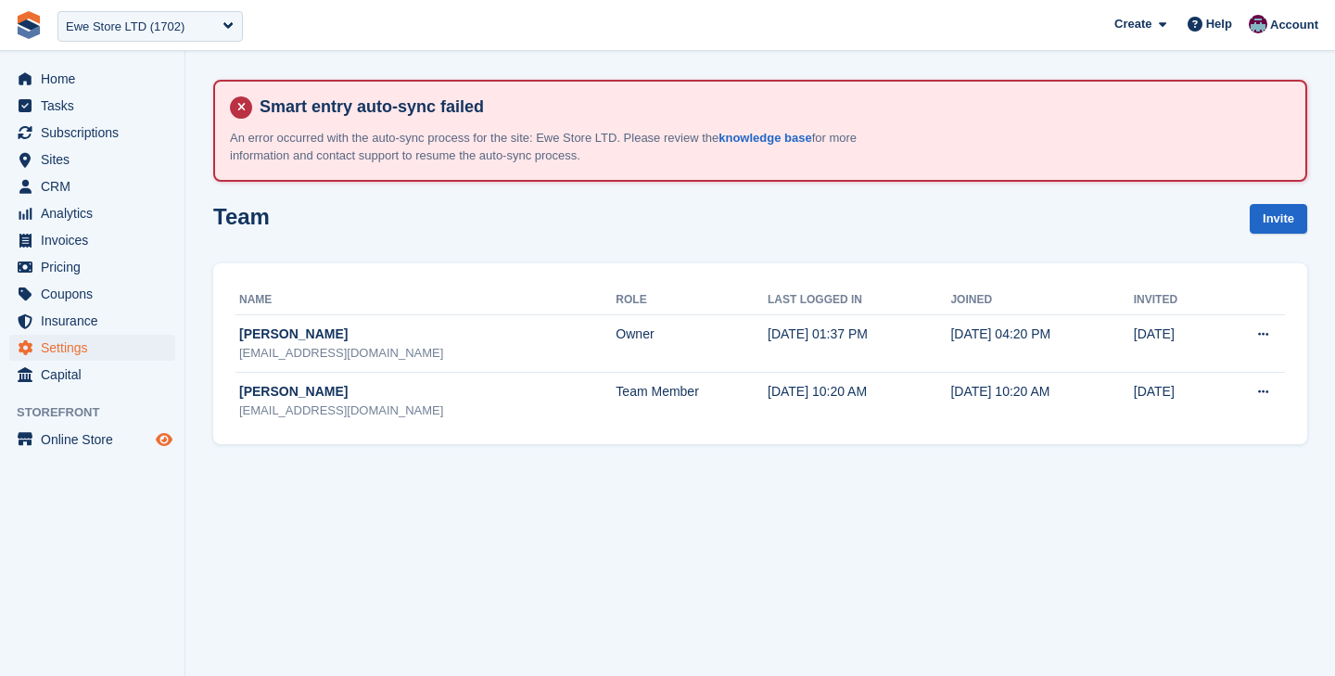
click at [168, 441] on icon "Preview store" at bounding box center [164, 439] width 17 height 15
click at [166, 439] on icon "Preview store" at bounding box center [164, 439] width 17 height 15
click at [147, 22] on div "Ewe Store LTD (1702)" at bounding box center [125, 27] width 119 height 19
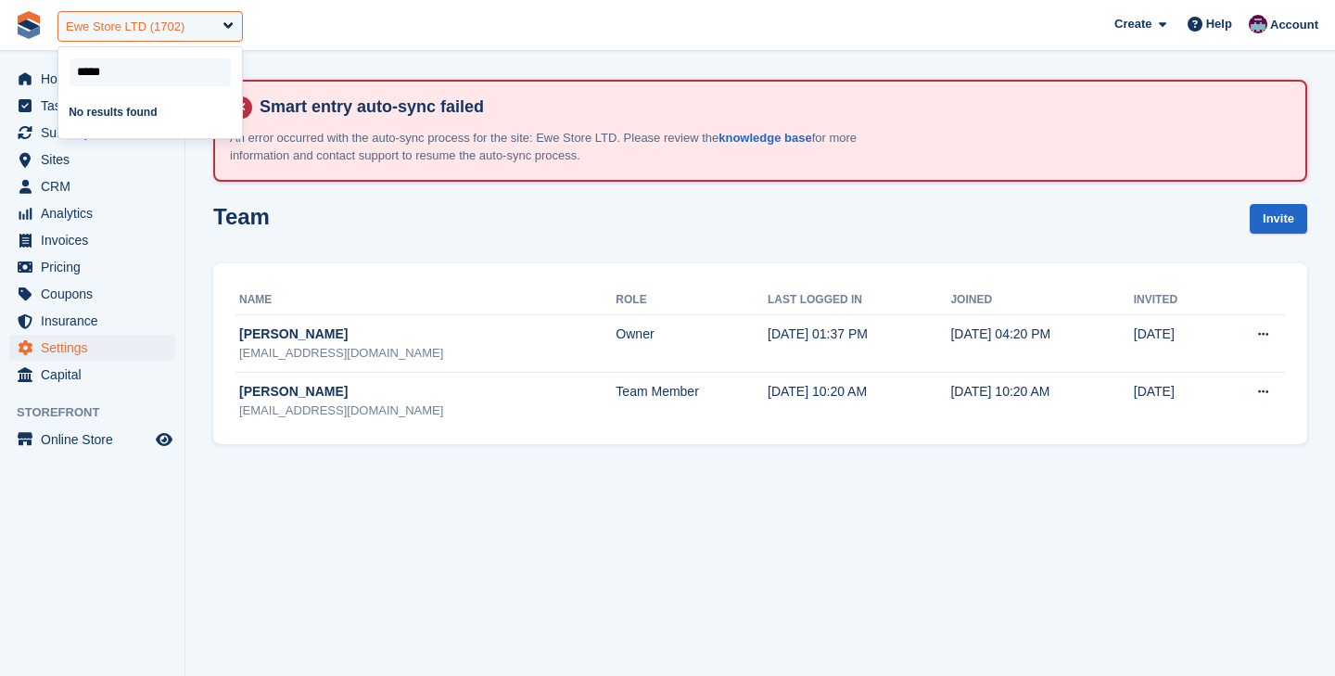
type input "****"
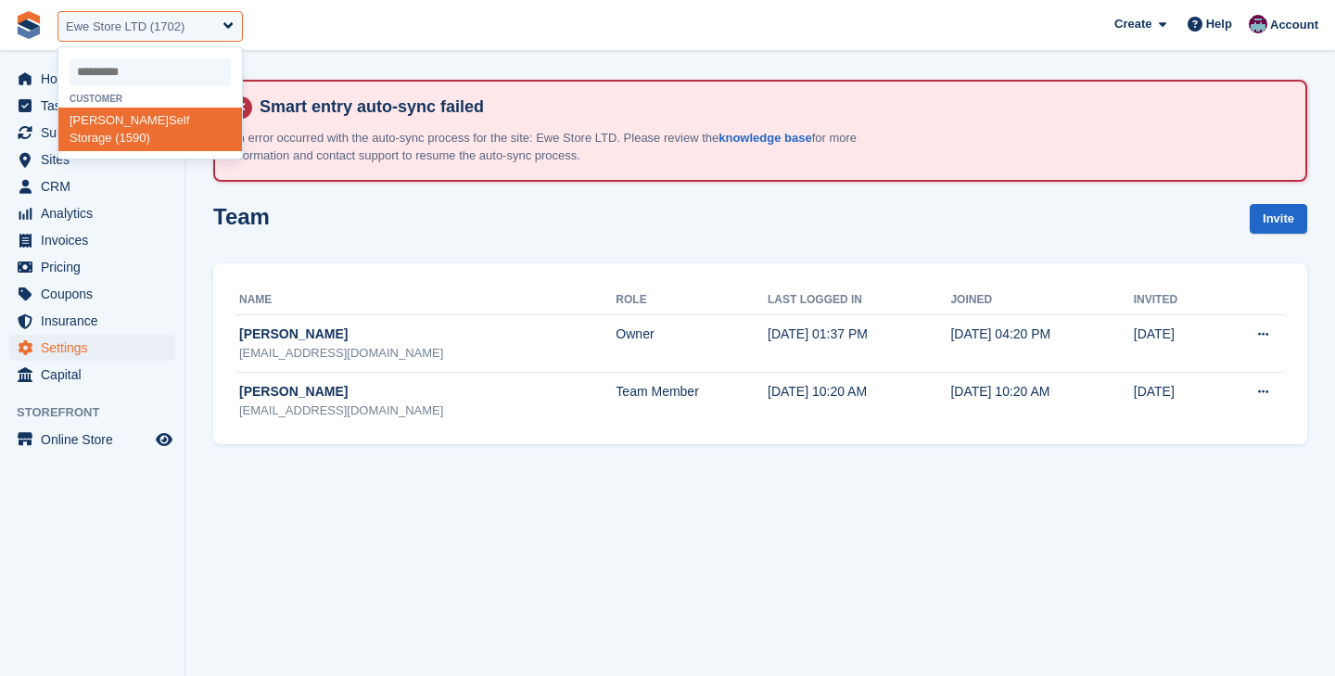
select select "****"
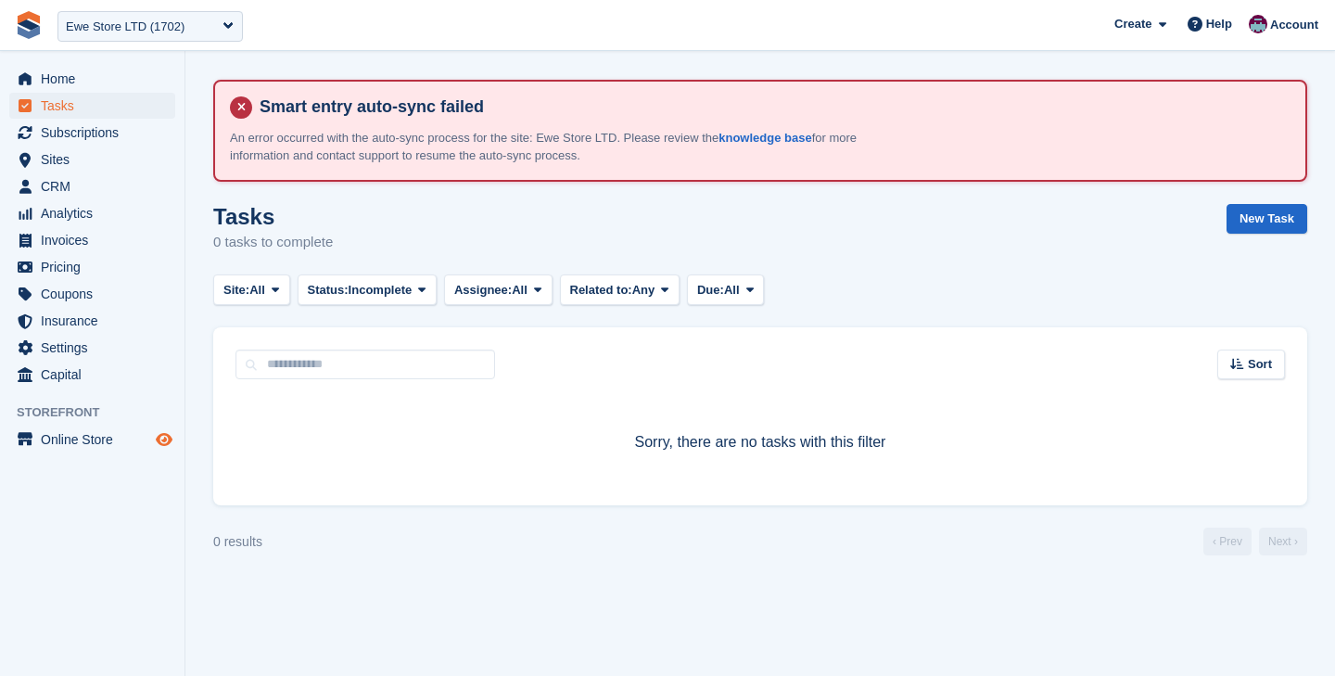
click at [163, 443] on icon "Preview store" at bounding box center [164, 439] width 17 height 15
click at [92, 348] on span "Settings" at bounding box center [96, 348] width 111 height 26
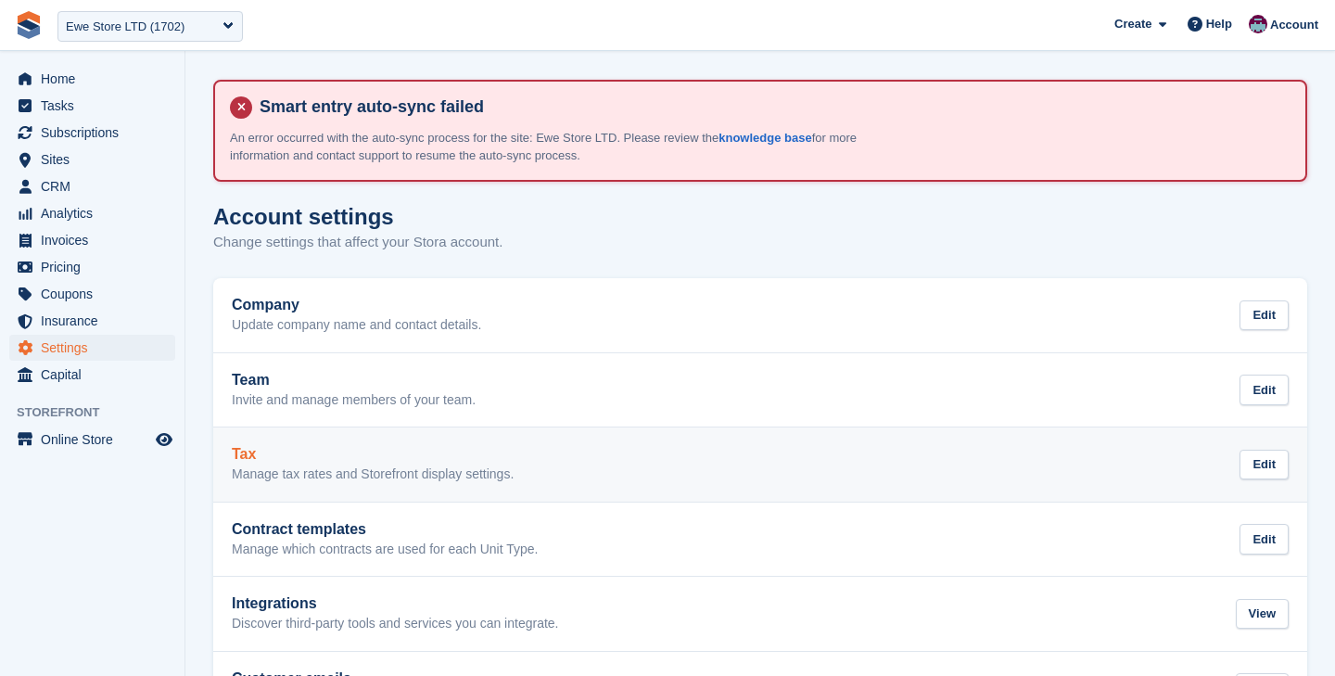
scroll to position [77, 0]
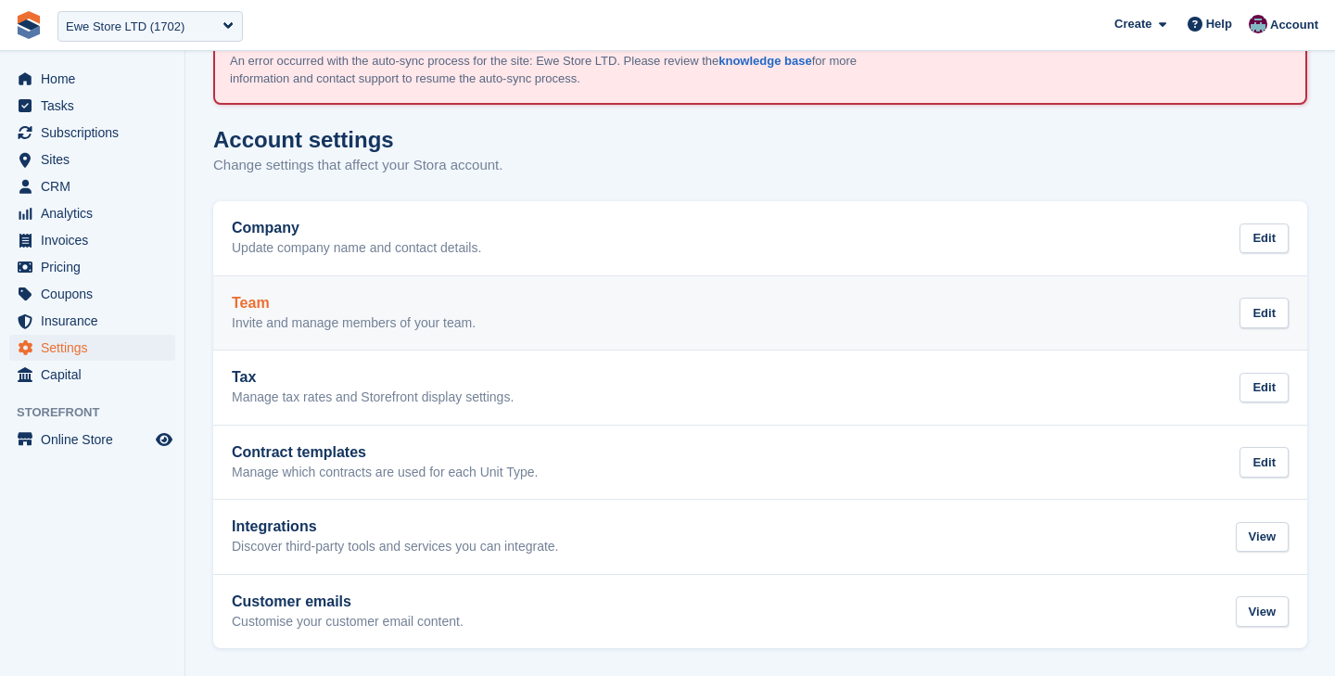
click at [348, 311] on div "Team Invite and manage members of your team." at bounding box center [354, 313] width 244 height 37
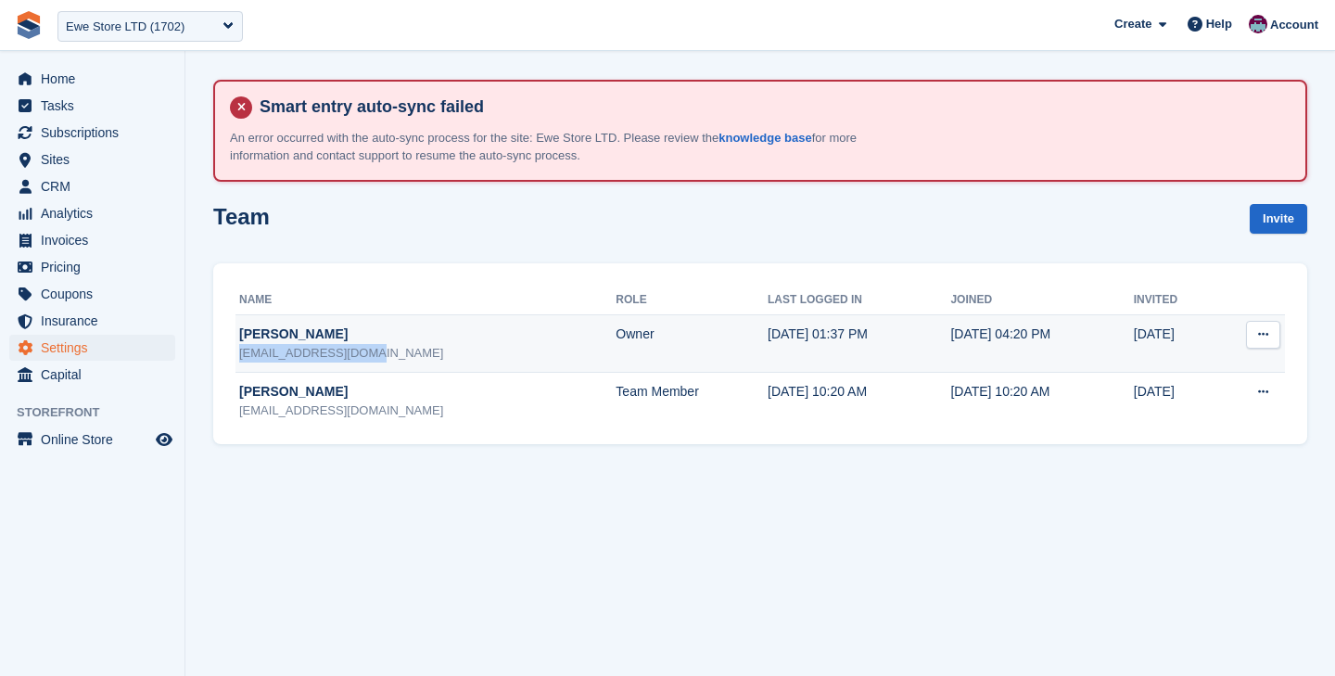
drag, startPoint x: 367, startPoint y: 354, endPoint x: 239, endPoint y: 358, distance: 128.0
click at [239, 358] on div "jsnbutcher@gmail.com" at bounding box center [427, 353] width 377 height 19
copy div "jsnbutcher@gmail.com"
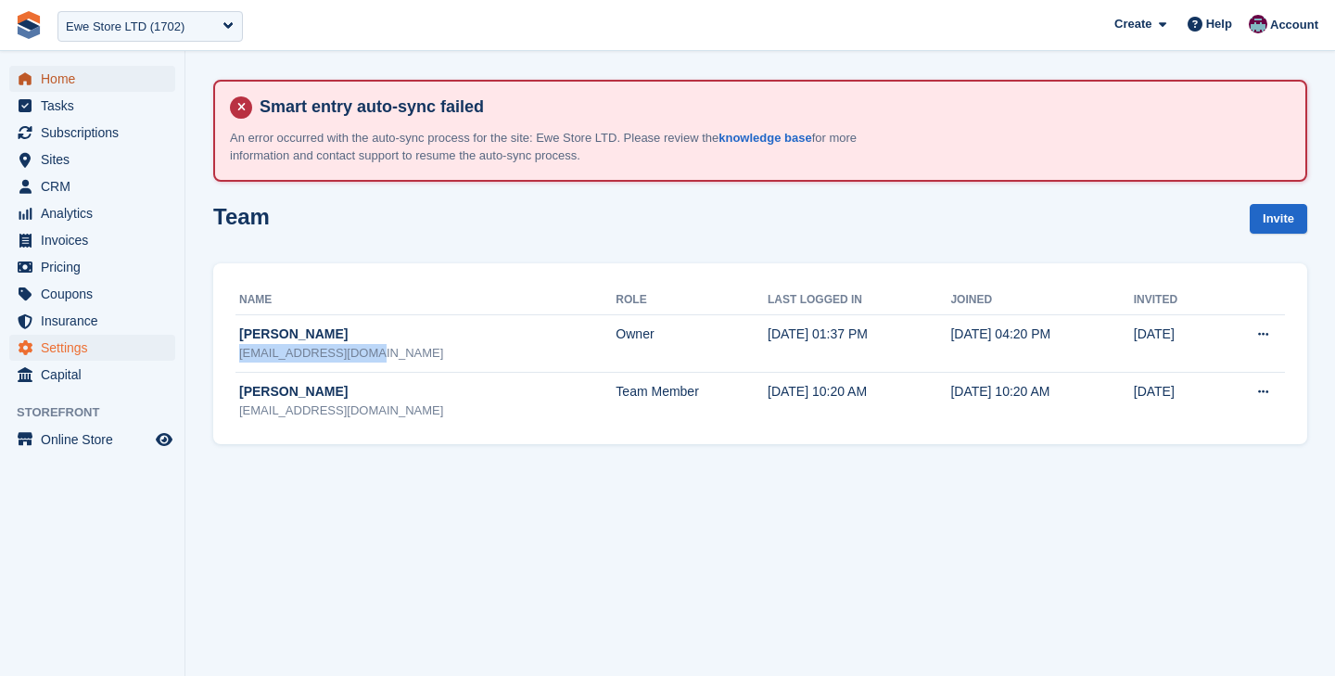
click at [97, 81] on span "Home" at bounding box center [96, 79] width 111 height 26
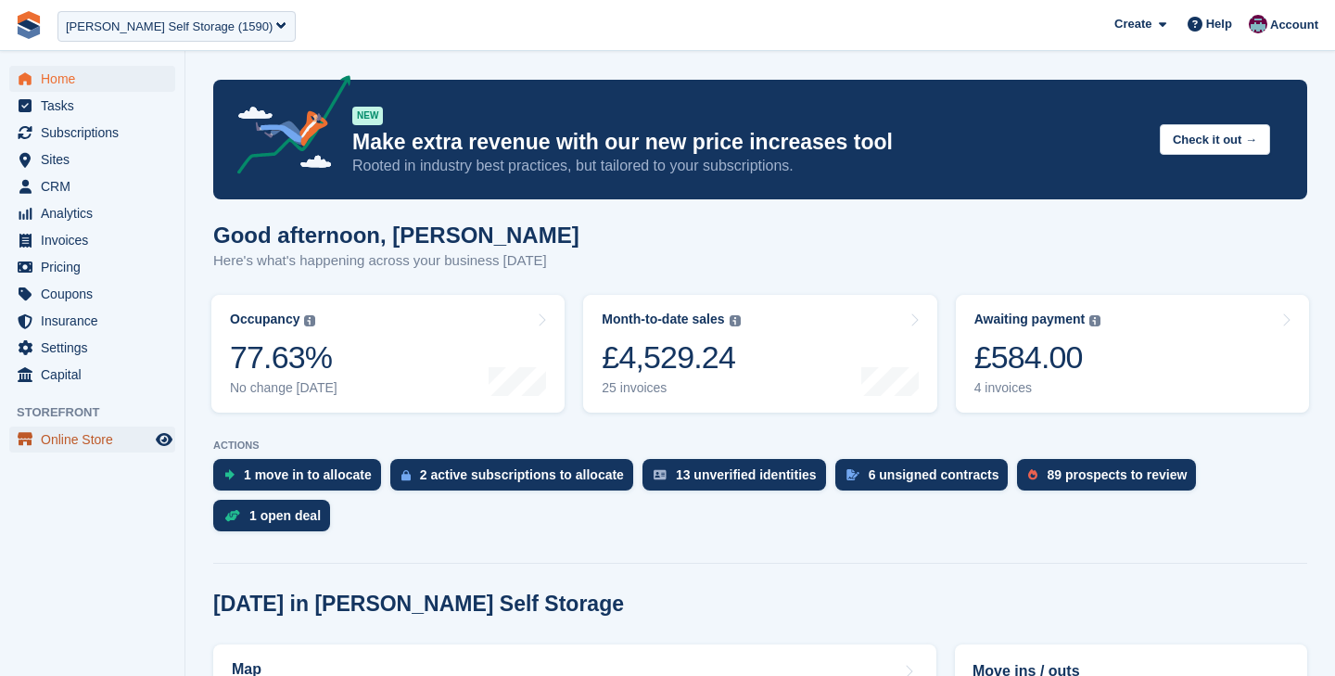
click at [91, 440] on span "Online Store" at bounding box center [96, 440] width 111 height 26
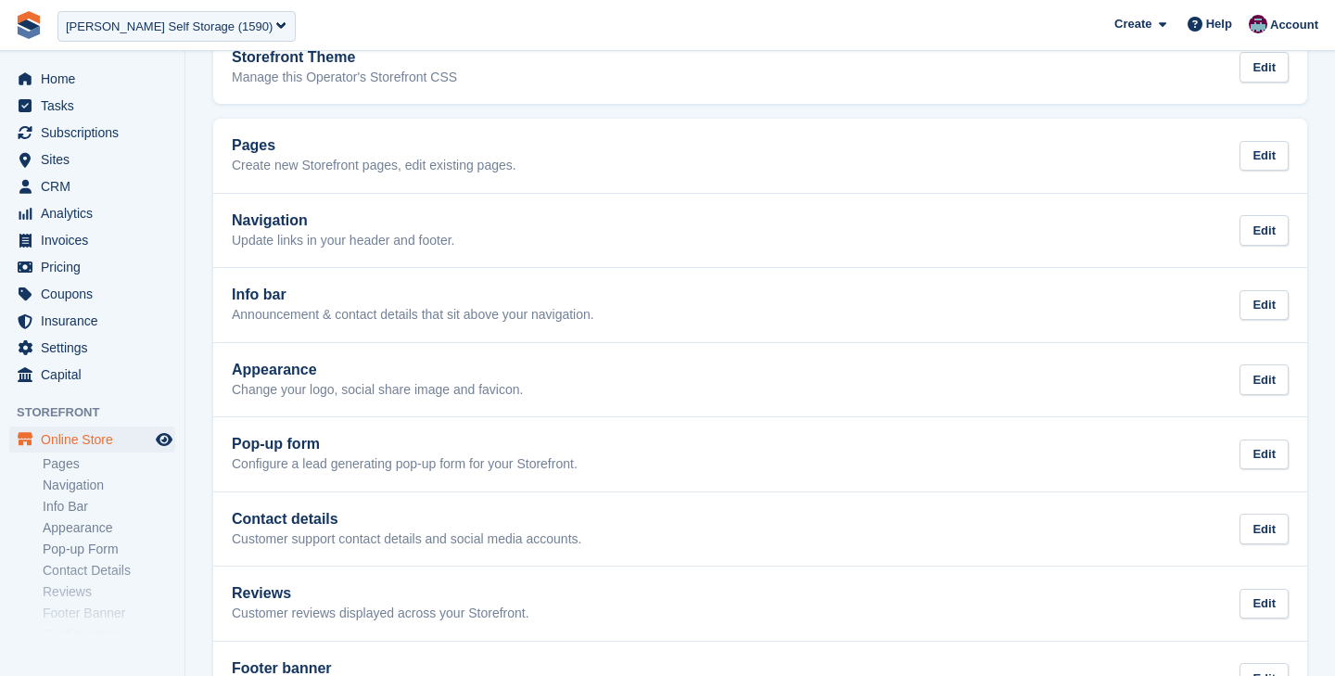
scroll to position [184, 0]
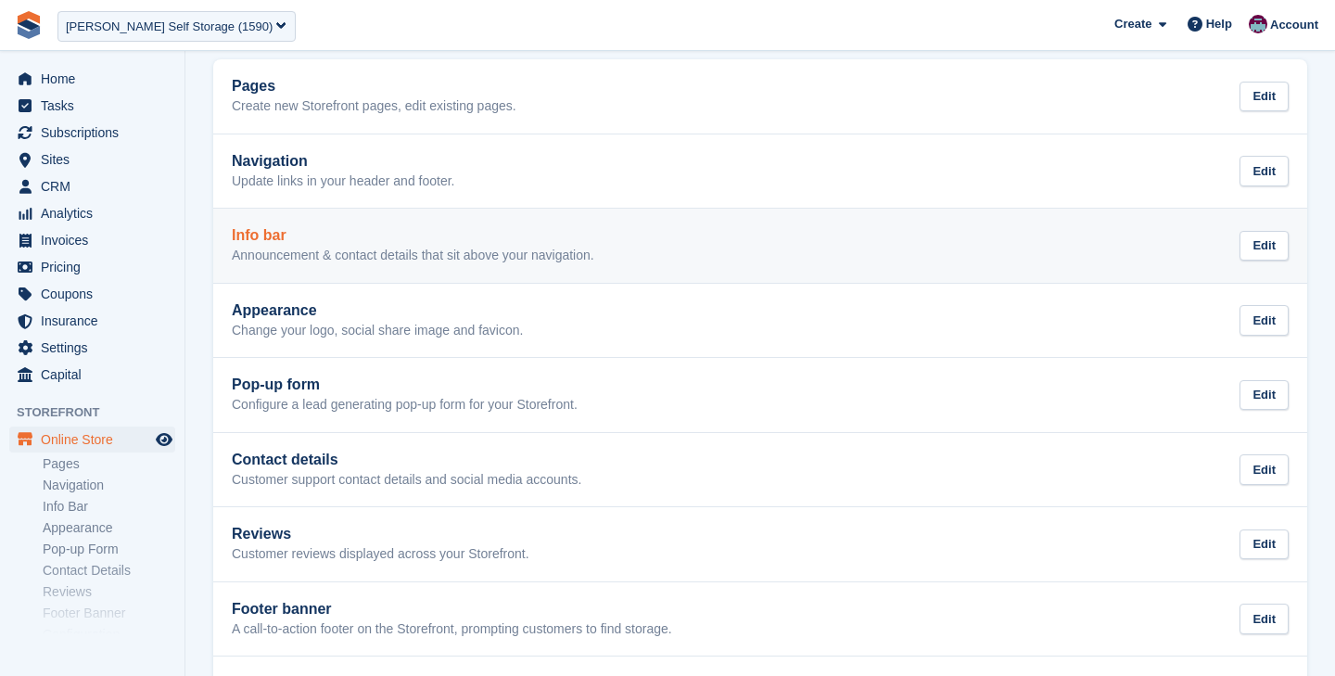
click at [307, 237] on h2 "Info bar" at bounding box center [413, 235] width 363 height 17
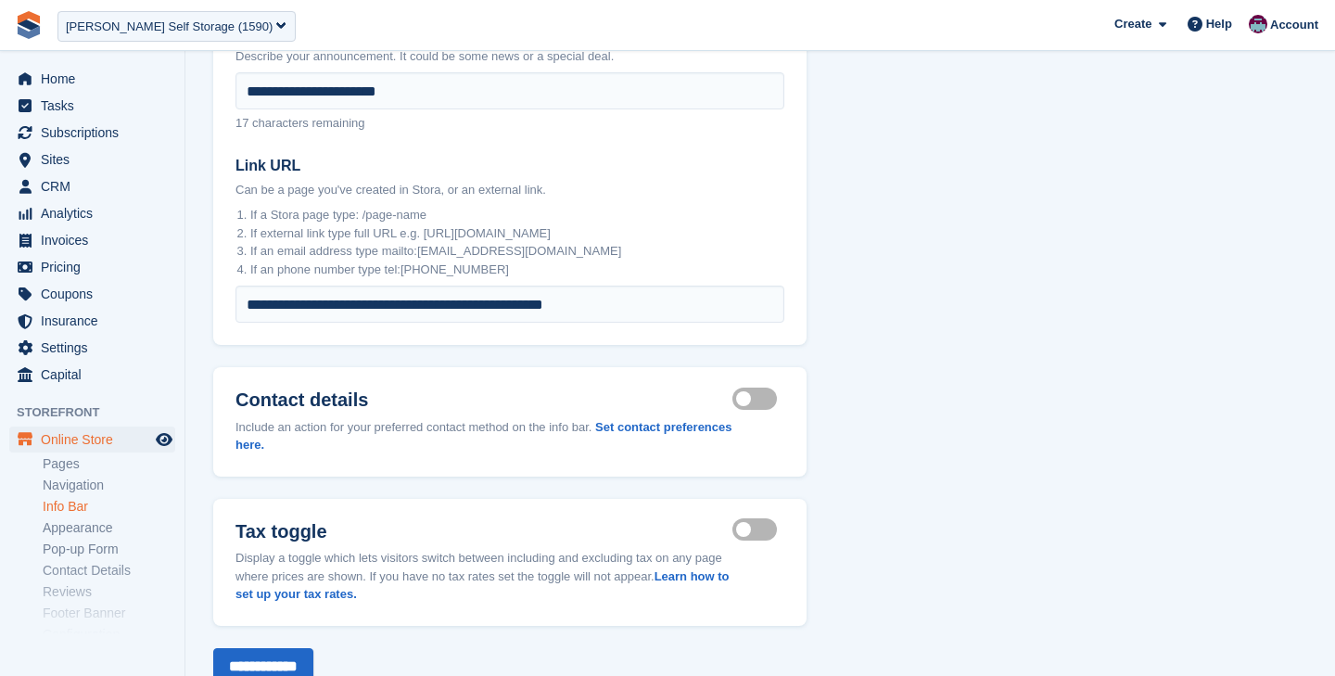
scroll to position [283, 0]
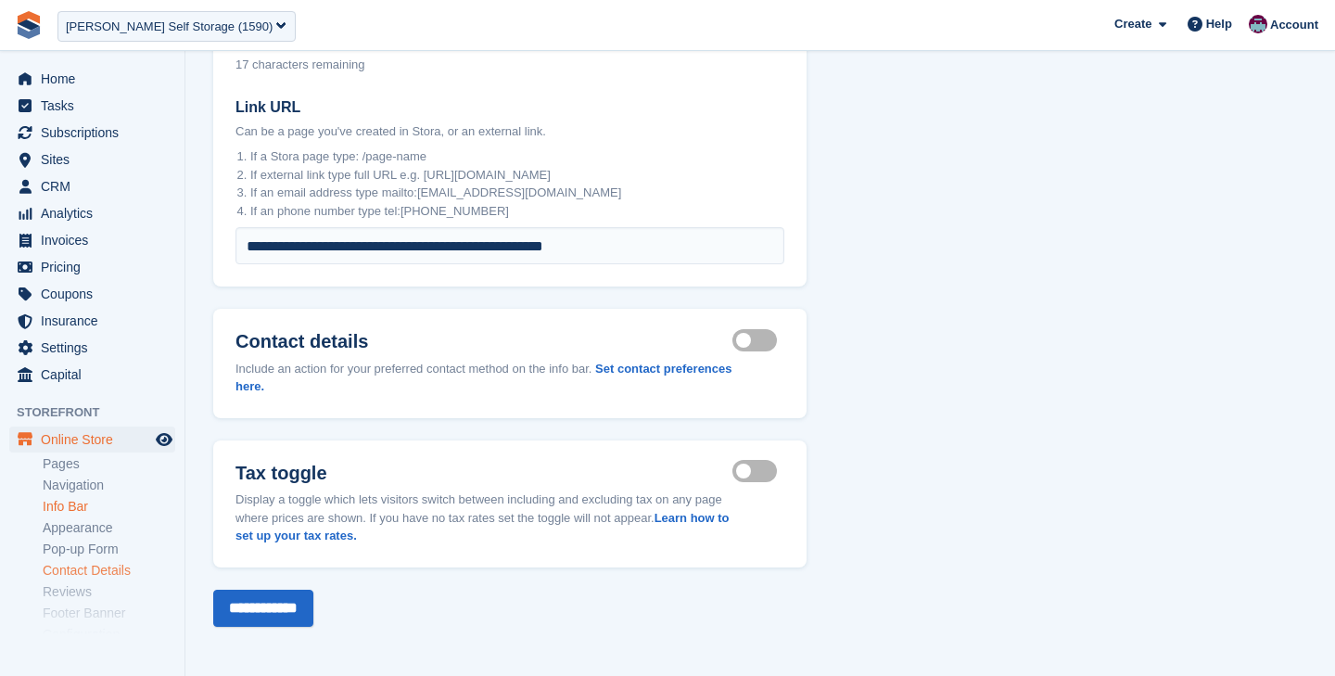
click at [100, 567] on link "Contact Details" at bounding box center [109, 571] width 133 height 18
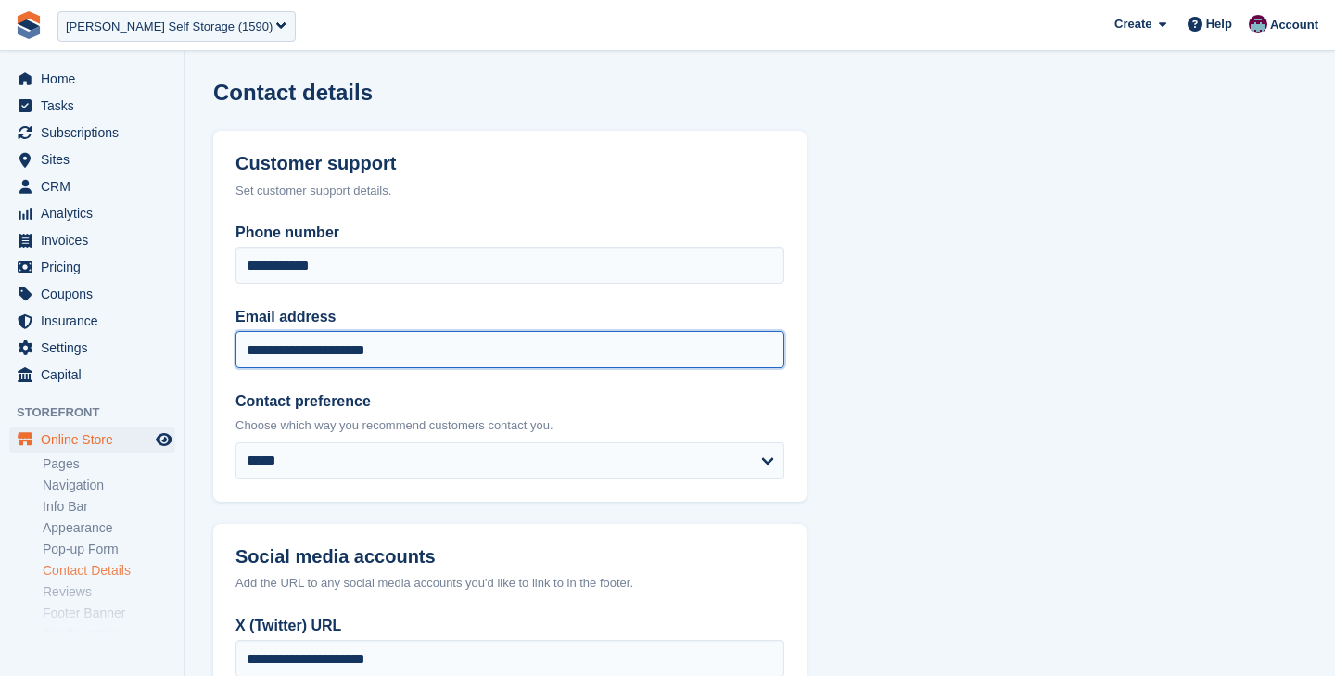
drag, startPoint x: 477, startPoint y: 351, endPoint x: 221, endPoint y: 349, distance: 256.0
click at [221, 349] on div "**********" at bounding box center [510, 362] width 594 height 280
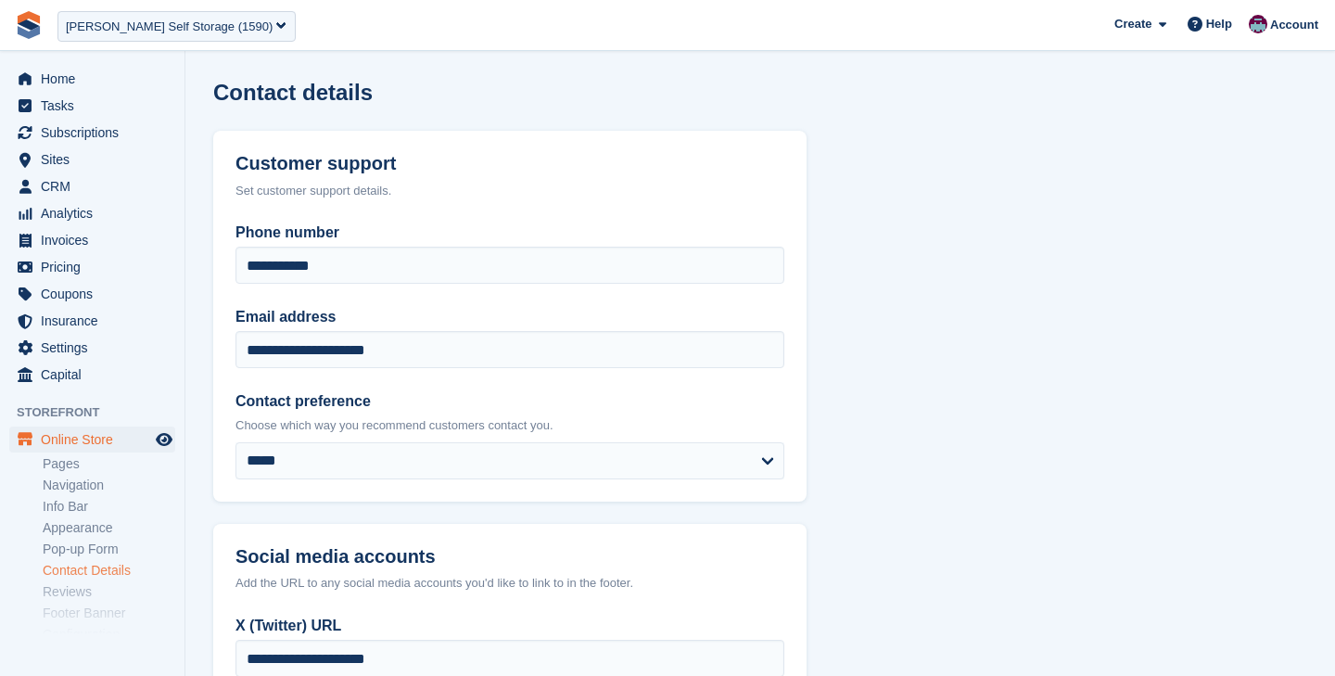
click at [199, 332] on section "**********" at bounding box center [760, 531] width 1150 height 1063
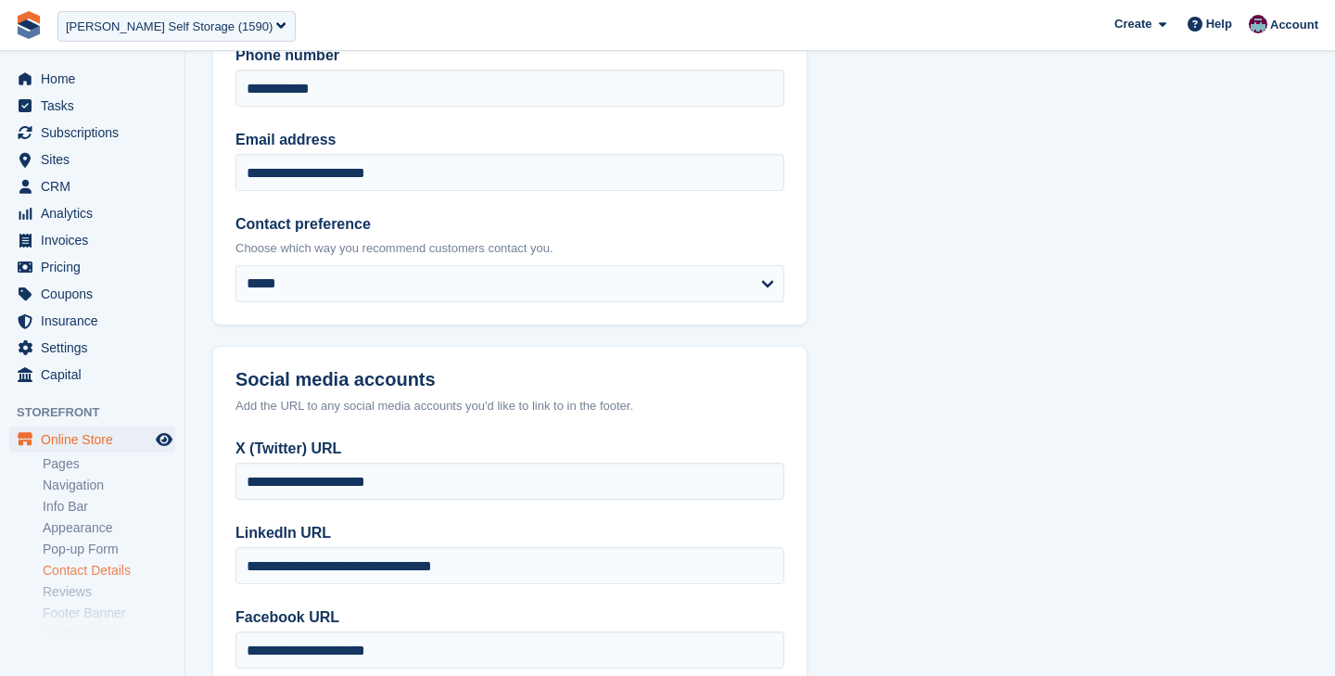
scroll to position [386, 0]
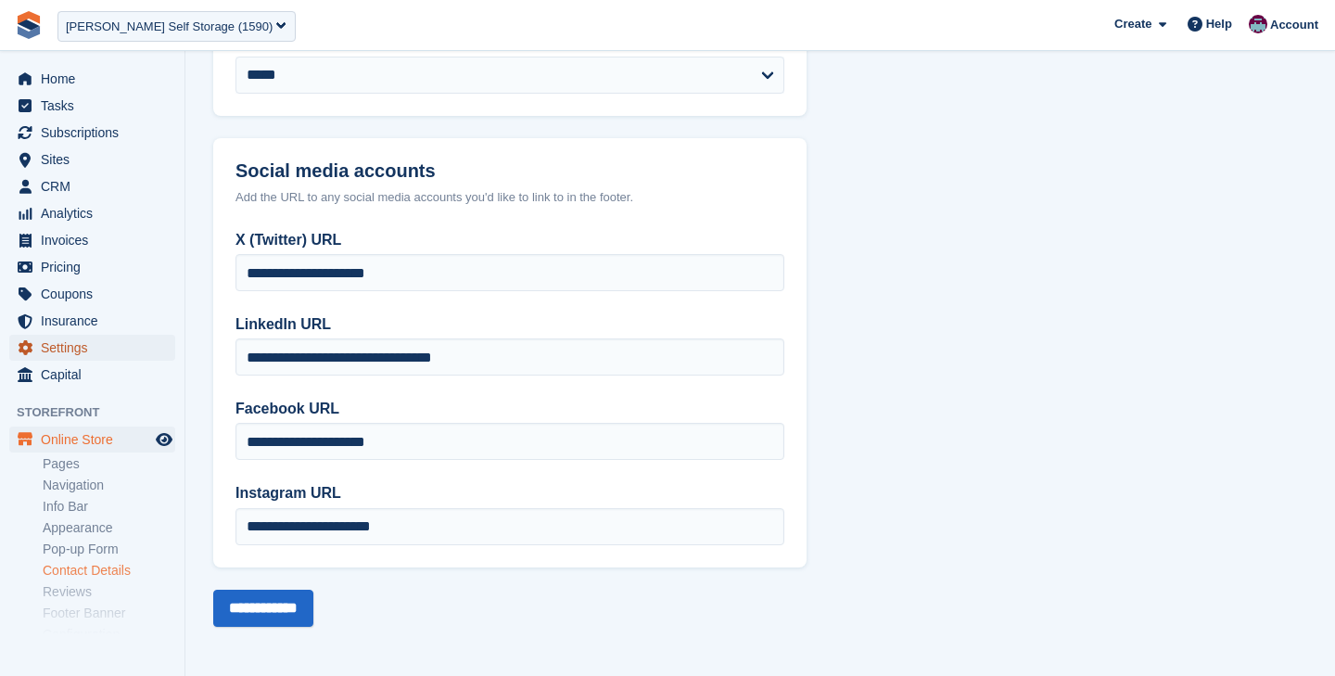
click at [99, 348] on span "Settings" at bounding box center [96, 348] width 111 height 26
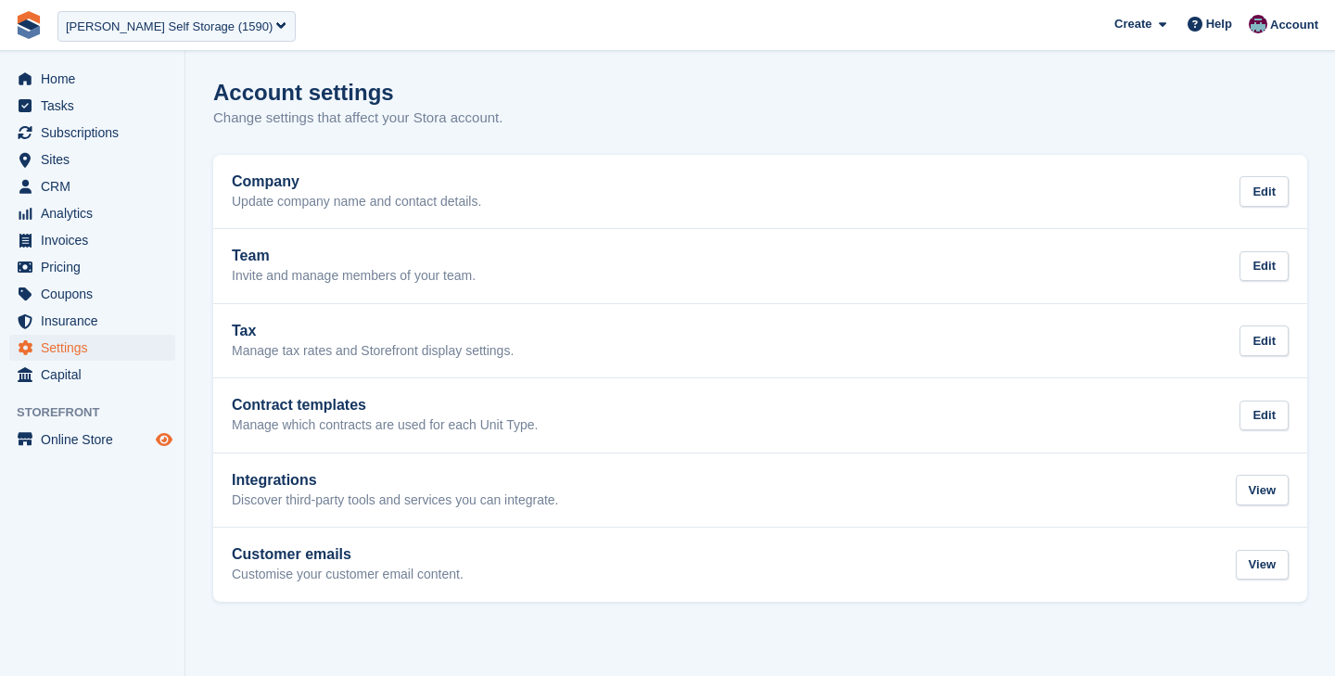
click at [164, 436] on icon "Preview store" at bounding box center [164, 439] width 17 height 15
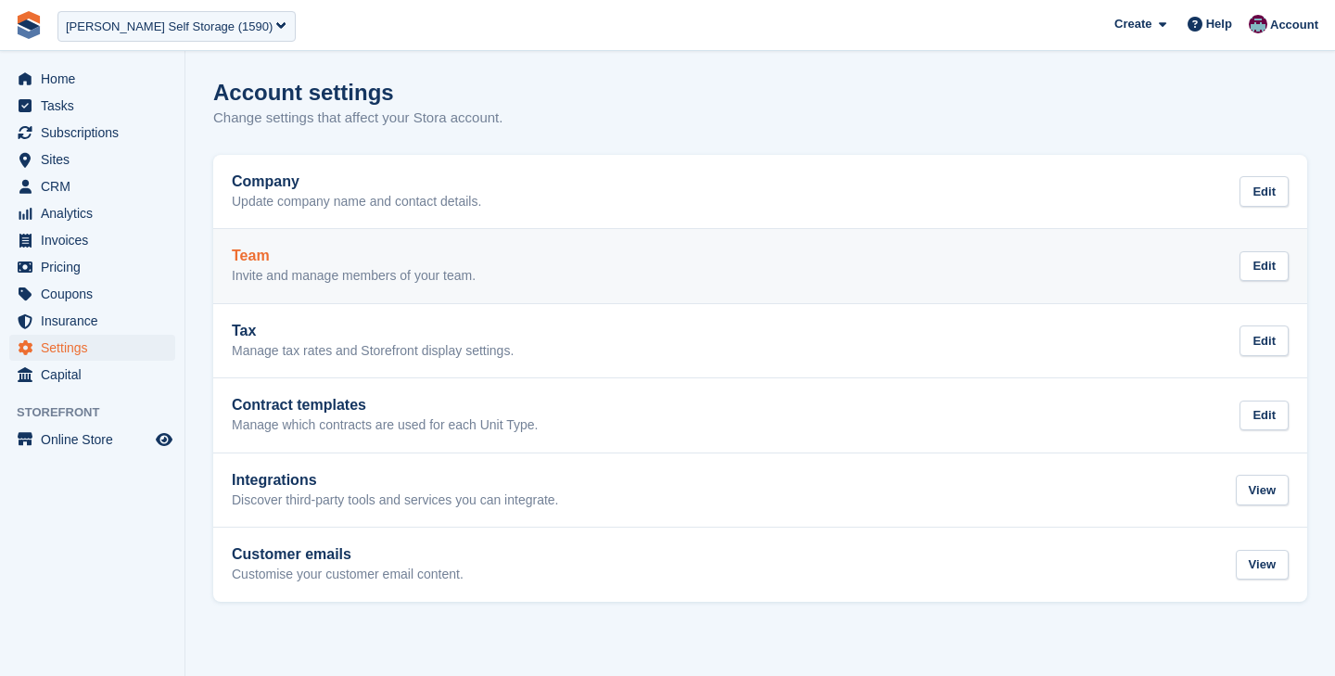
click at [288, 259] on h2 "Team" at bounding box center [354, 256] width 244 height 17
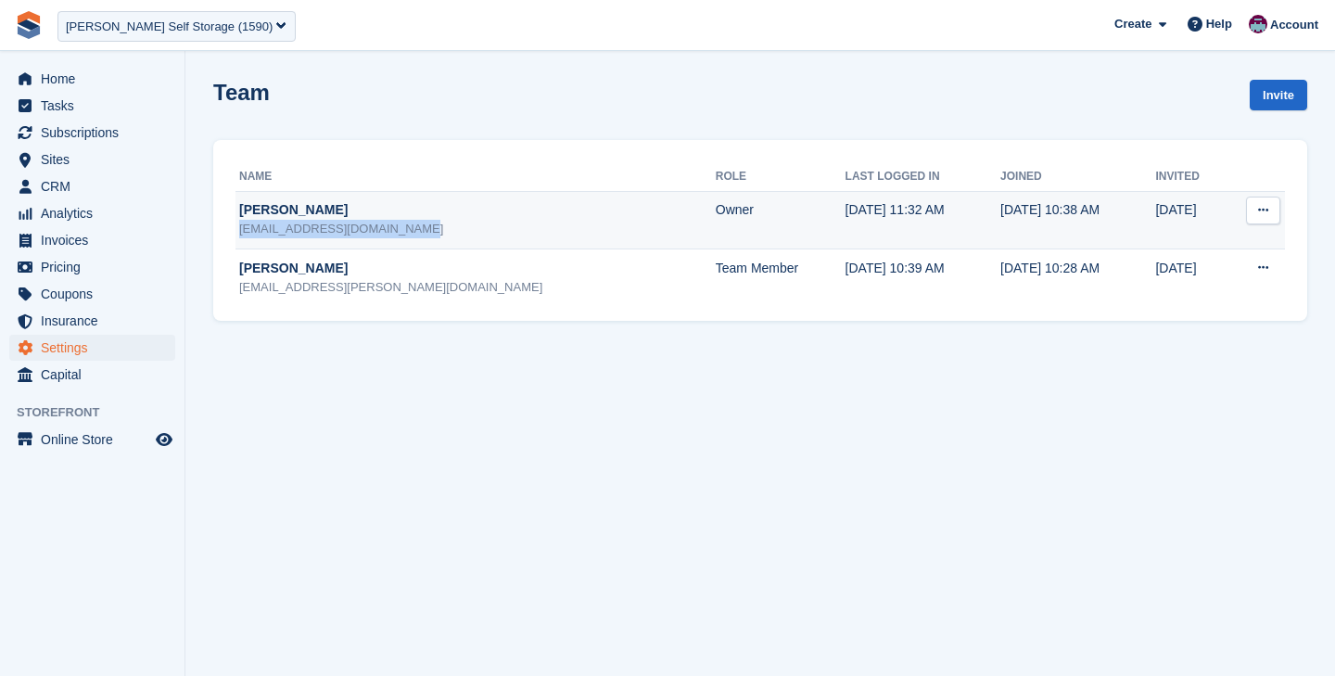
drag, startPoint x: 416, startPoint y: 232, endPoint x: 241, endPoint y: 231, distance: 175.3
click at [241, 231] on div "admin@manchesterstorage.org" at bounding box center [477, 229] width 477 height 19
copy div "admin@manchesterstorage.org"
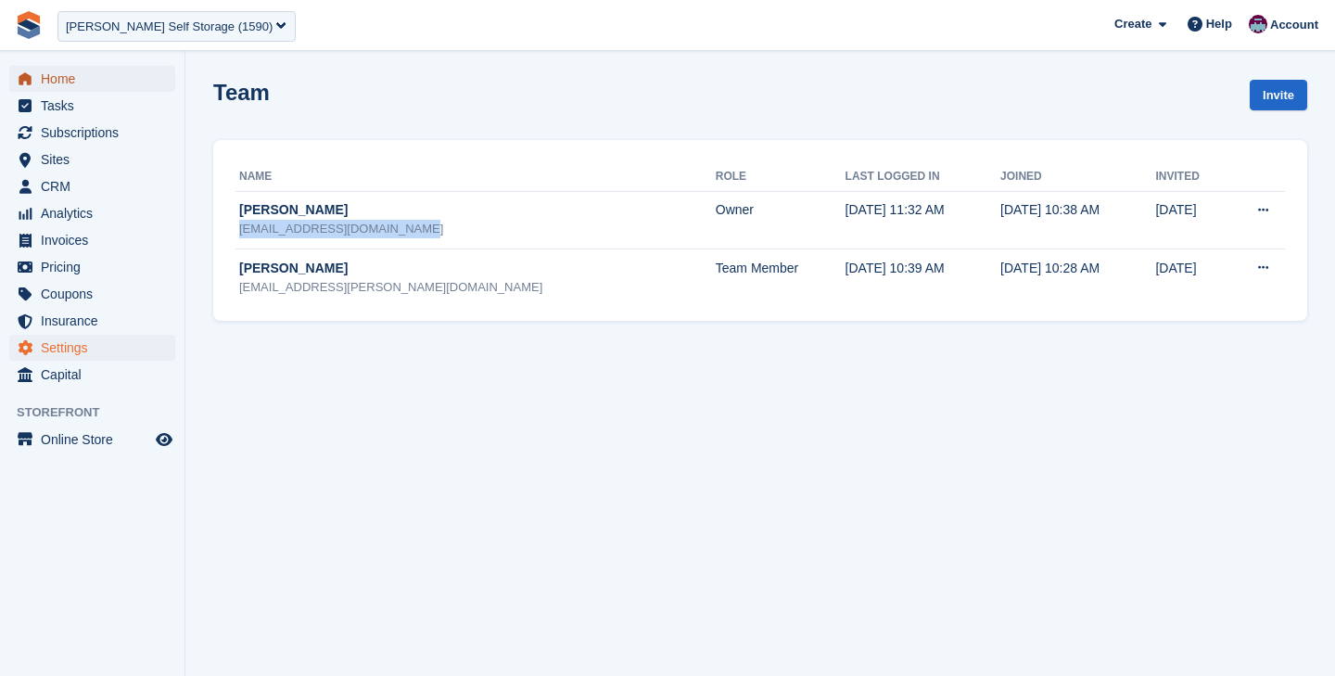
click at [80, 79] on span "Home" at bounding box center [96, 79] width 111 height 26
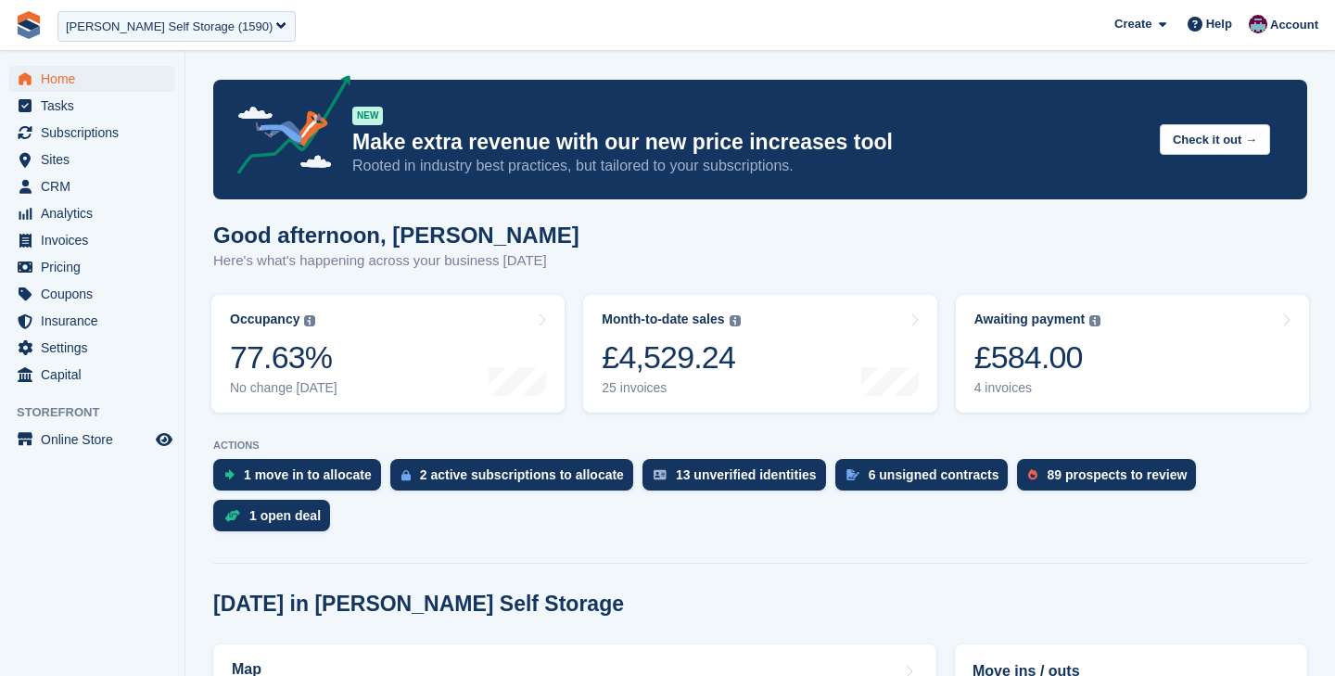
click at [146, 20] on div "[PERSON_NAME] Self Storage (1590)" at bounding box center [169, 27] width 207 height 19
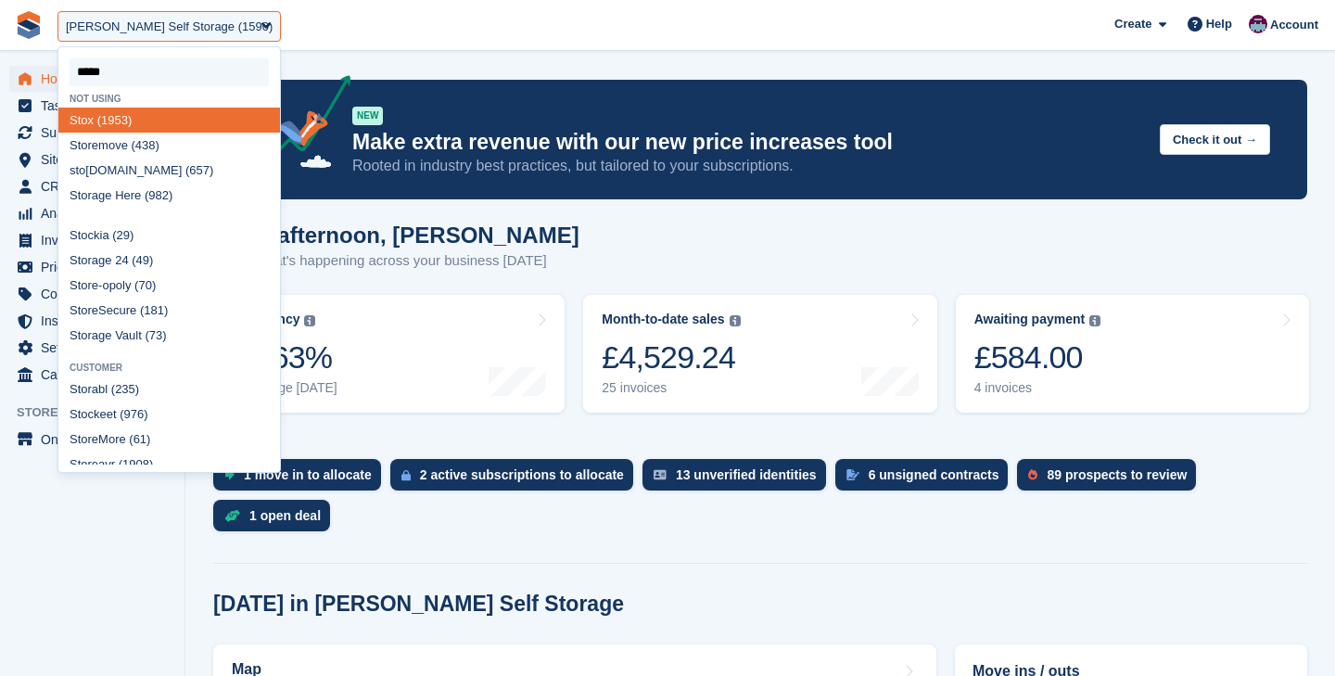
type input "******"
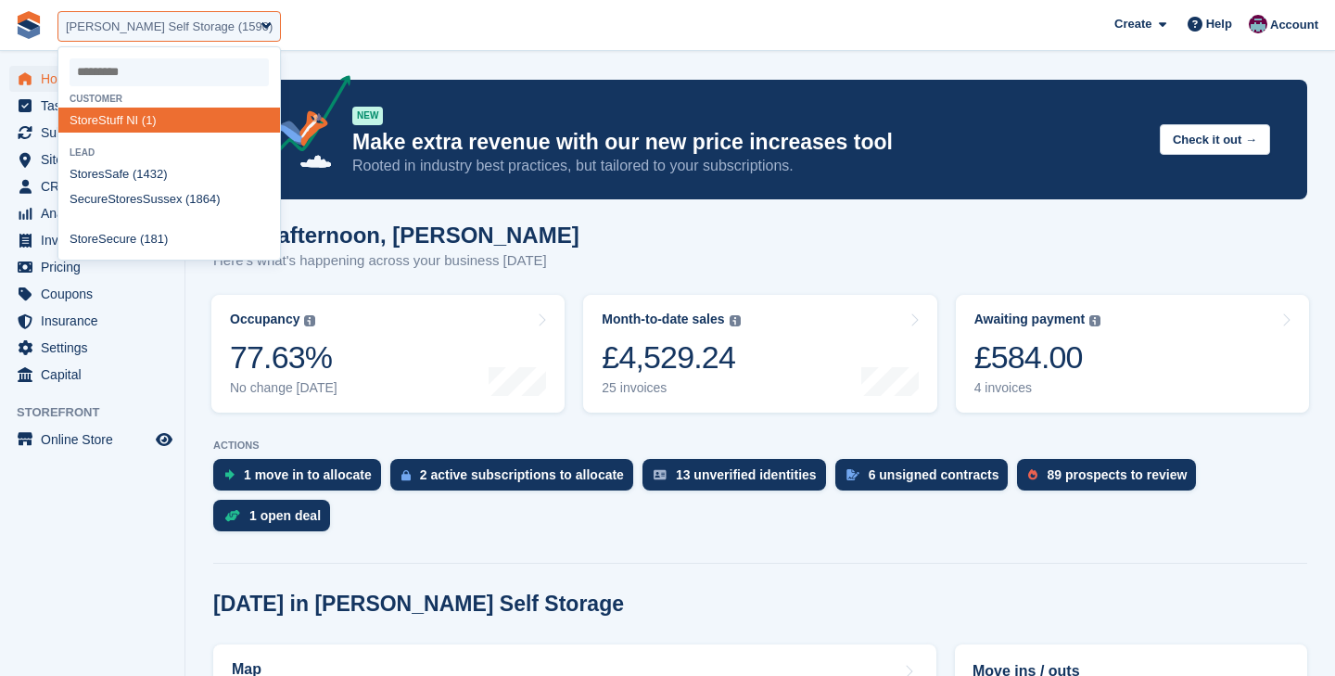
select select "*"
